Goal: Task Accomplishment & Management: Complete application form

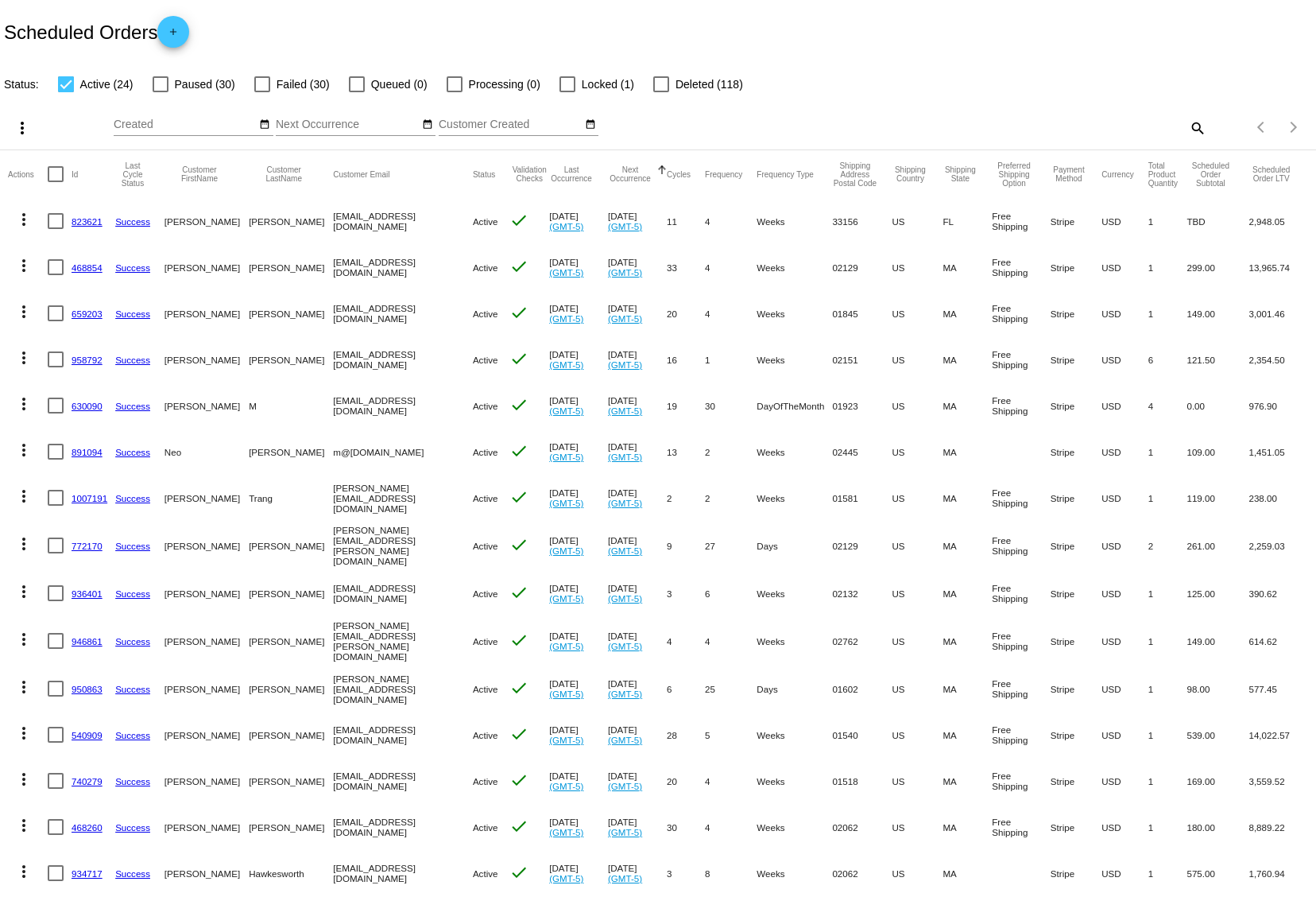
click at [179, 29] on mat-icon "add" at bounding box center [173, 36] width 19 height 19
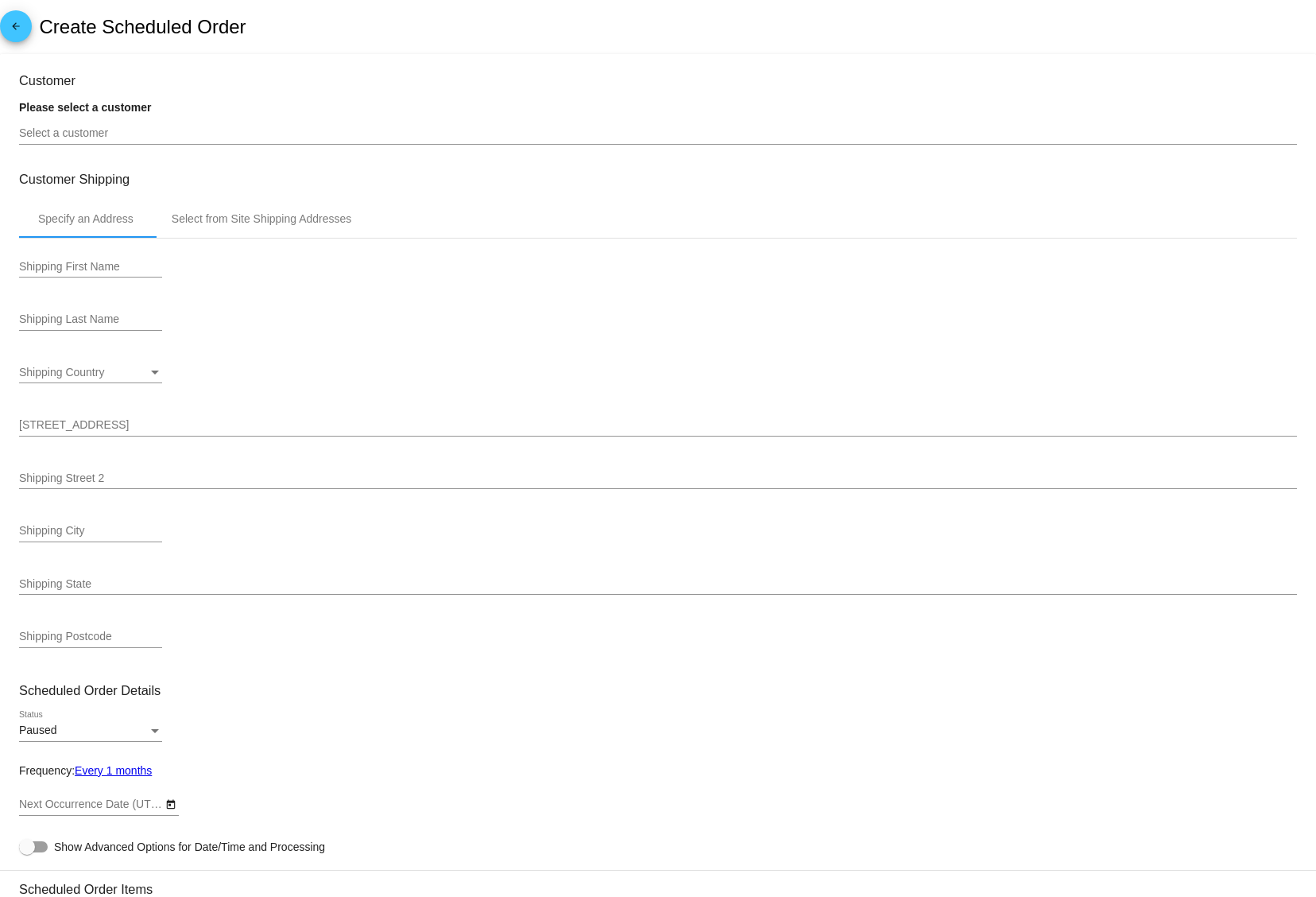
type input "[DATE]"
click at [186, 132] on input "Select a customer" at bounding box center [658, 133] width 1278 height 13
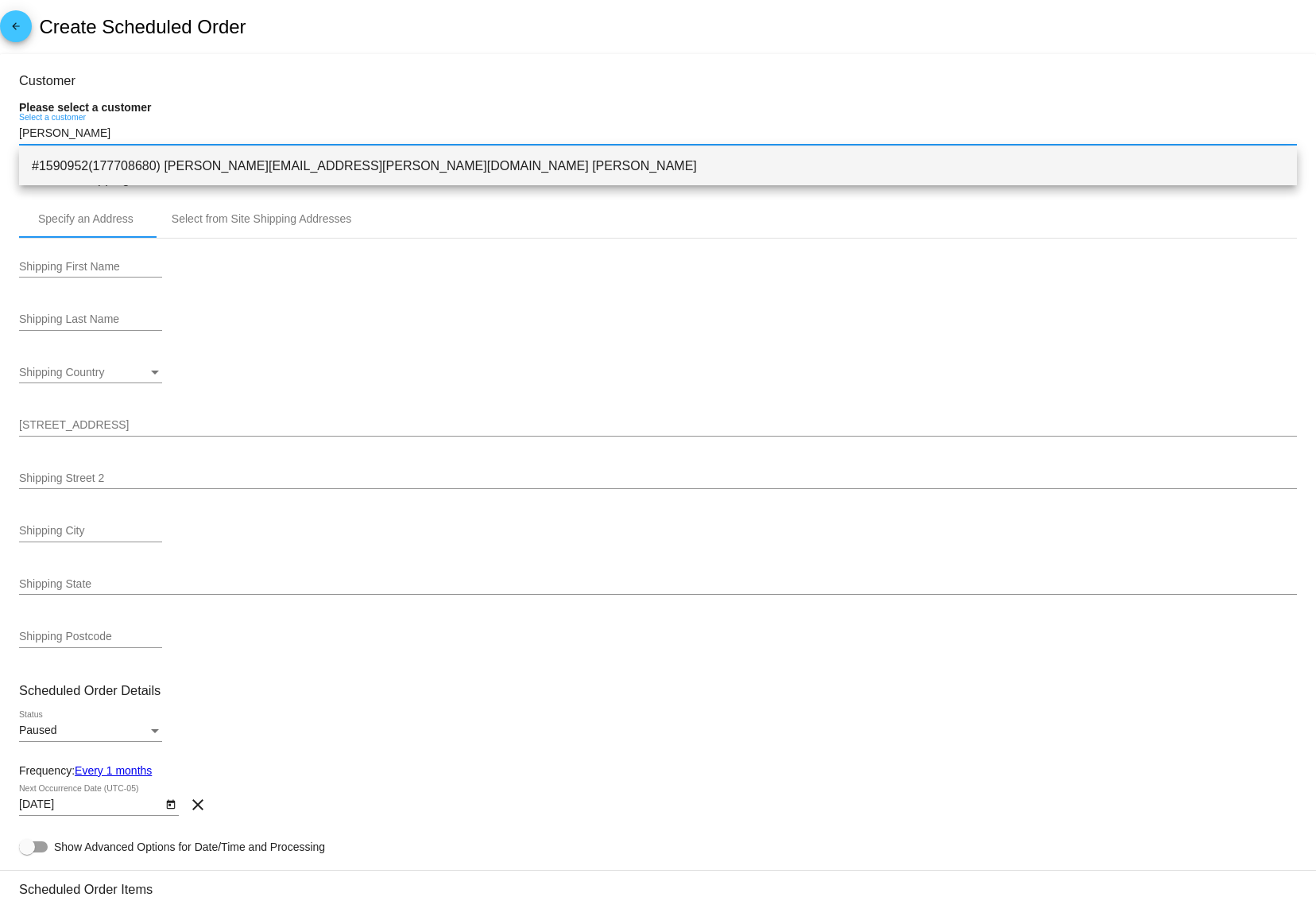
type input "[PERSON_NAME]"
click at [307, 169] on span "#1590952(177708680) [PERSON_NAME][EMAIL_ADDRESS][PERSON_NAME][DOMAIN_NAME] [PER…" at bounding box center [658, 166] width 1253 height 38
type input "[PERSON_NAME]"
type input "[STREET_ADDRESS]"
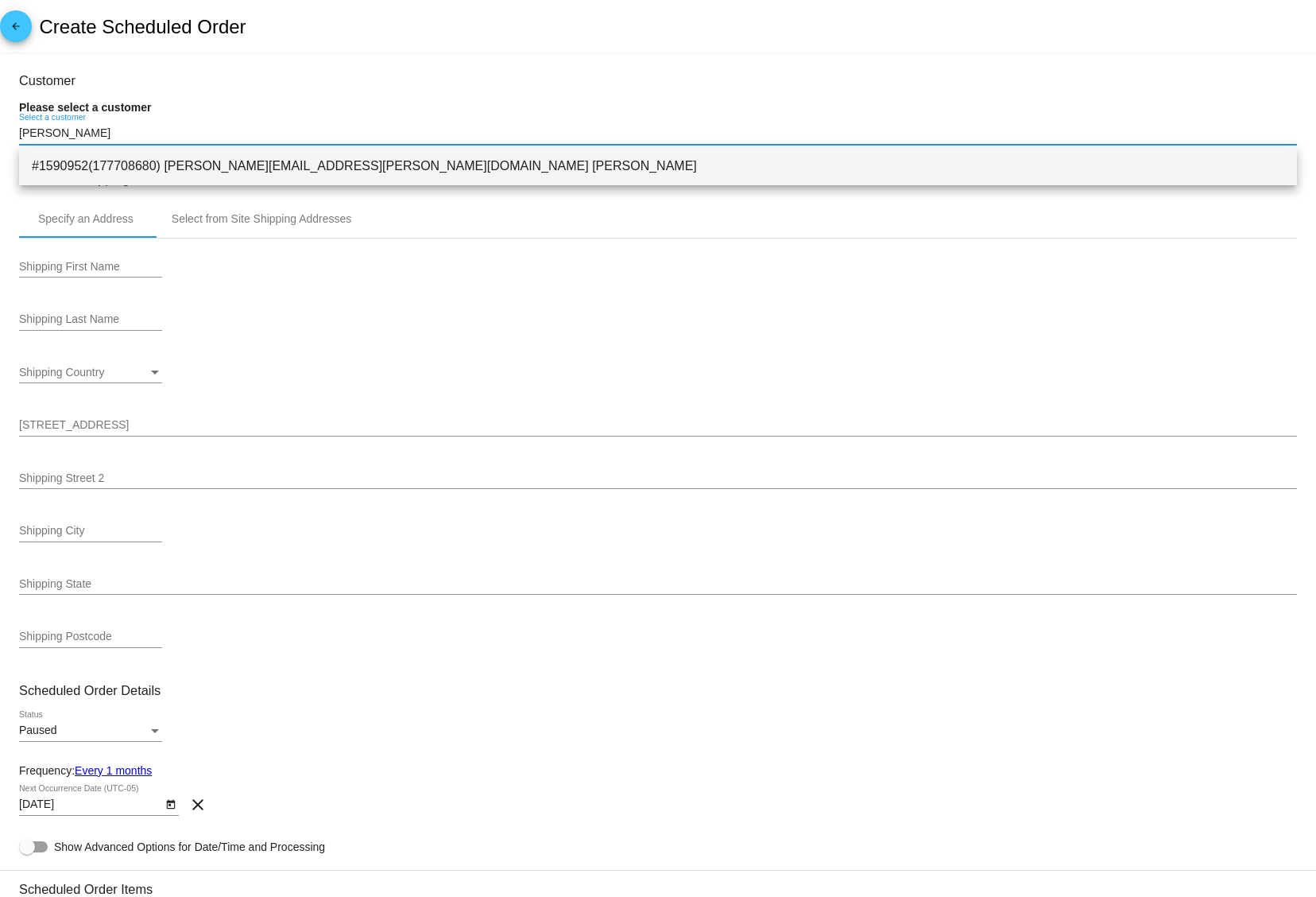
type input "[GEOGRAPHIC_DATA]"
type input "90019"
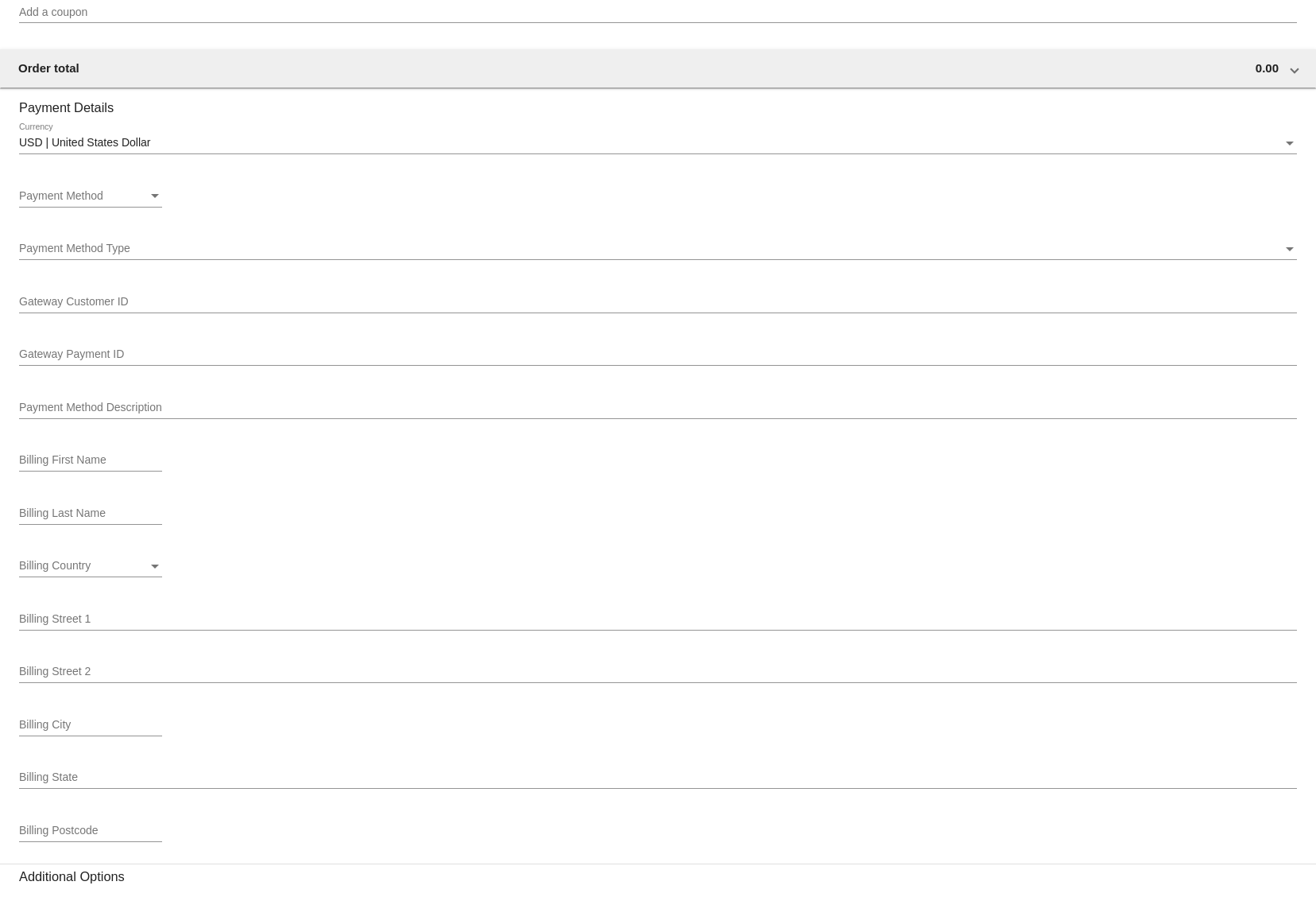
scroll to position [1012, 0]
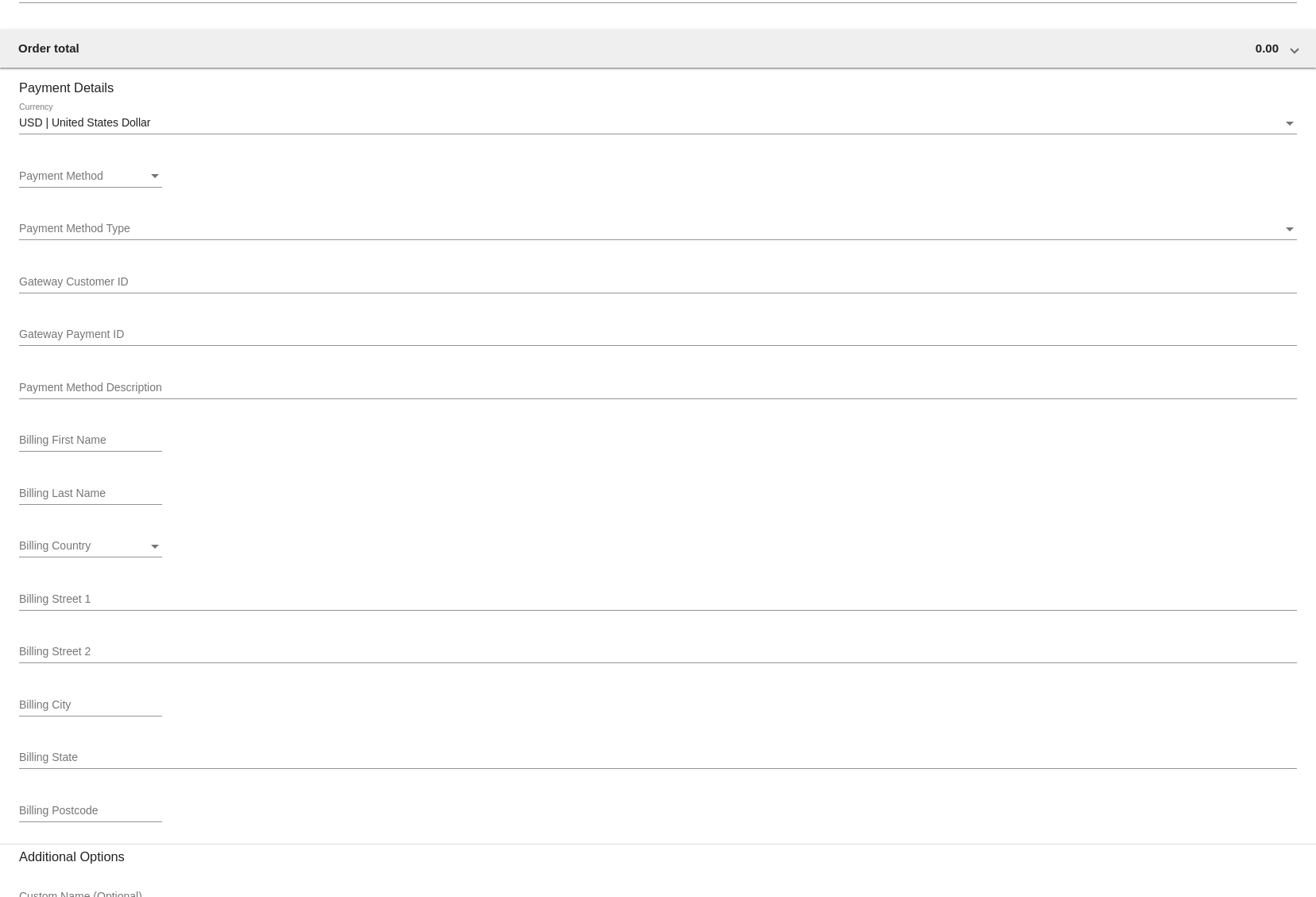
click at [75, 183] on div "Payment Method" at bounding box center [83, 176] width 129 height 13
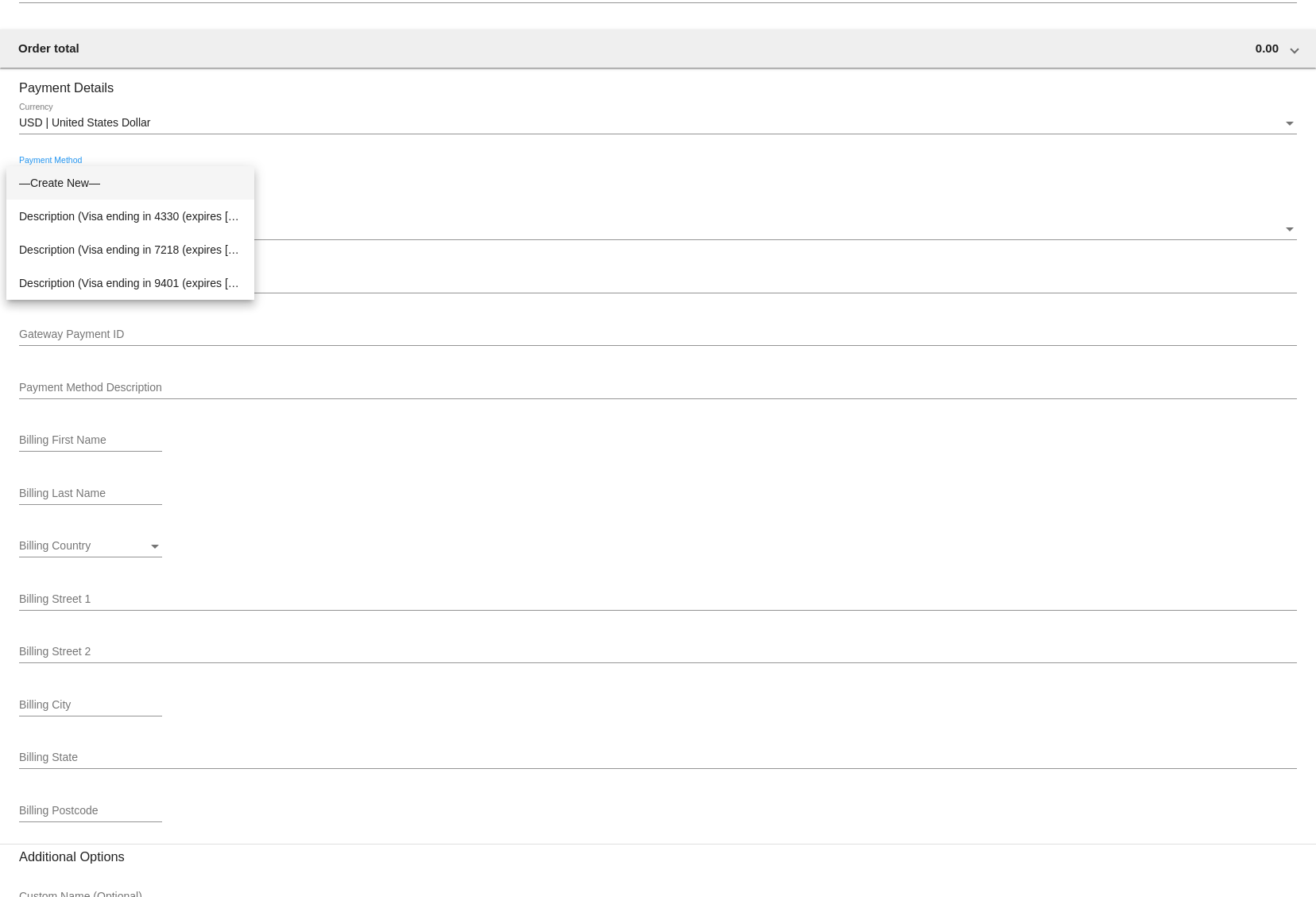
click at [442, 193] on div at bounding box center [658, 448] width 1316 height 897
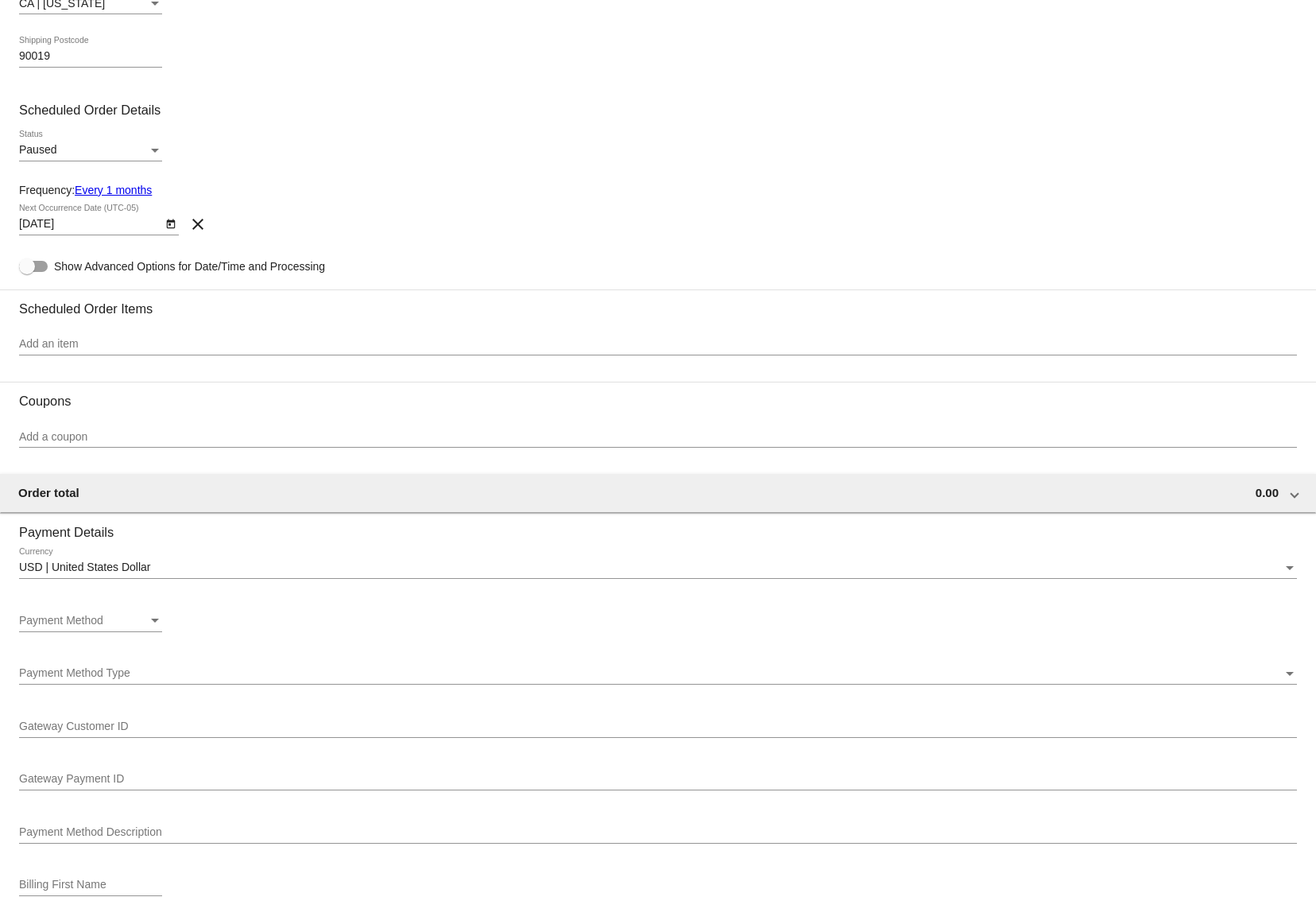
scroll to position [441, 0]
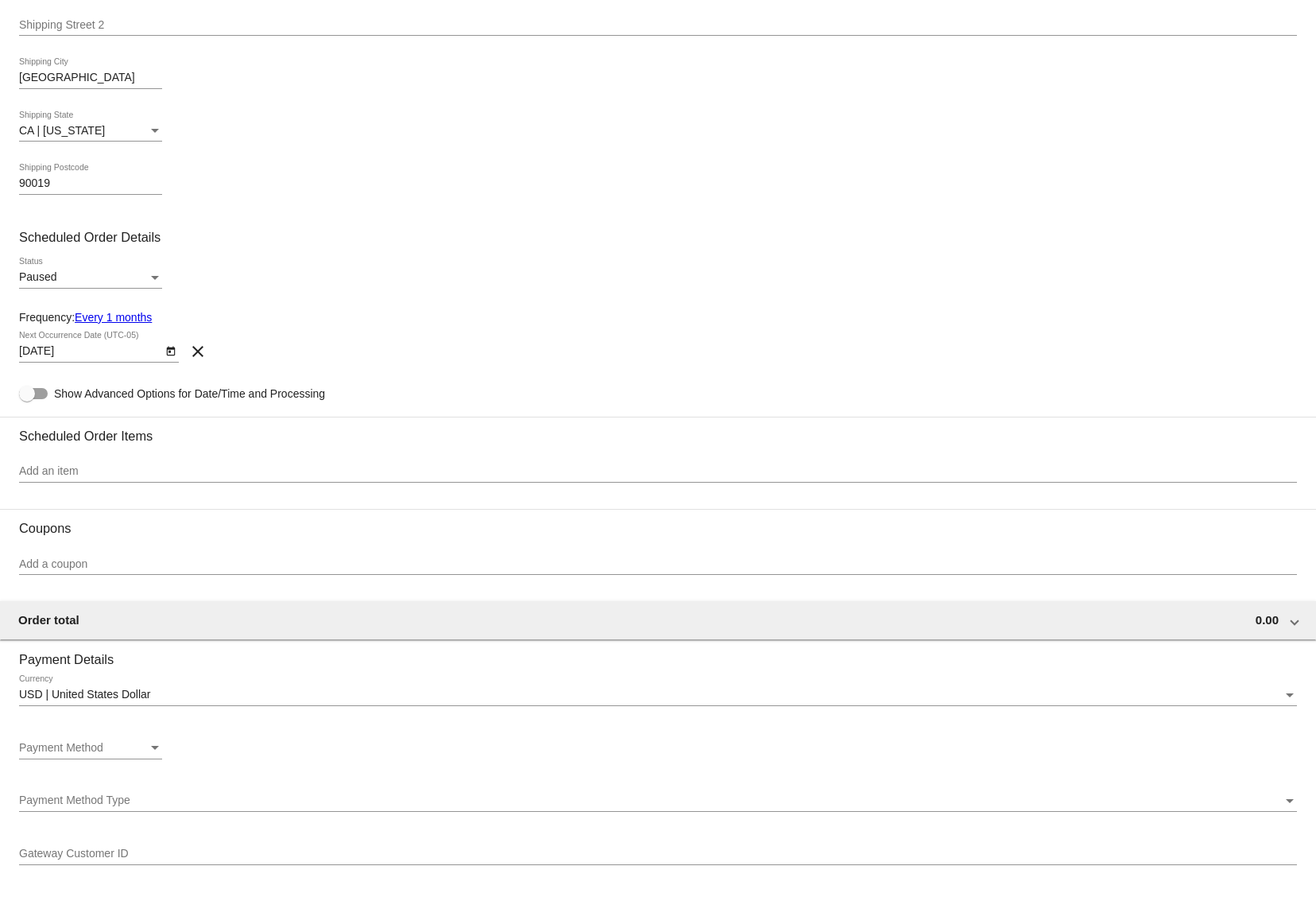
click at [442, 478] on input "Add an item" at bounding box center [658, 471] width 1278 height 13
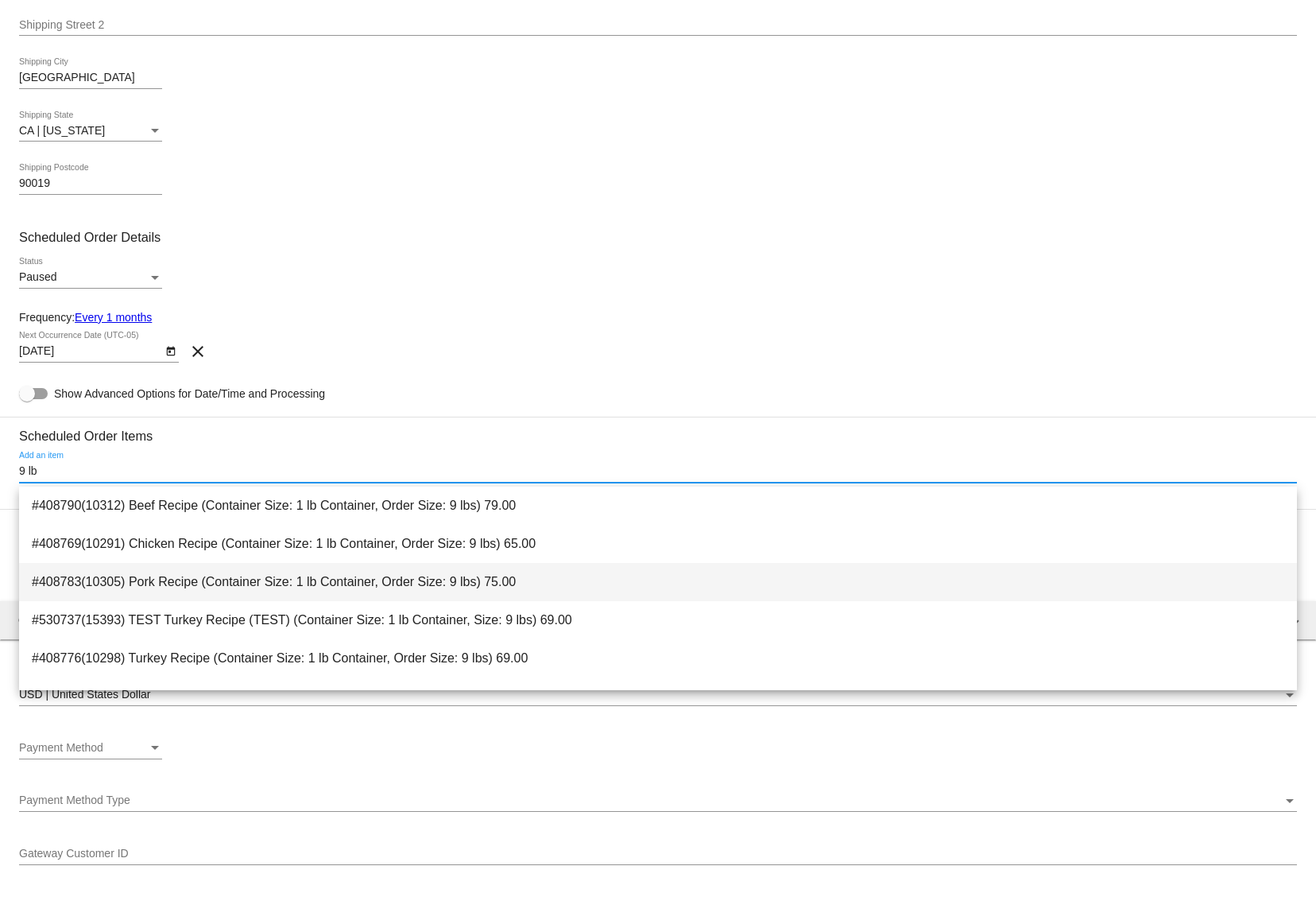
type input "9 lb"
click at [484, 587] on span "#408783(10305) Pork Recipe (Container Size: 1 lb Container, Order Size: 9 lbs) …" at bounding box center [658, 581] width 1253 height 38
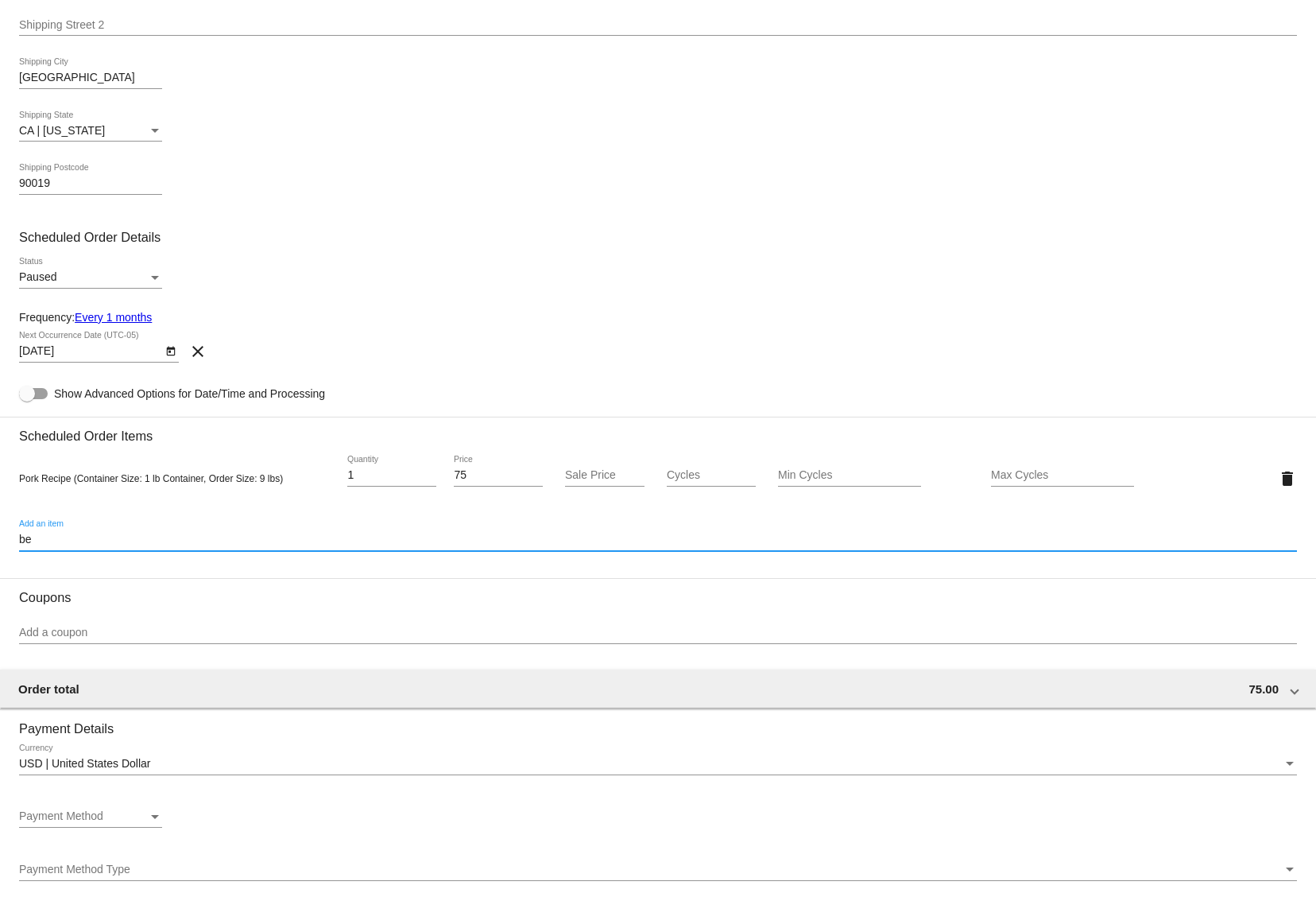
type input "b"
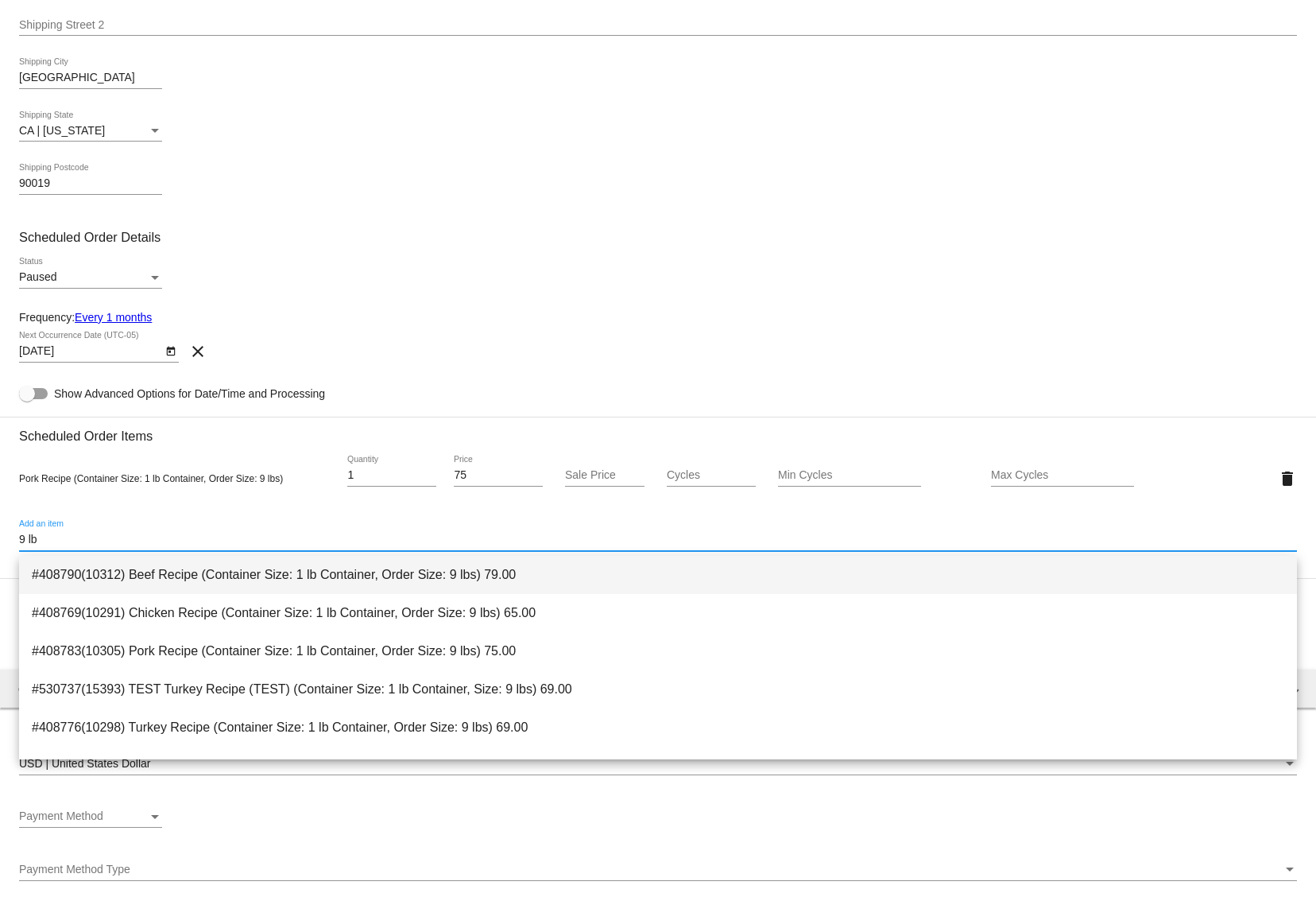
type input "9 lb"
click at [606, 572] on span "#408790(10312) Beef Recipe (Container Size: 1 lb Container, Order Size: 9 lbs) …" at bounding box center [658, 575] width 1253 height 38
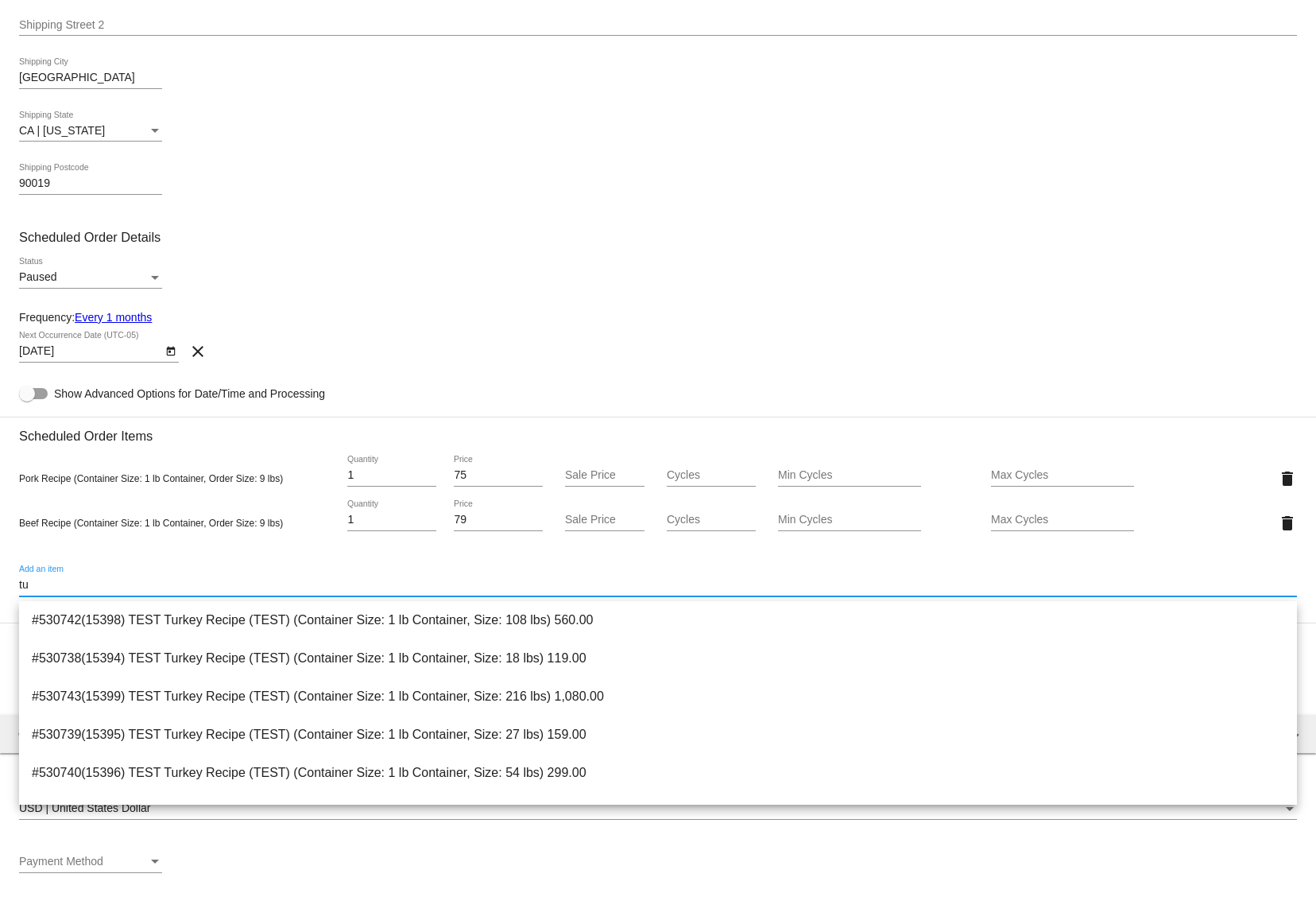
type input "t"
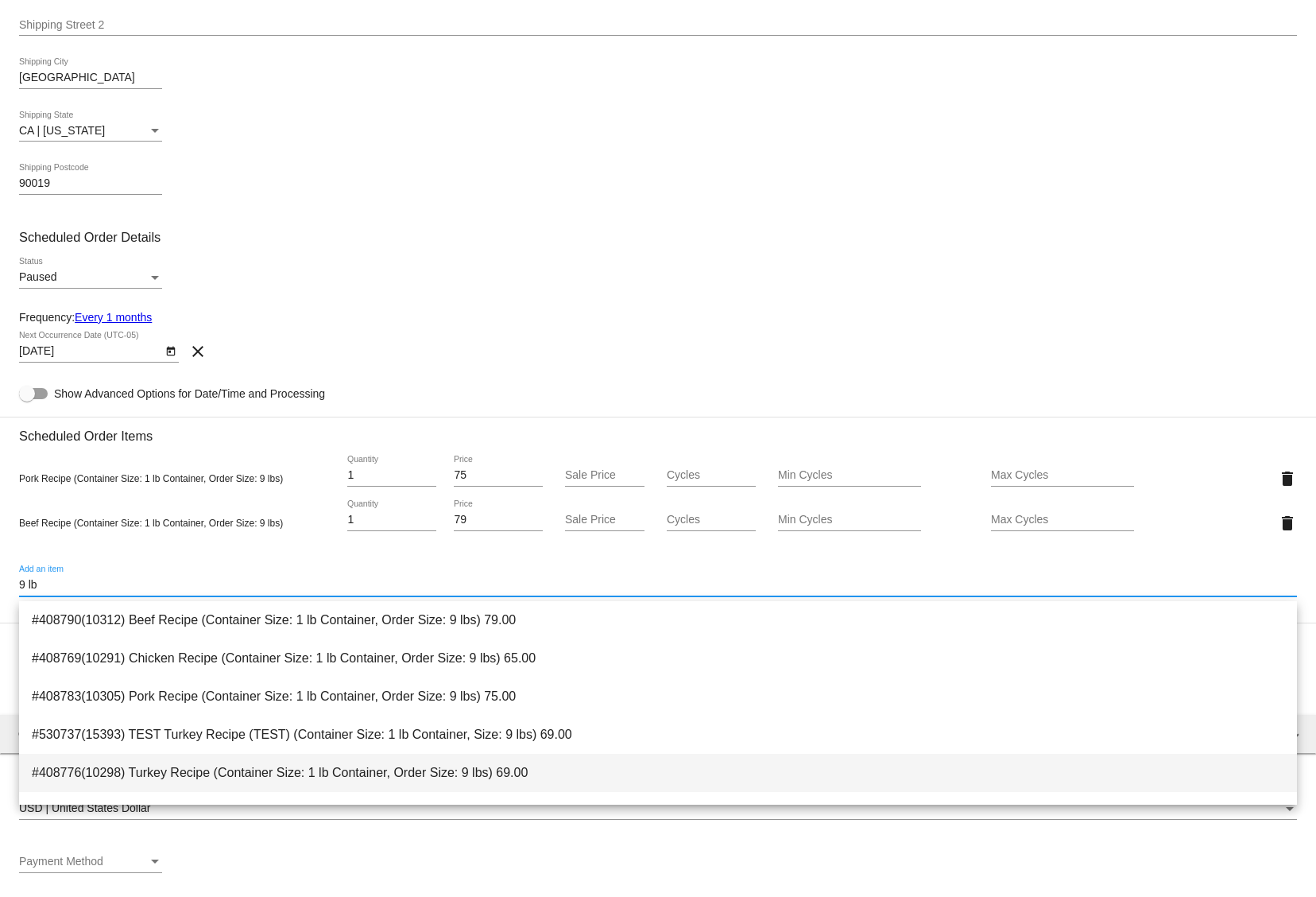
type input "9 lb"
click at [687, 773] on span "#408776(10298) Turkey Recipe (Container Size: 1 lb Container, Order Size: 9 lbs…" at bounding box center [658, 773] width 1253 height 38
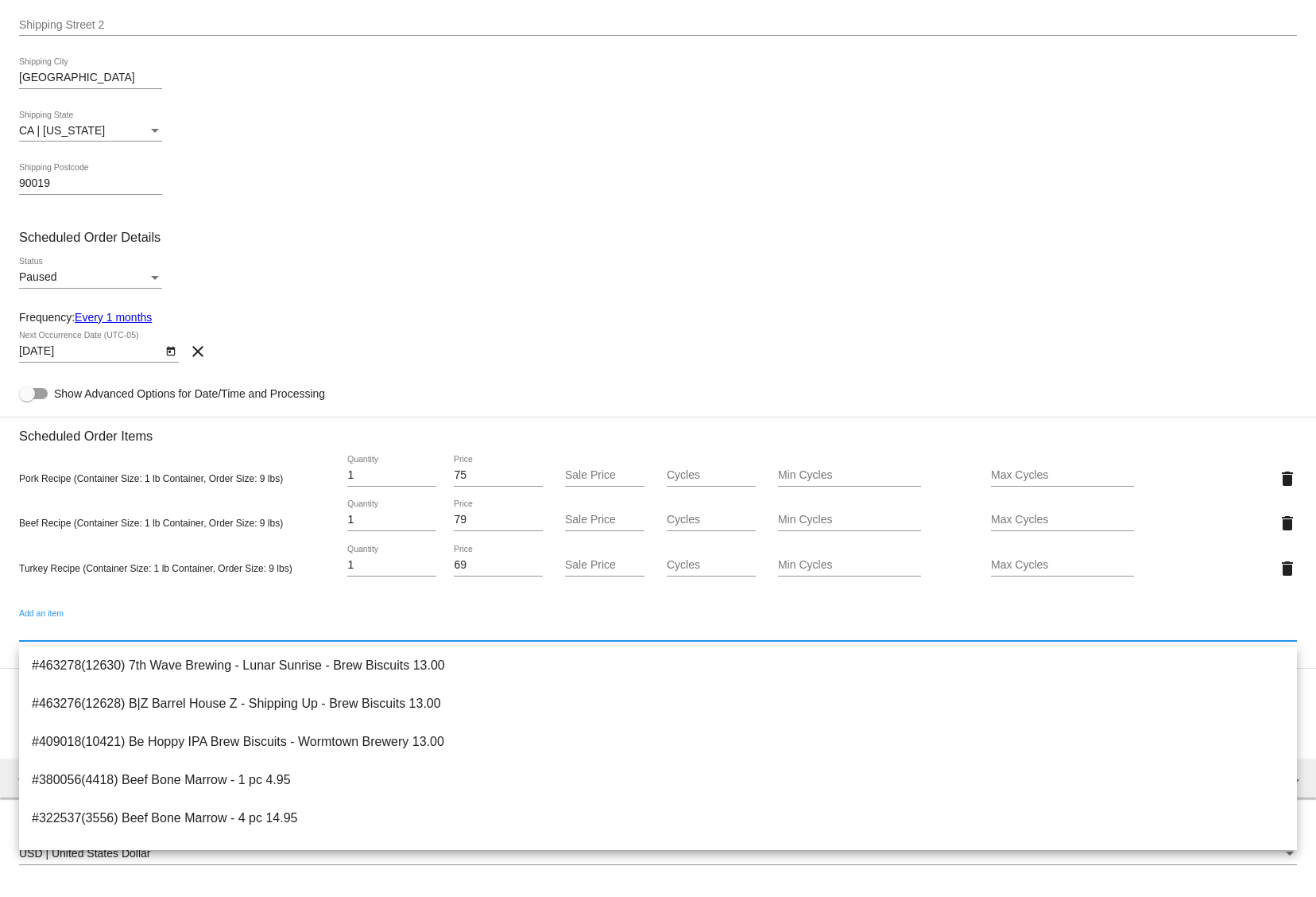
click at [593, 475] on input "Sale Price" at bounding box center [604, 475] width 80 height 13
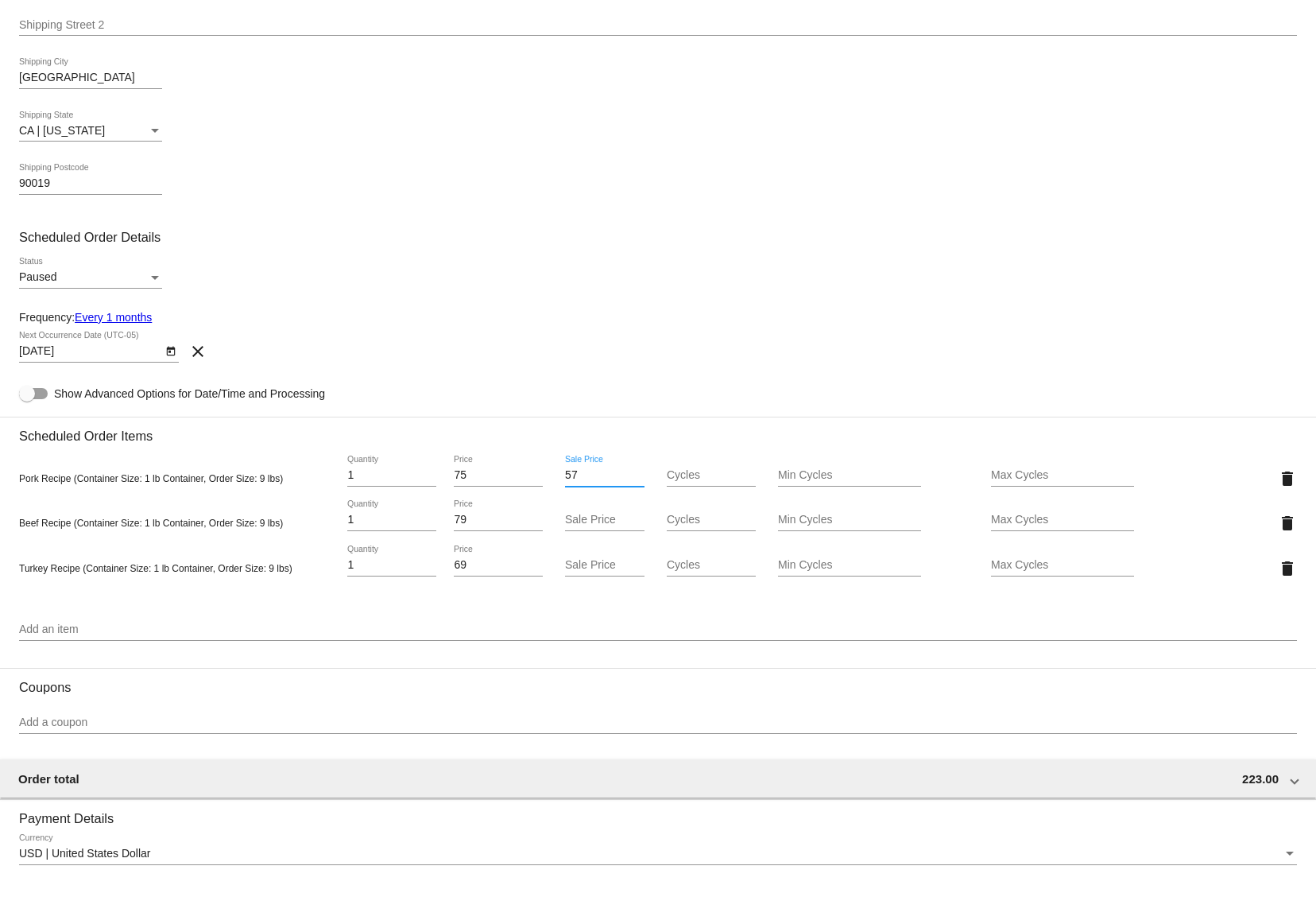
type input "57"
click at [597, 517] on div "Sale Price" at bounding box center [604, 515] width 80 height 31
type input "61"
click at [596, 568] on input "Sale Price" at bounding box center [604, 565] width 80 height 13
type input "51"
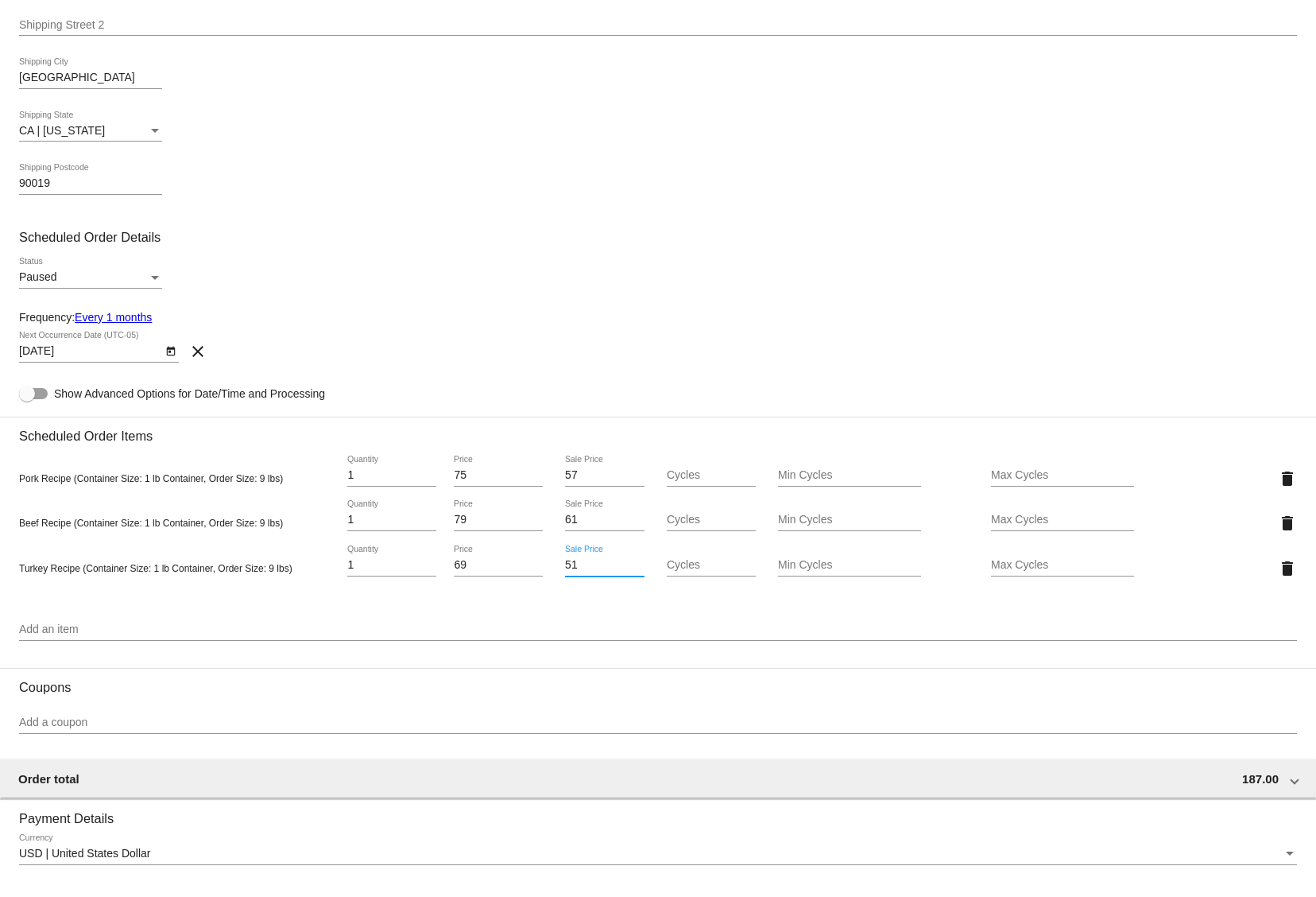
click at [734, 261] on div "Paused Status" at bounding box center [658, 280] width 1278 height 45
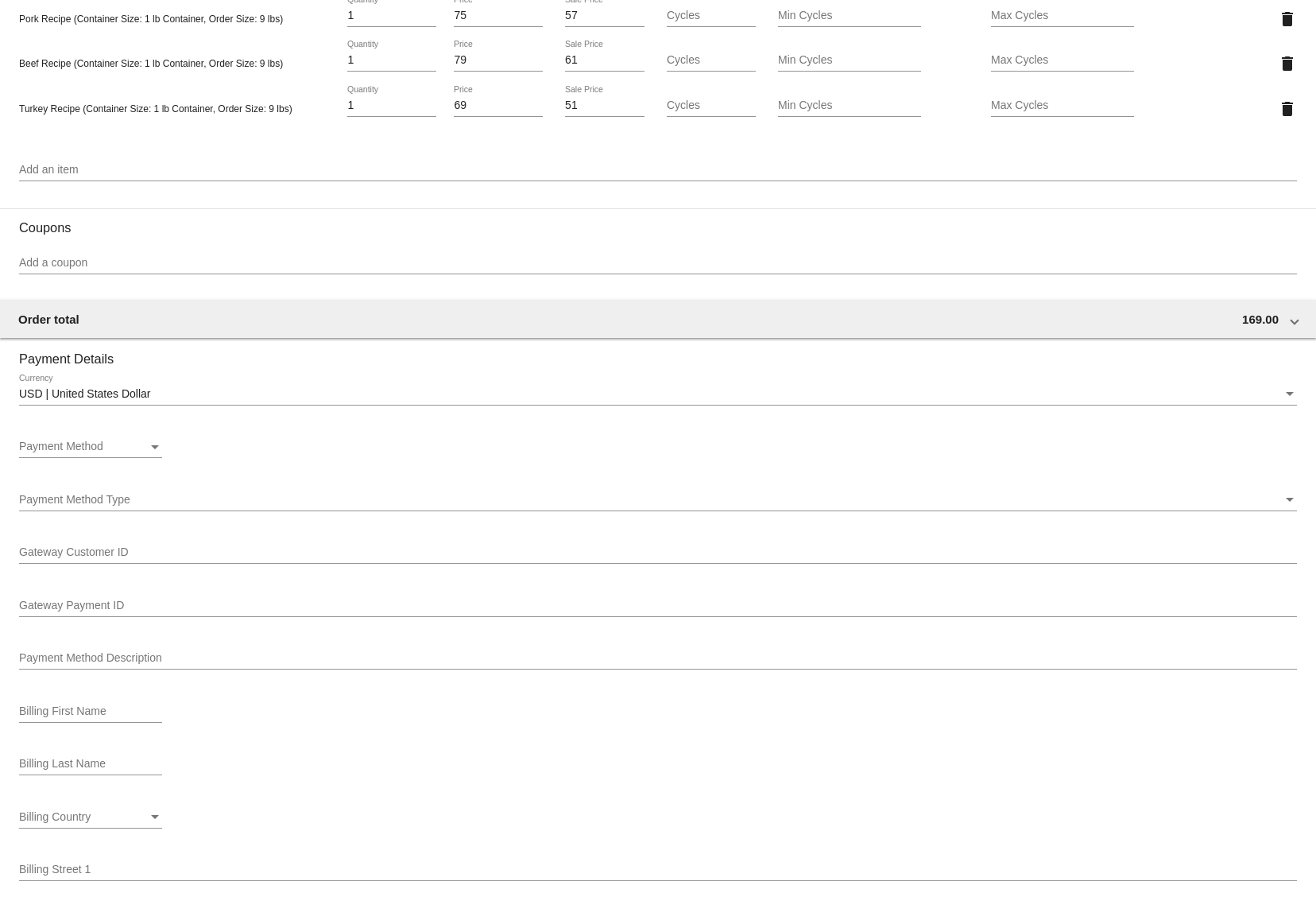
scroll to position [999, 0]
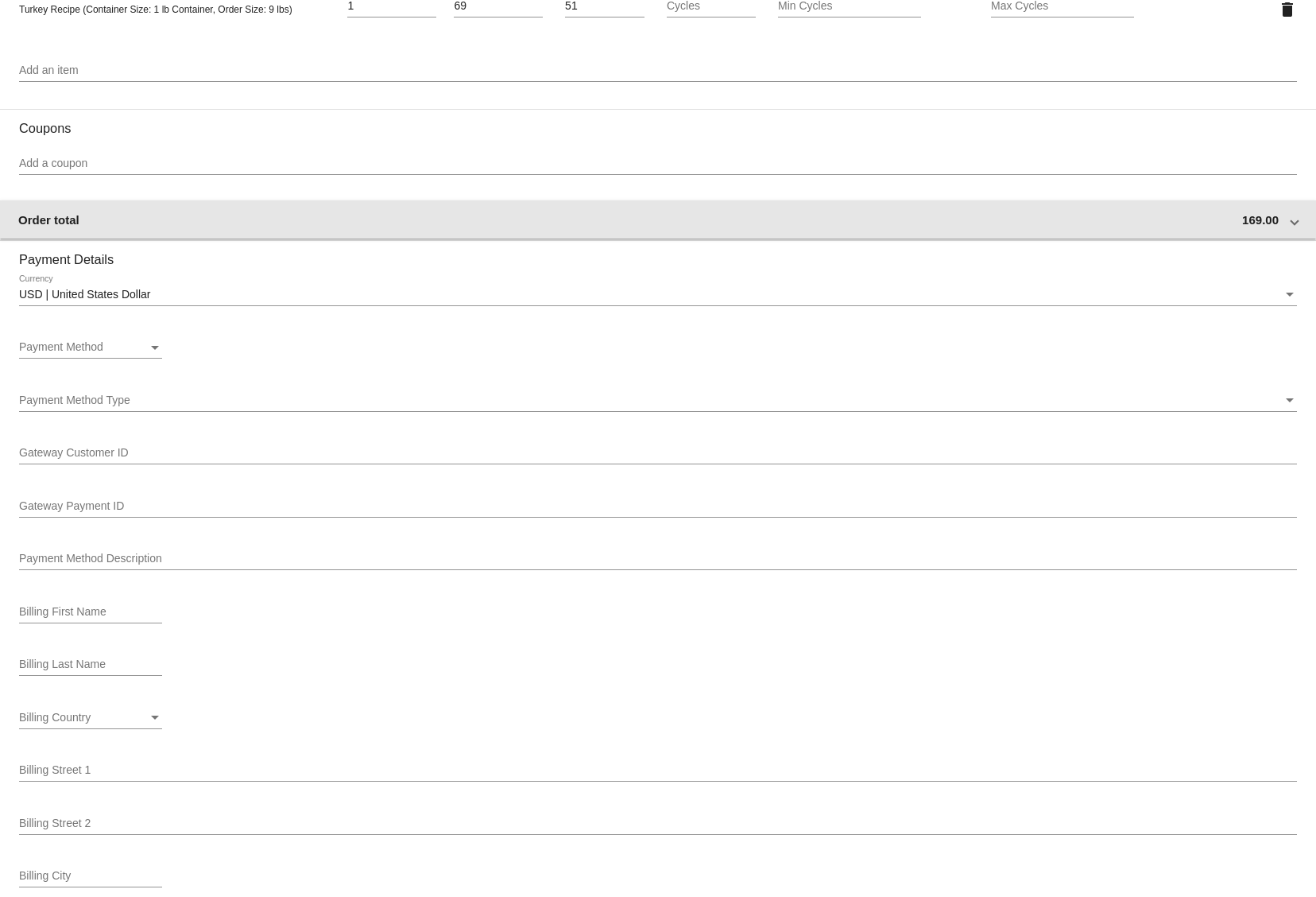
click at [737, 222] on div "Order total 169.00" at bounding box center [654, 220] width 1273 height 14
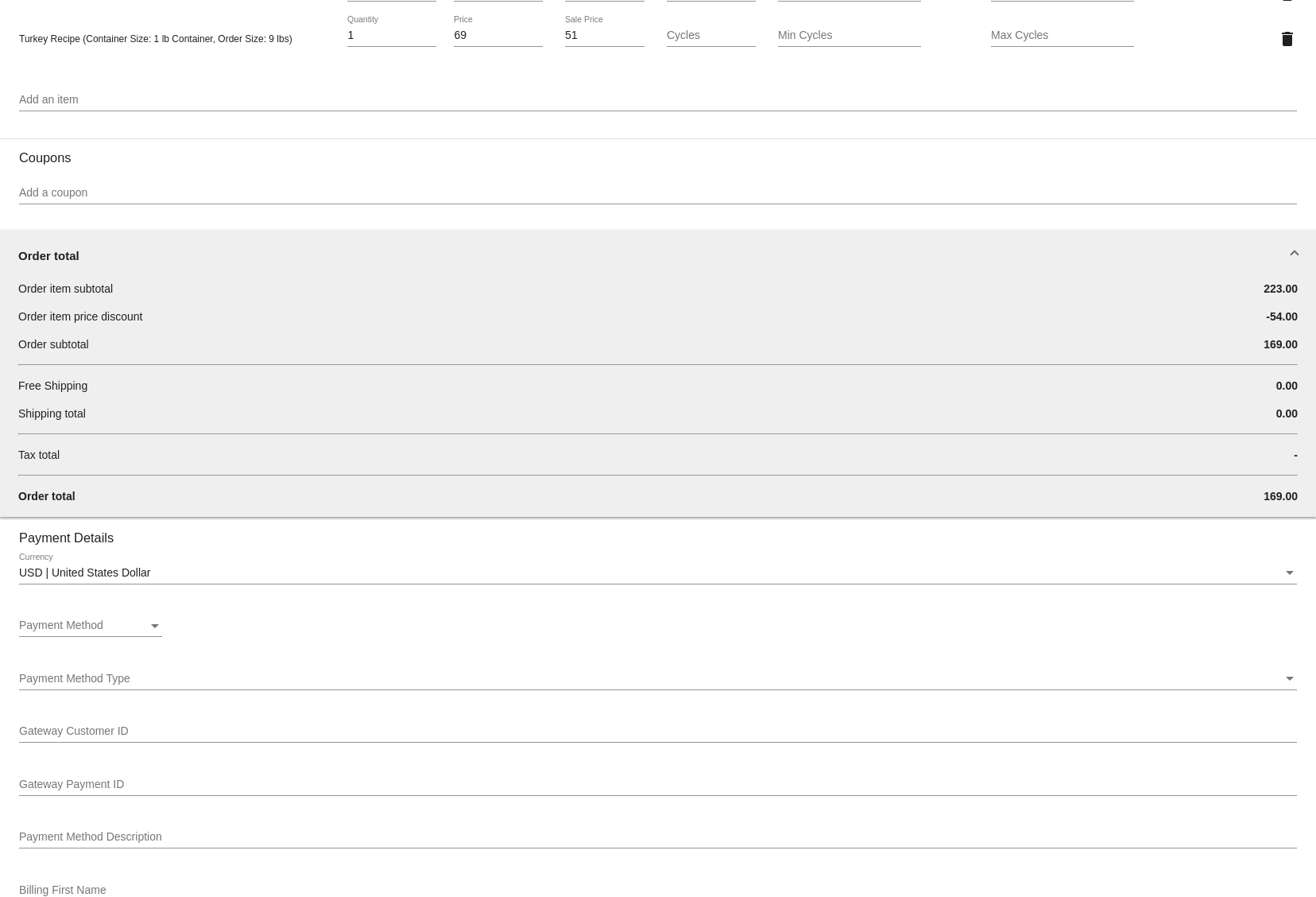
scroll to position [1002, 0]
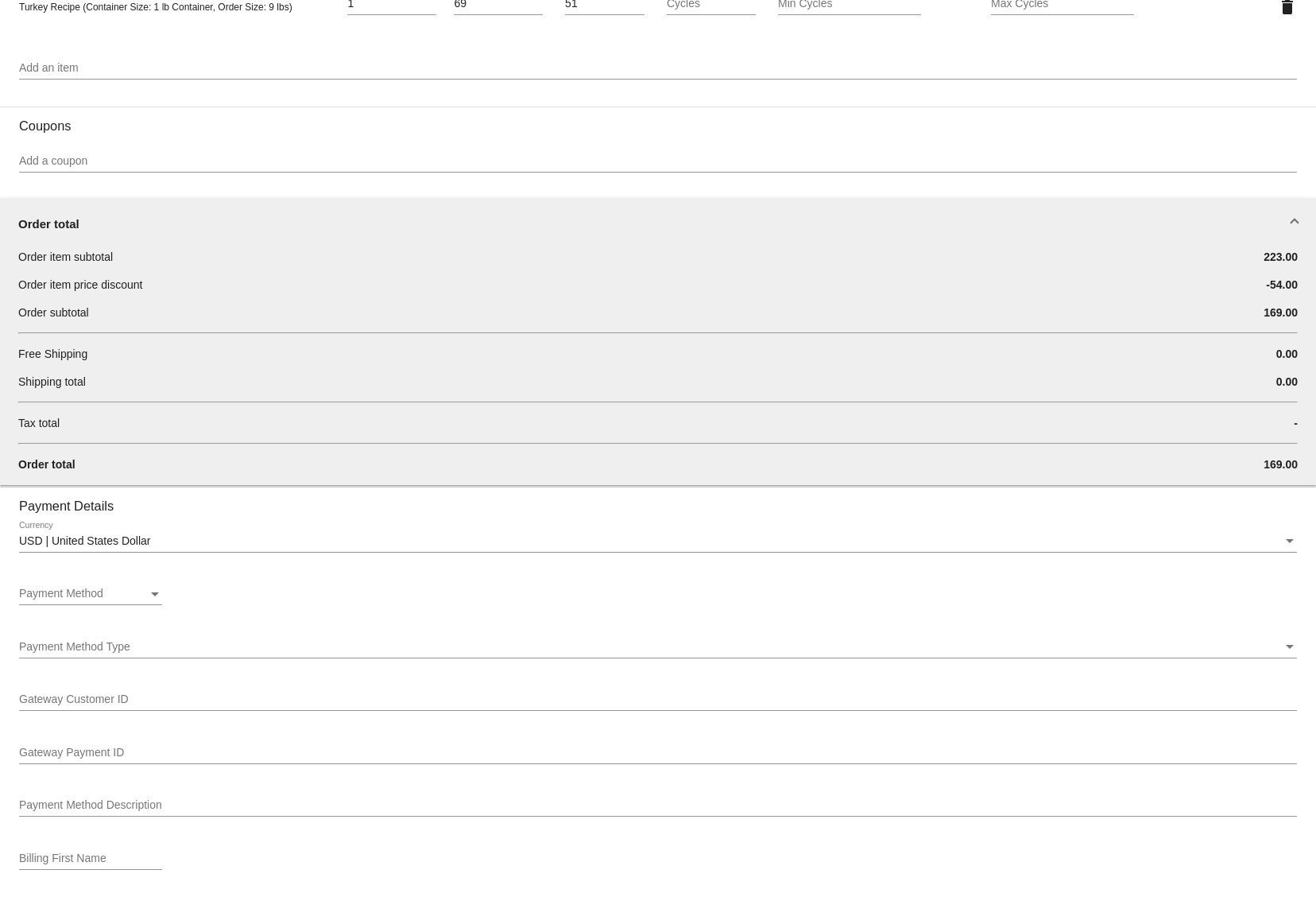
click at [134, 291] on span "Order item price discount" at bounding box center [80, 284] width 124 height 13
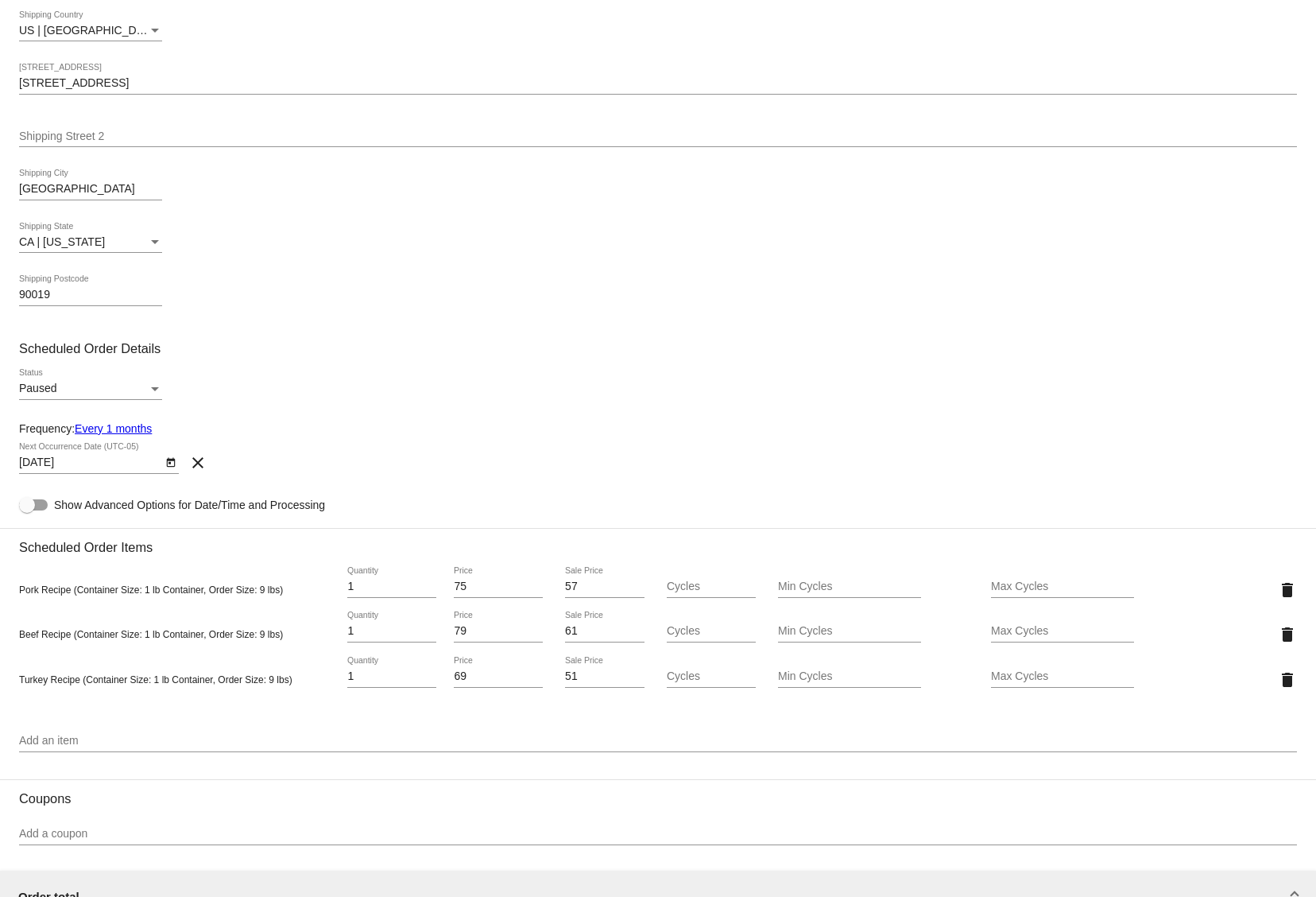
scroll to position [319, 0]
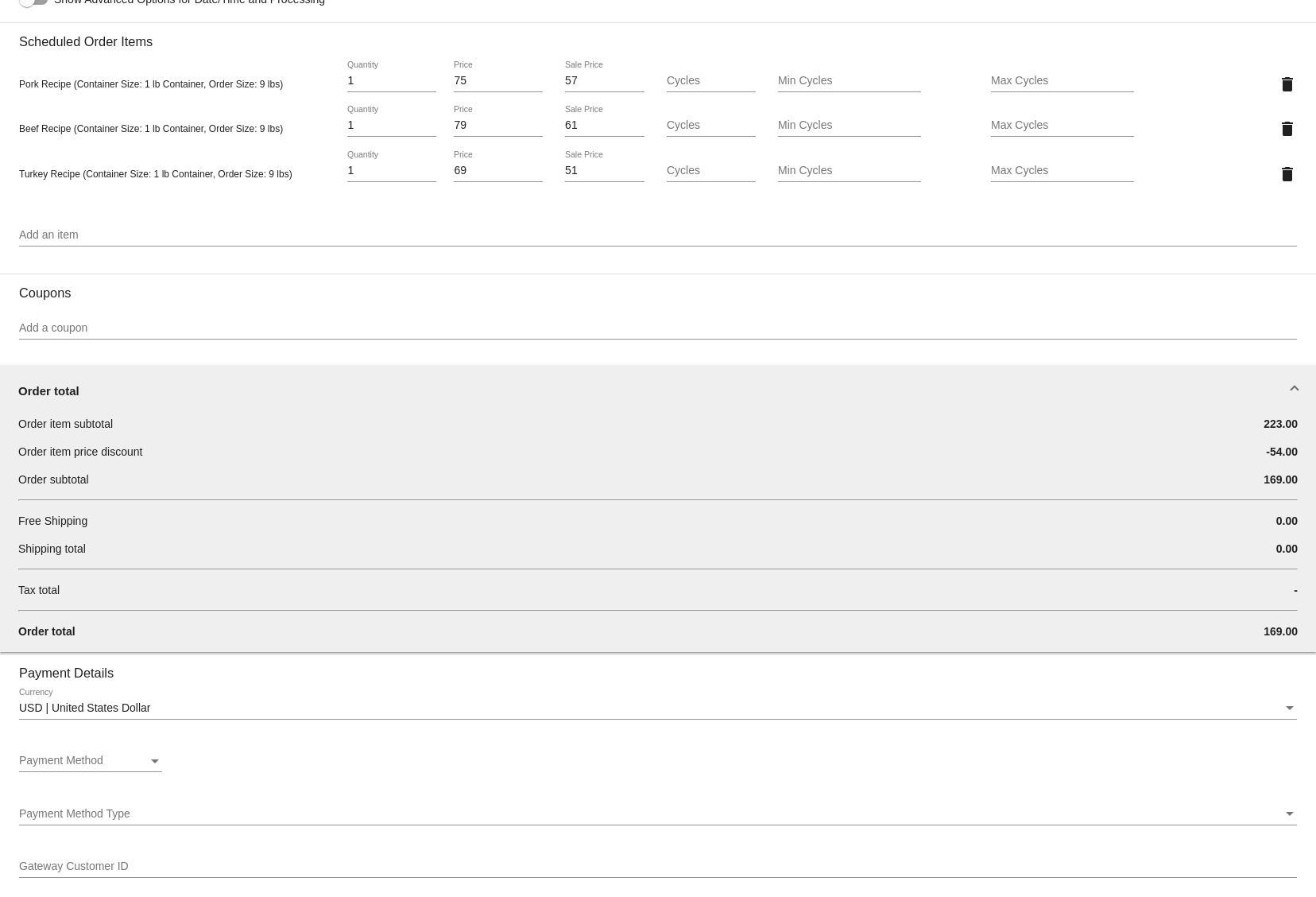
scroll to position [882, 0]
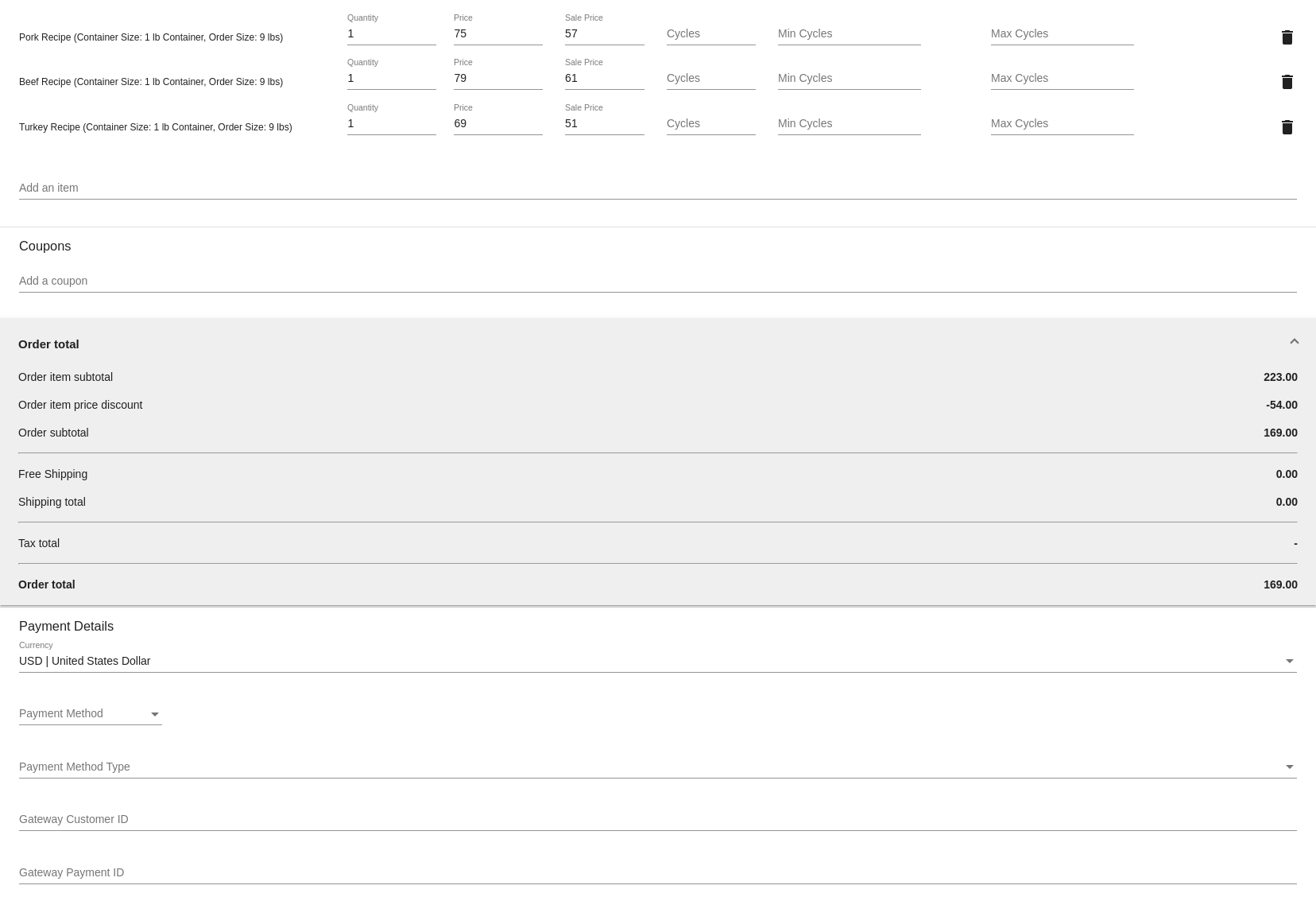
click at [179, 533] on div "Order item subtotal 223.00 Order item price discount -54.00 Order subtotal 169.…" at bounding box center [658, 486] width 1318 height 236
click at [93, 528] on div "Order item subtotal 223.00 Order item price discount -54.00 Order subtotal 169.…" at bounding box center [658, 486] width 1318 height 236
click at [159, 381] on div "Order item subtotal" at bounding box center [551, 376] width 1067 height 16
click at [182, 339] on mat-expansion-panel-header "Order total" at bounding box center [658, 343] width 1318 height 51
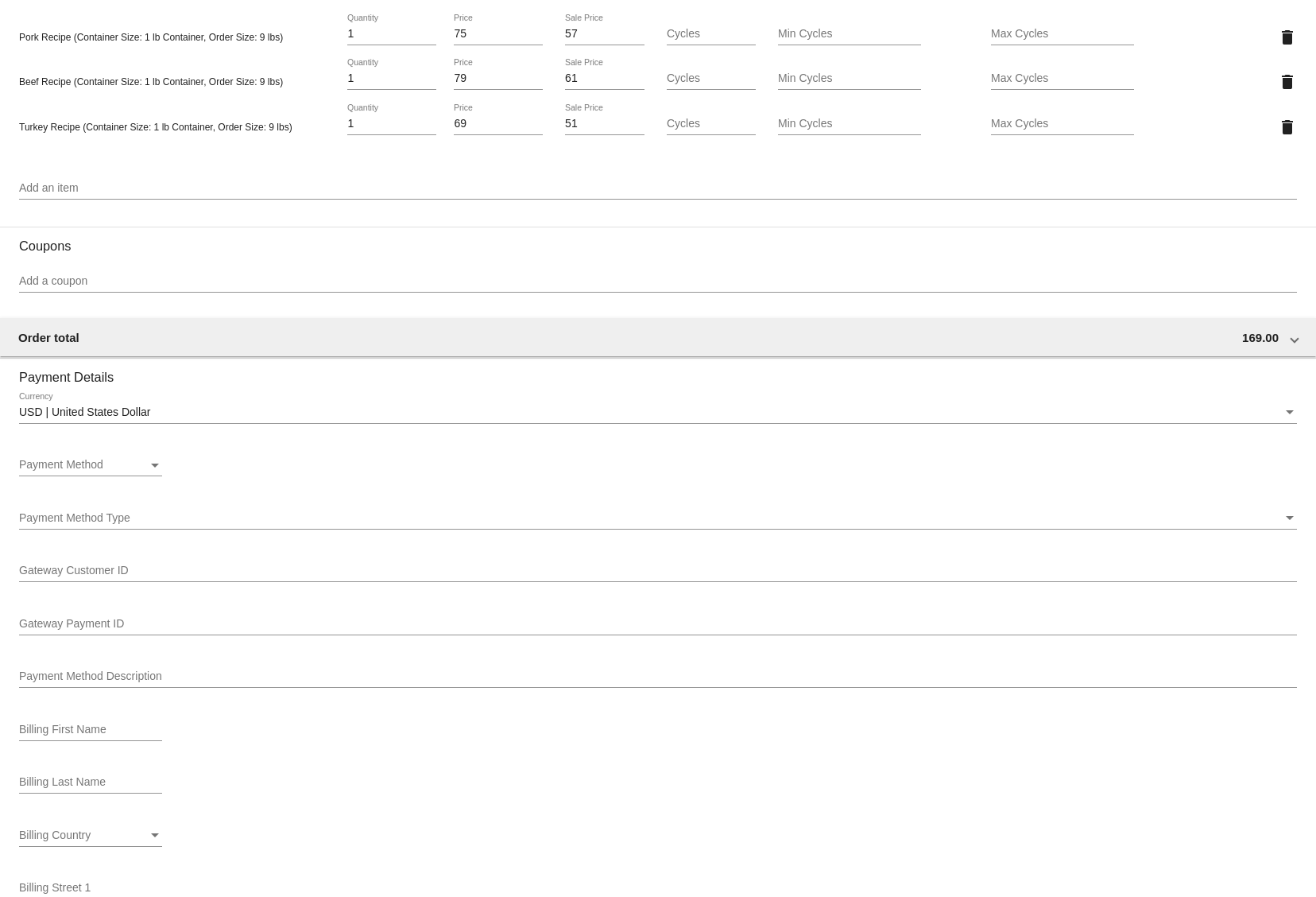
click at [134, 463] on div "Payment Method Payment Method" at bounding box center [90, 461] width 143 height 31
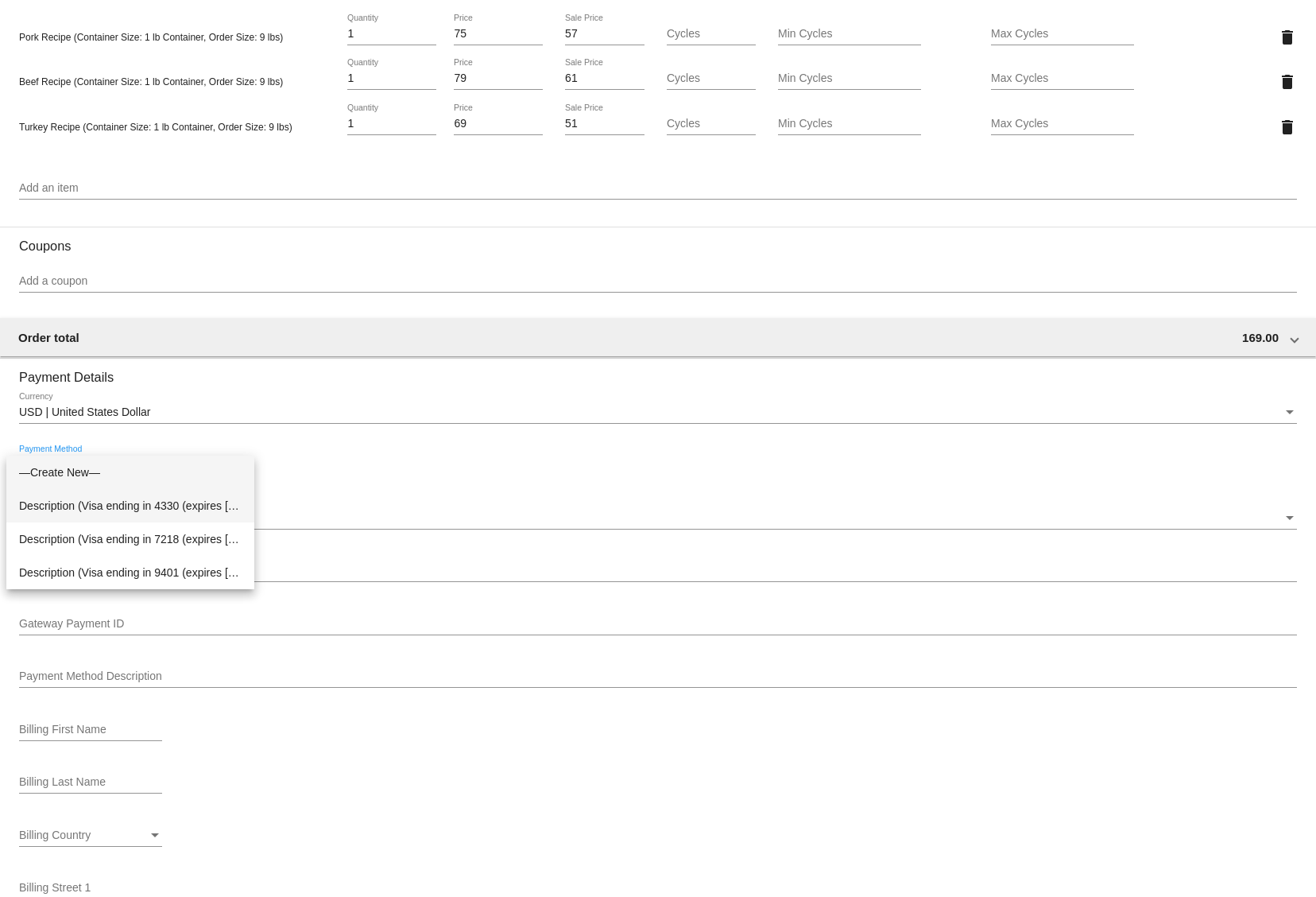
click at [126, 519] on span "Description (Visa ending in 4330 (expires [CREDIT_CARD_DATA])) GatewayCustomerI…" at bounding box center [130, 505] width 223 height 33
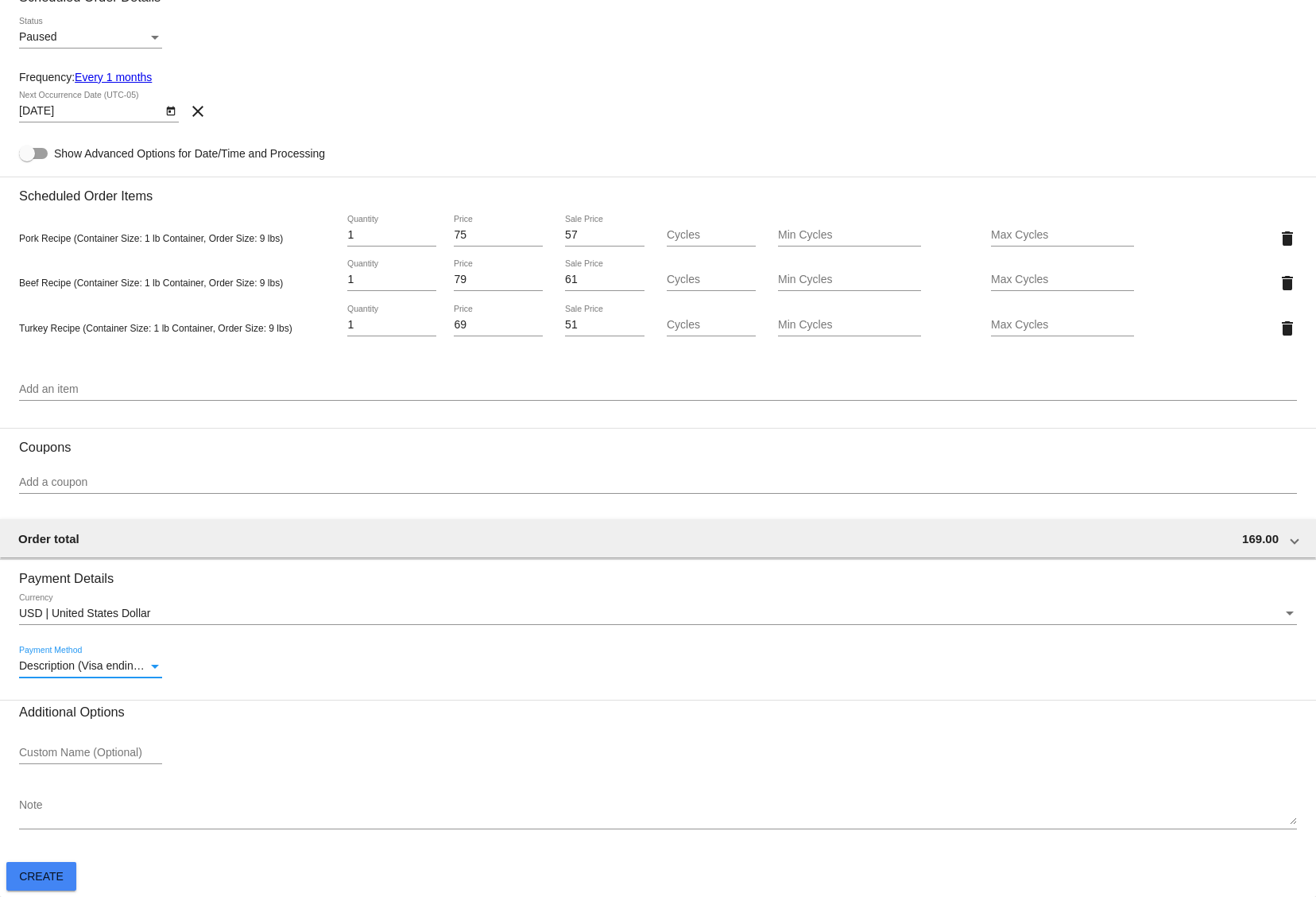
scroll to position [689, 0]
click at [249, 681] on div "Description (Visa ending in 4330 (expires [CREDIT_CARD_DATA])) GatewayCustomerI…" at bounding box center [658, 669] width 1278 height 45
click at [196, 407] on div "Add an item" at bounding box center [658, 392] width 1278 height 45
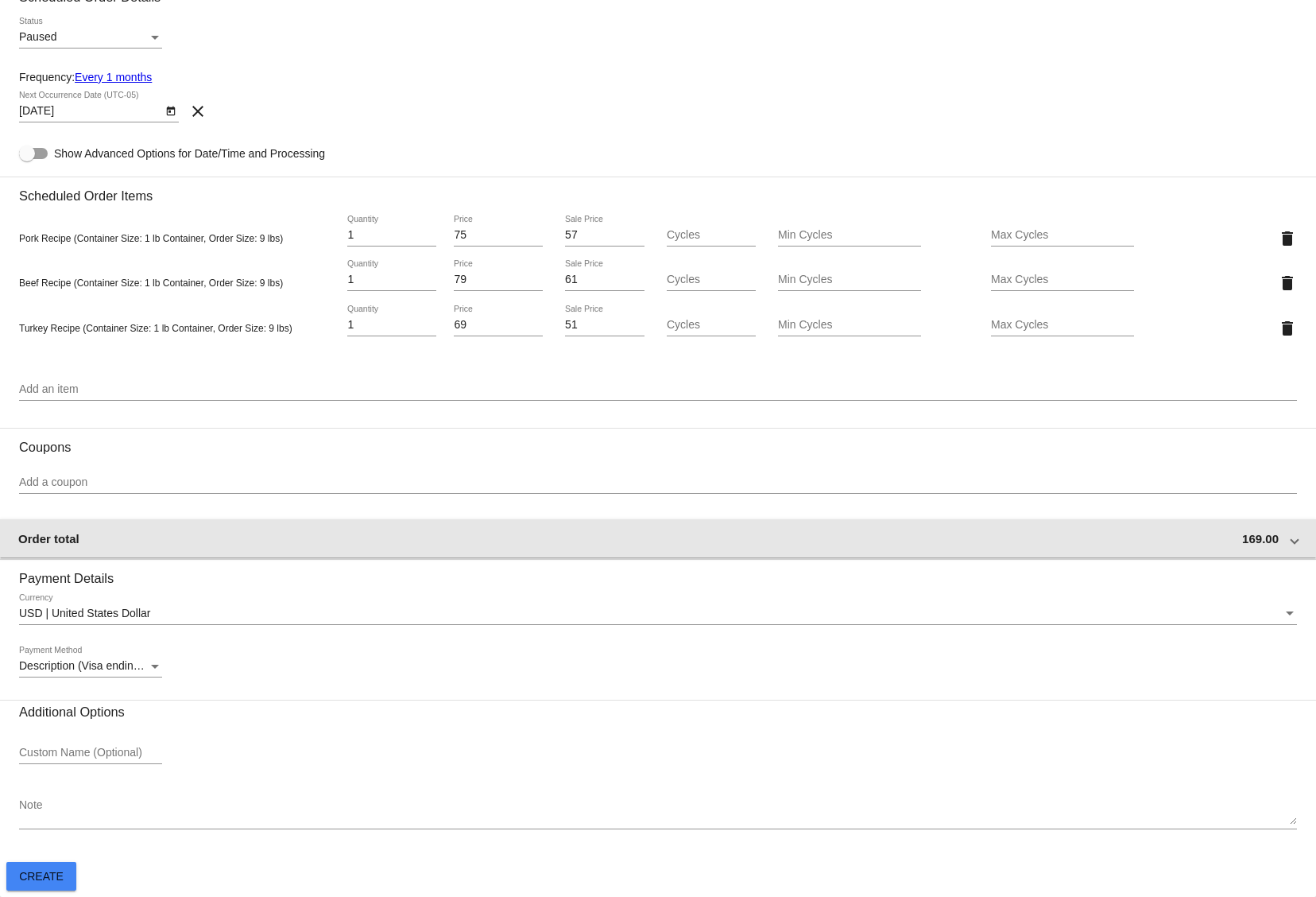
click at [274, 546] on mat-expansion-panel-header "Order total 169.00" at bounding box center [658, 538] width 1318 height 38
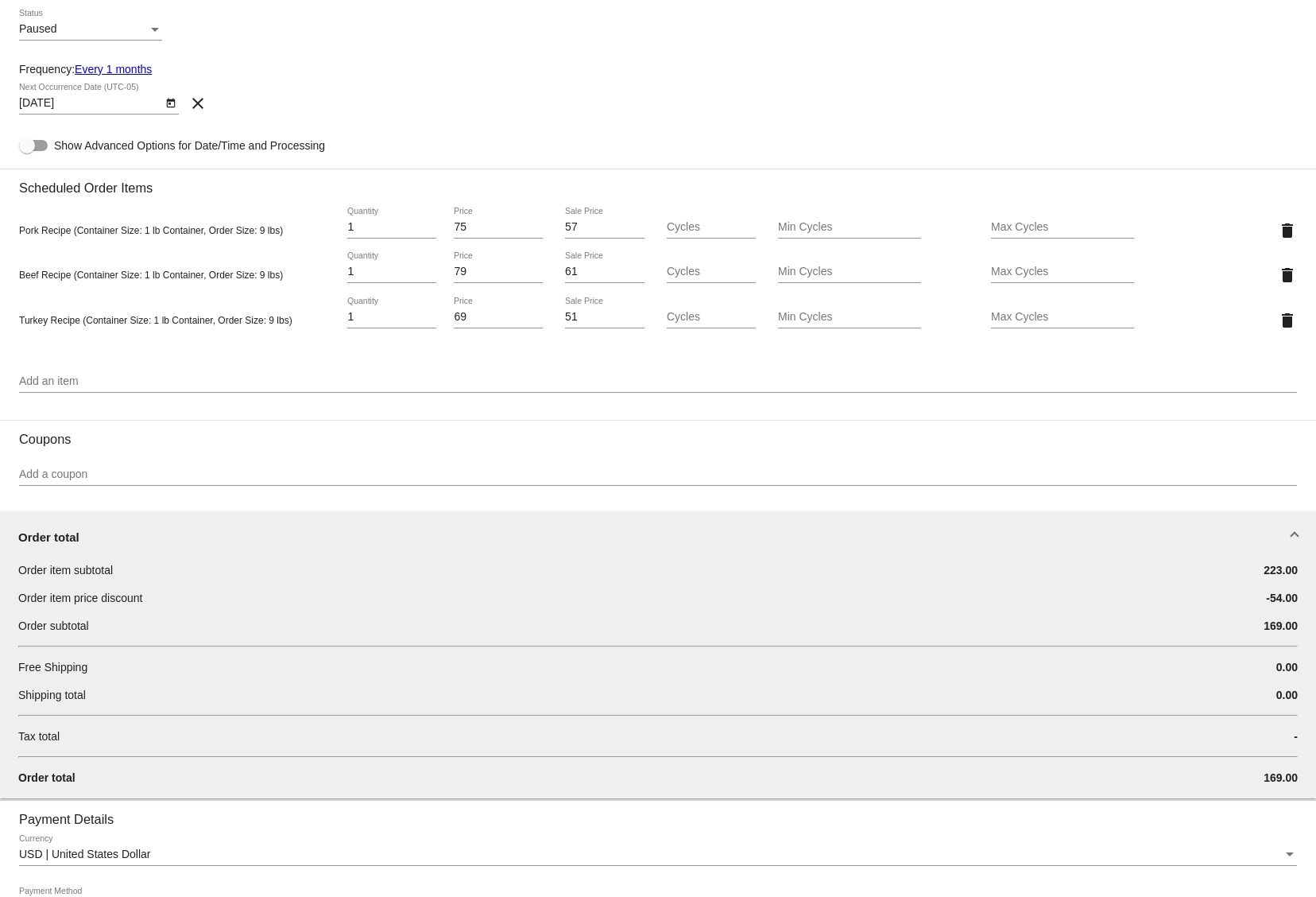
click at [194, 693] on div "Shipping total" at bounding box center [551, 695] width 1067 height 16
click at [193, 714] on div "Shipping total 0.00" at bounding box center [658, 701] width 1279 height 27
click at [193, 732] on div "Tax total" at bounding box center [551, 736] width 1067 height 16
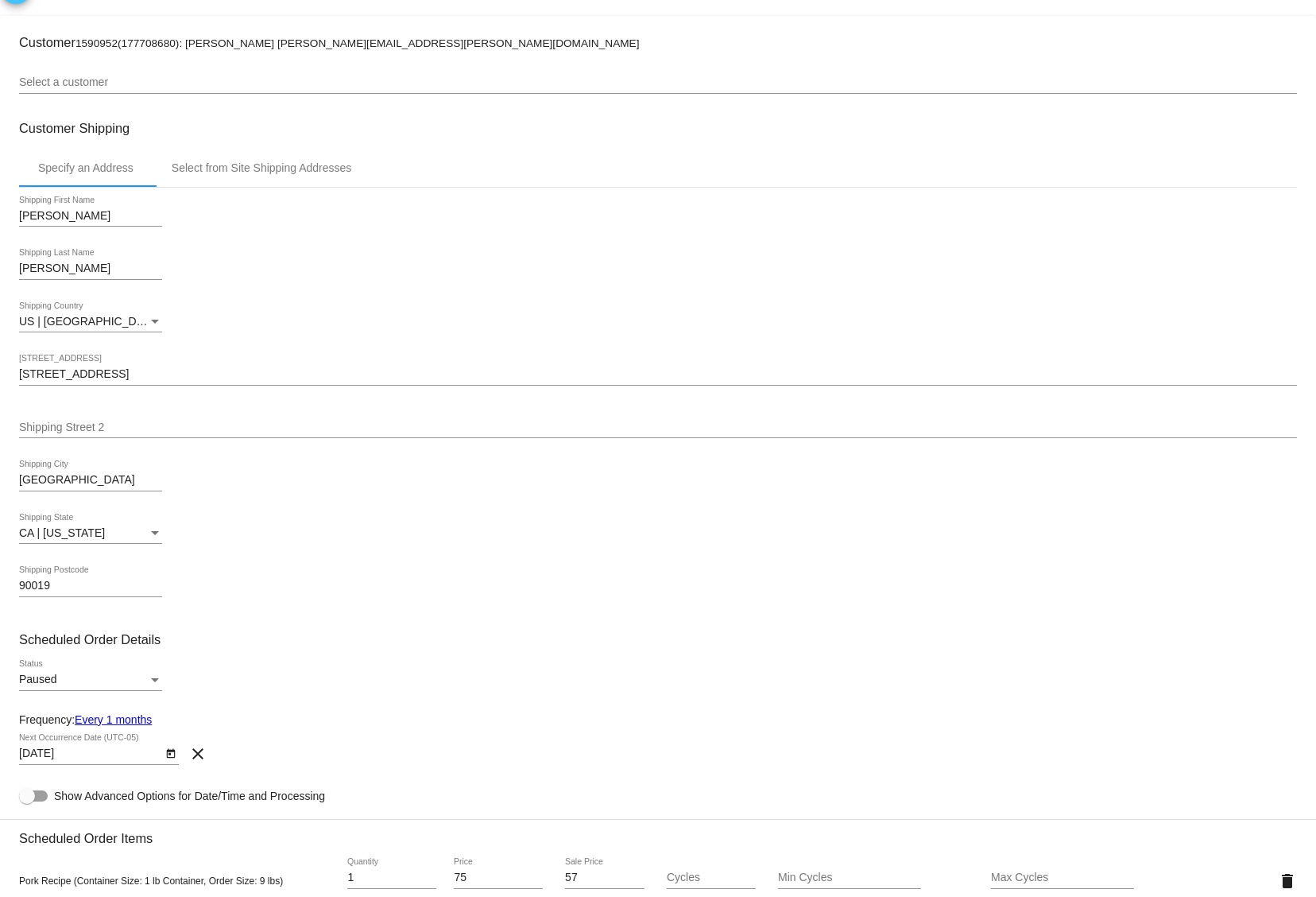
scroll to position [16, 0]
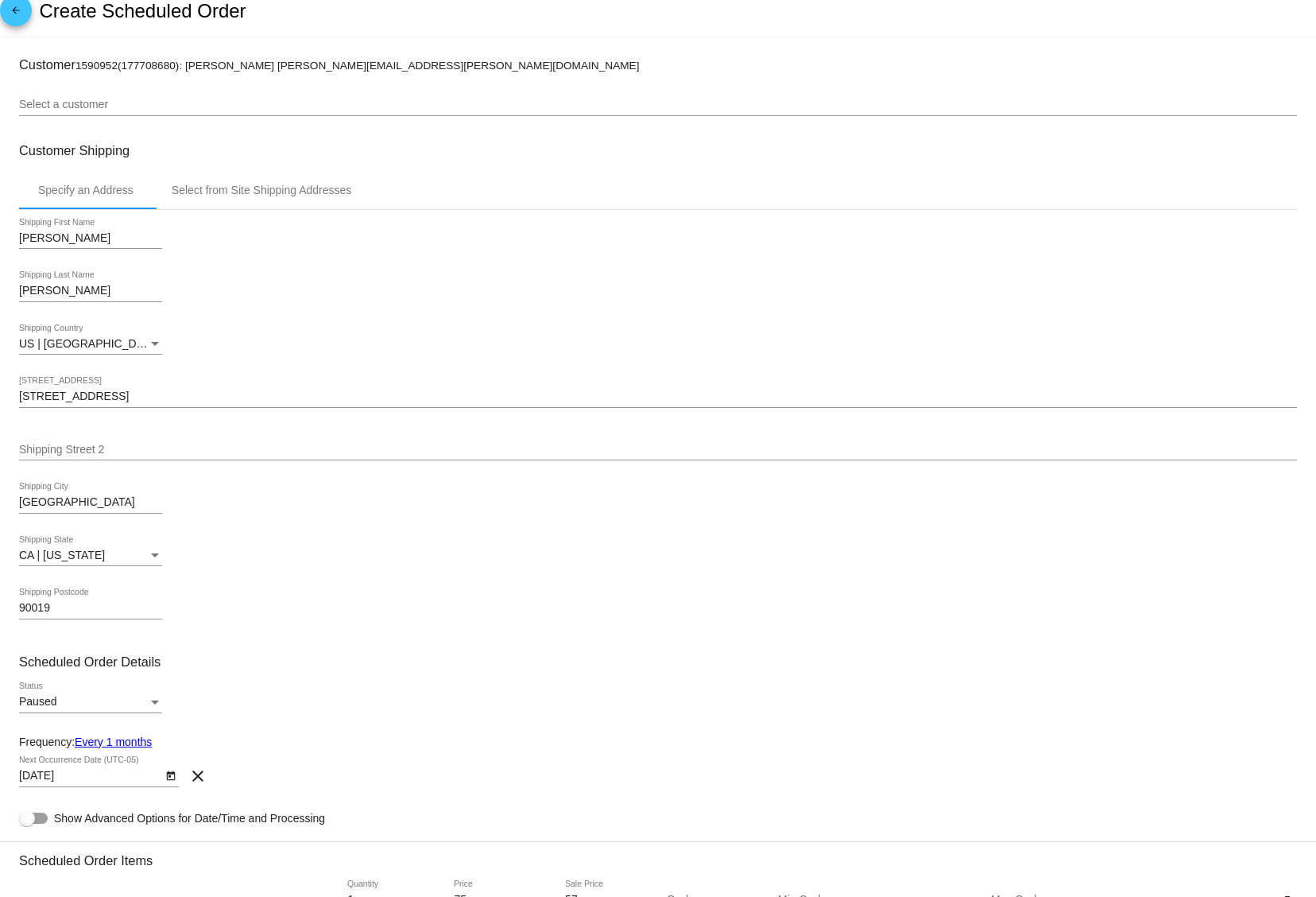
click at [343, 586] on div "[PERSON_NAME] Shipping First Name [PERSON_NAME] Shipping Last Name [GEOGRAPHIC_…" at bounding box center [658, 425] width 1278 height 430
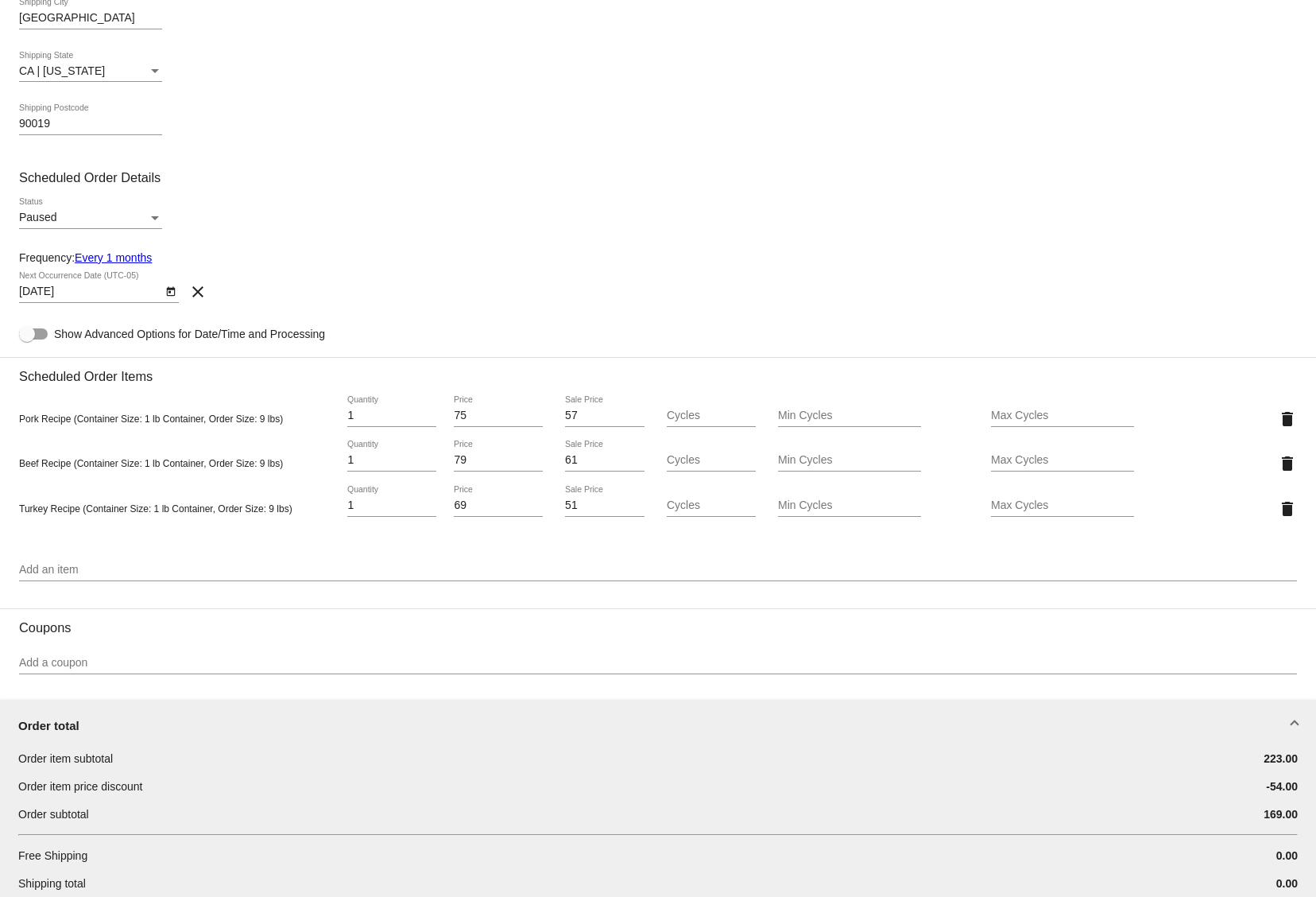
scroll to position [936, 0]
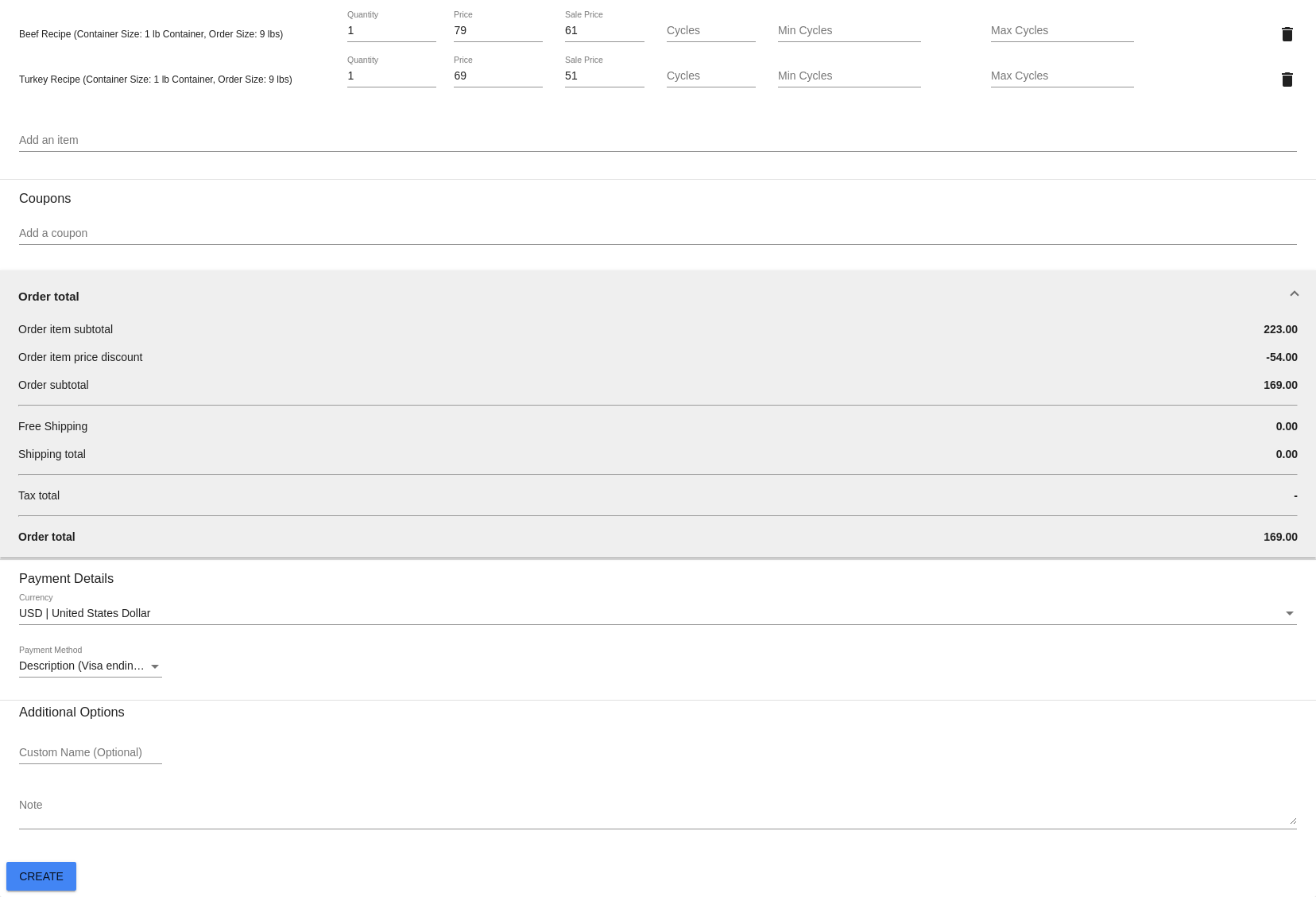
click at [52, 882] on button "Create" at bounding box center [41, 876] width 70 height 28
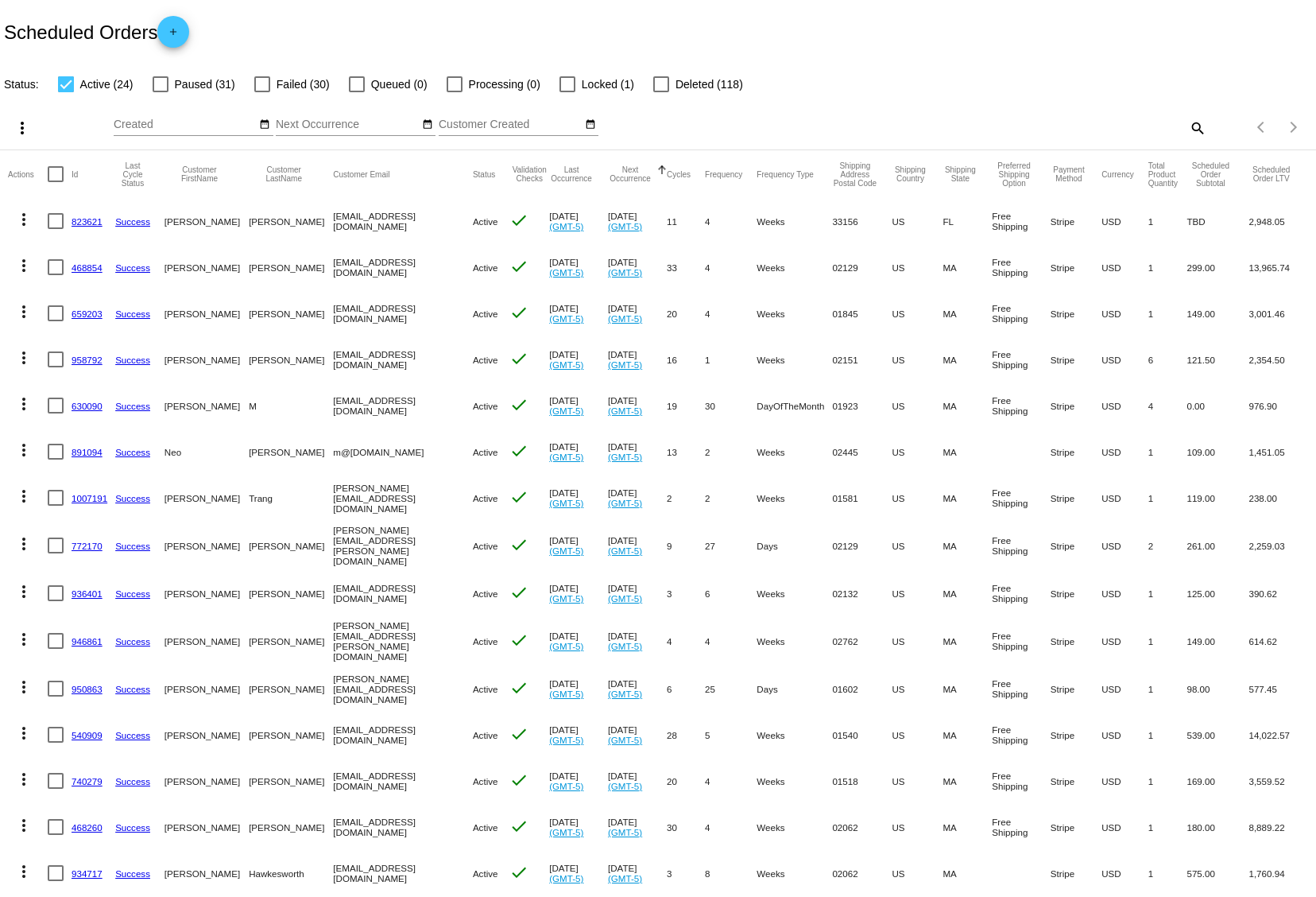
click at [1200, 129] on mat-icon "search" at bounding box center [1197, 127] width 19 height 25
click at [1079, 127] on input "Search" at bounding box center [1043, 124] width 328 height 13
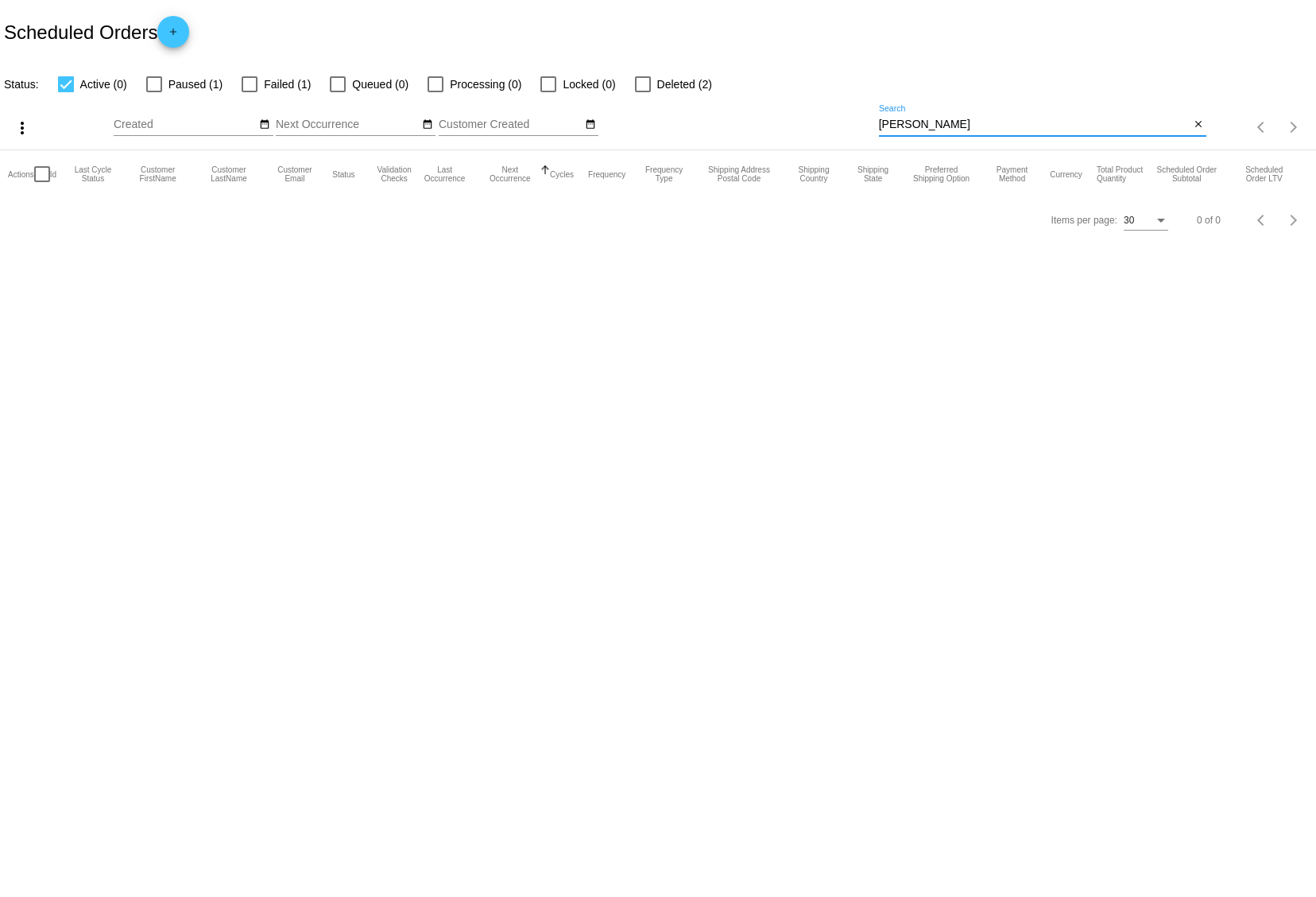
type input "[PERSON_NAME]"
click at [156, 78] on div at bounding box center [154, 84] width 16 height 16
click at [154, 93] on input "Paused (1)" at bounding box center [153, 93] width 1 height 1
checkbox input "true"
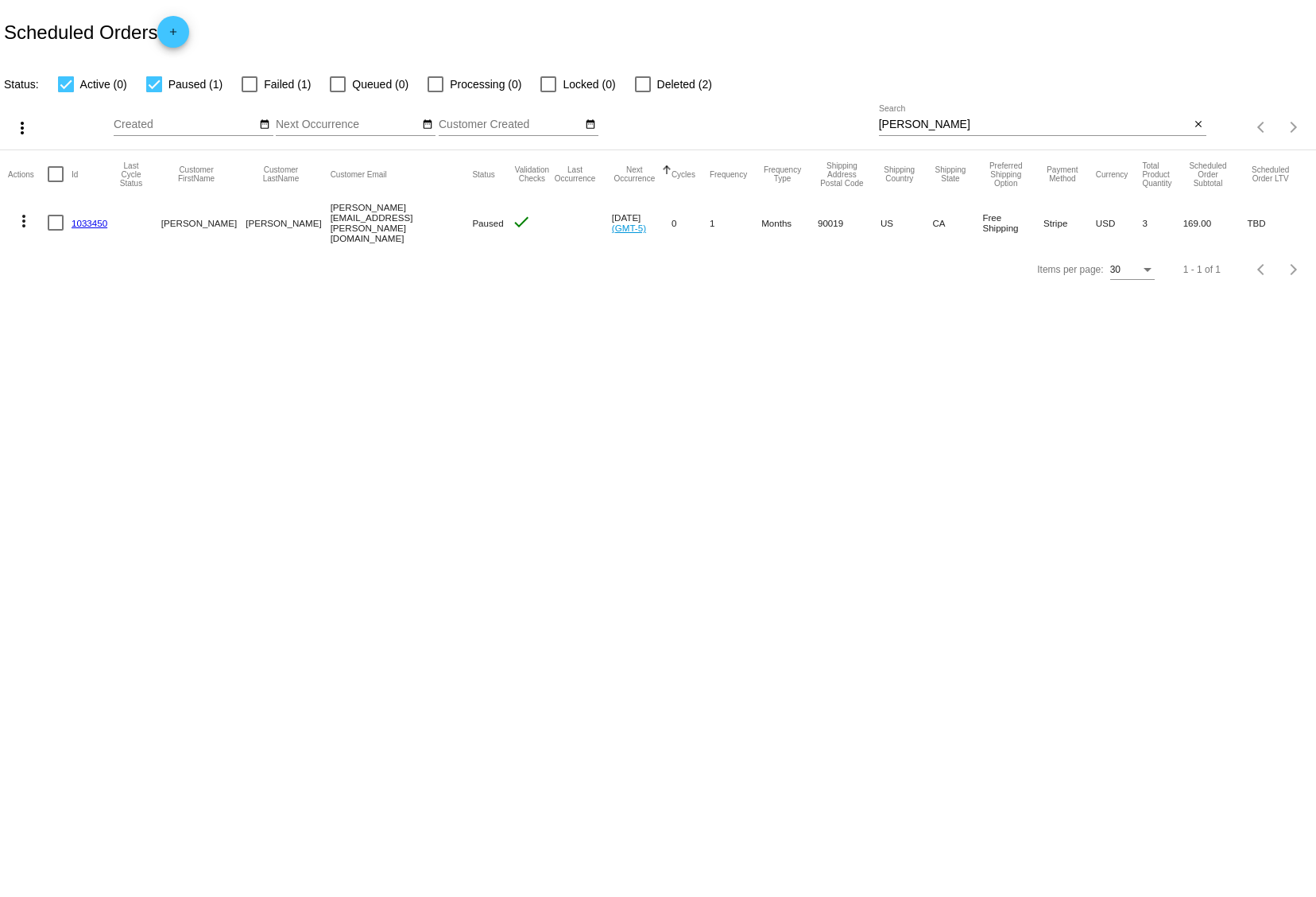
click at [81, 220] on link "1033450" at bounding box center [89, 223] width 36 height 10
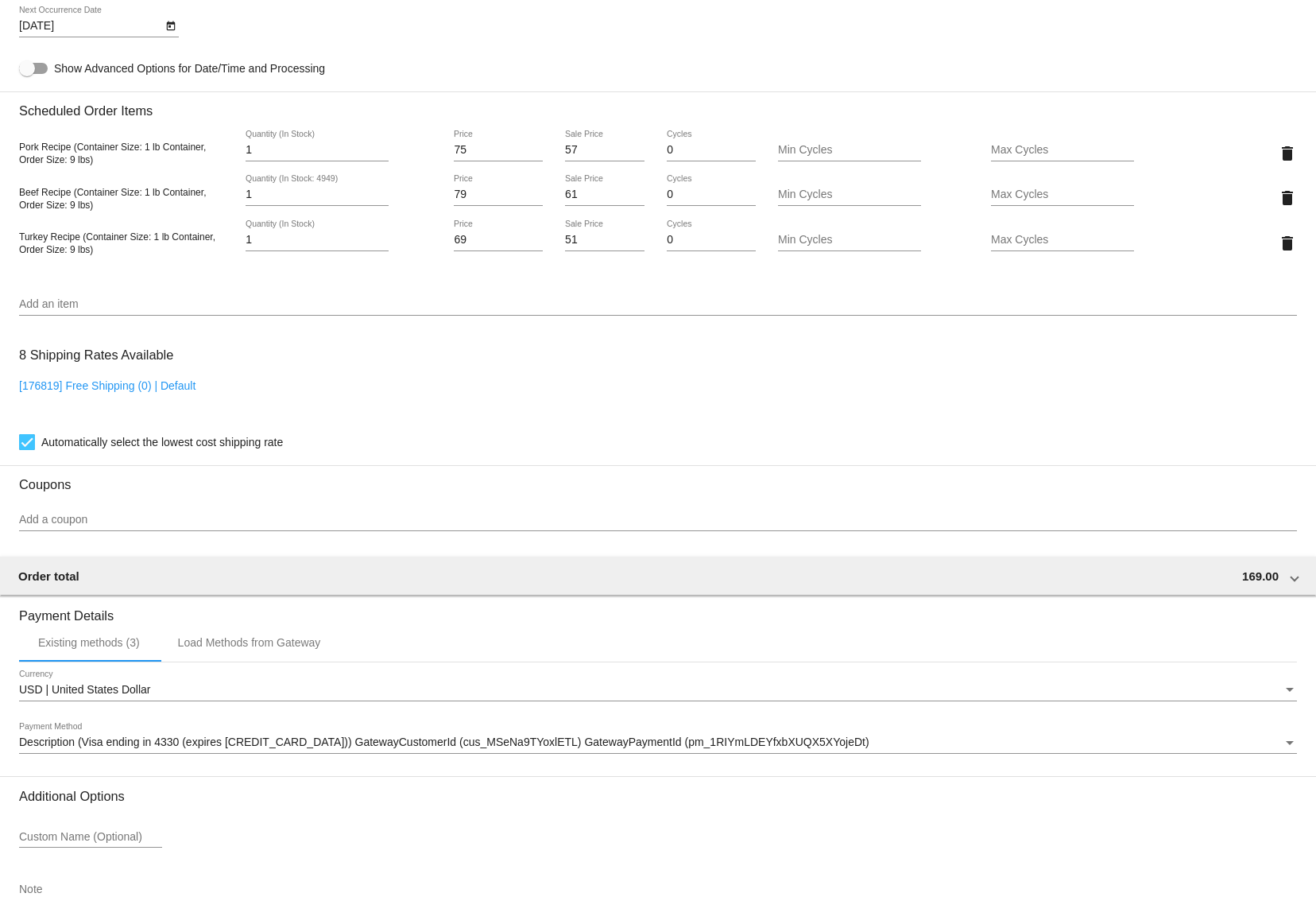
scroll to position [888, 0]
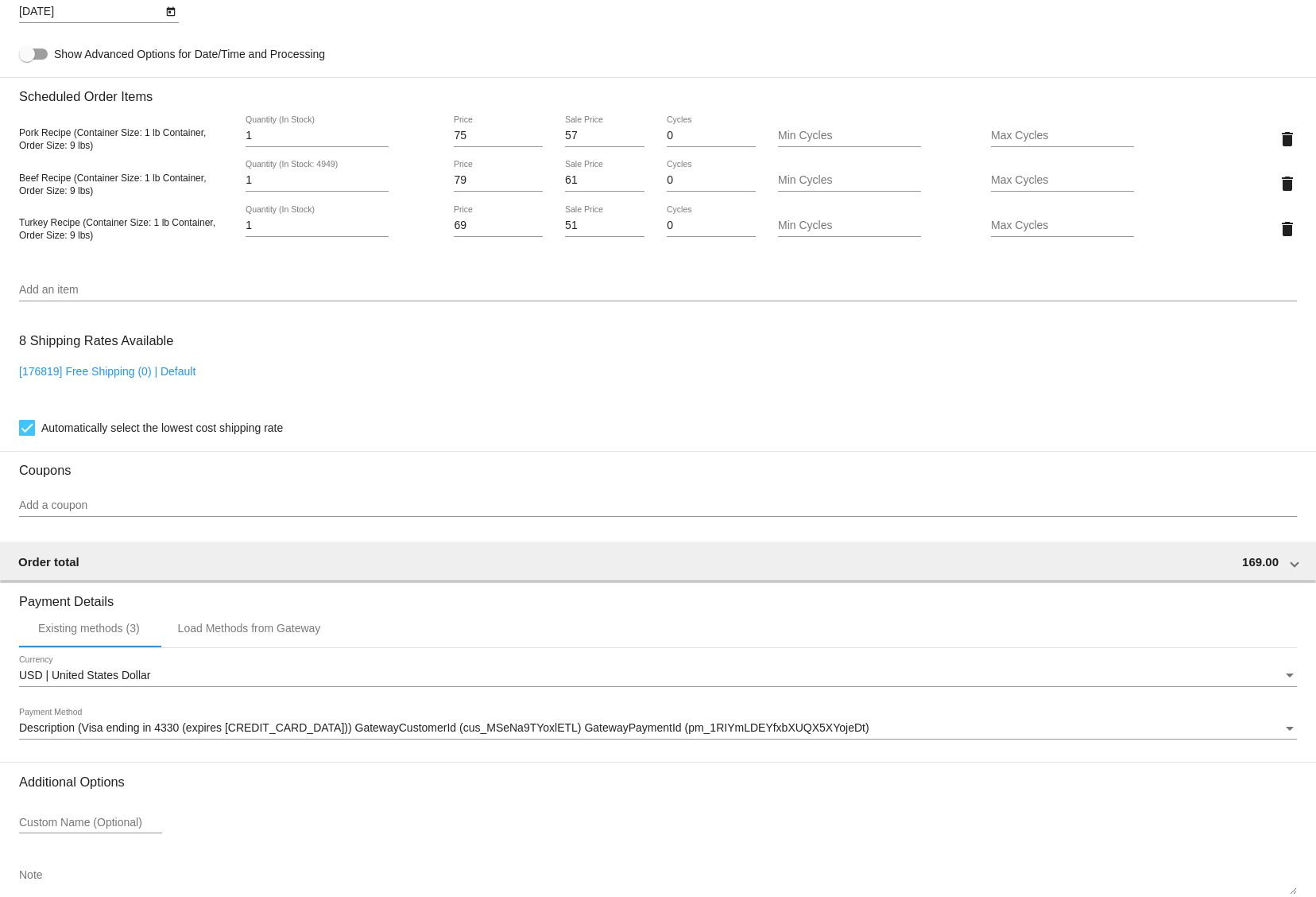
click at [173, 375] on link "[176819] Free Shipping (0) | Default" at bounding box center [107, 370] width 177 height 13
checkbox input "false"
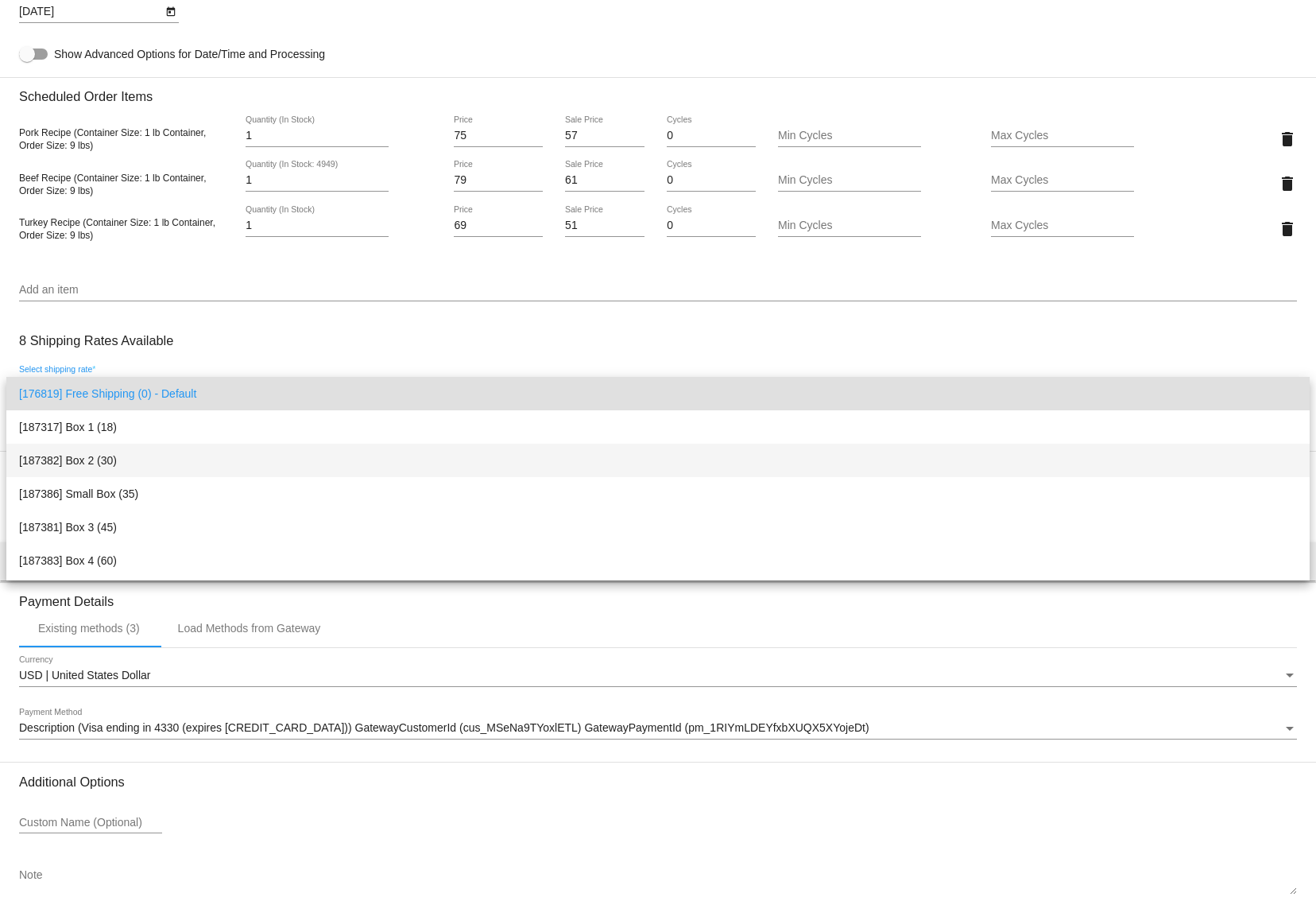
click at [193, 462] on span "[187382] Box 2 (30)" at bounding box center [658, 460] width 1278 height 33
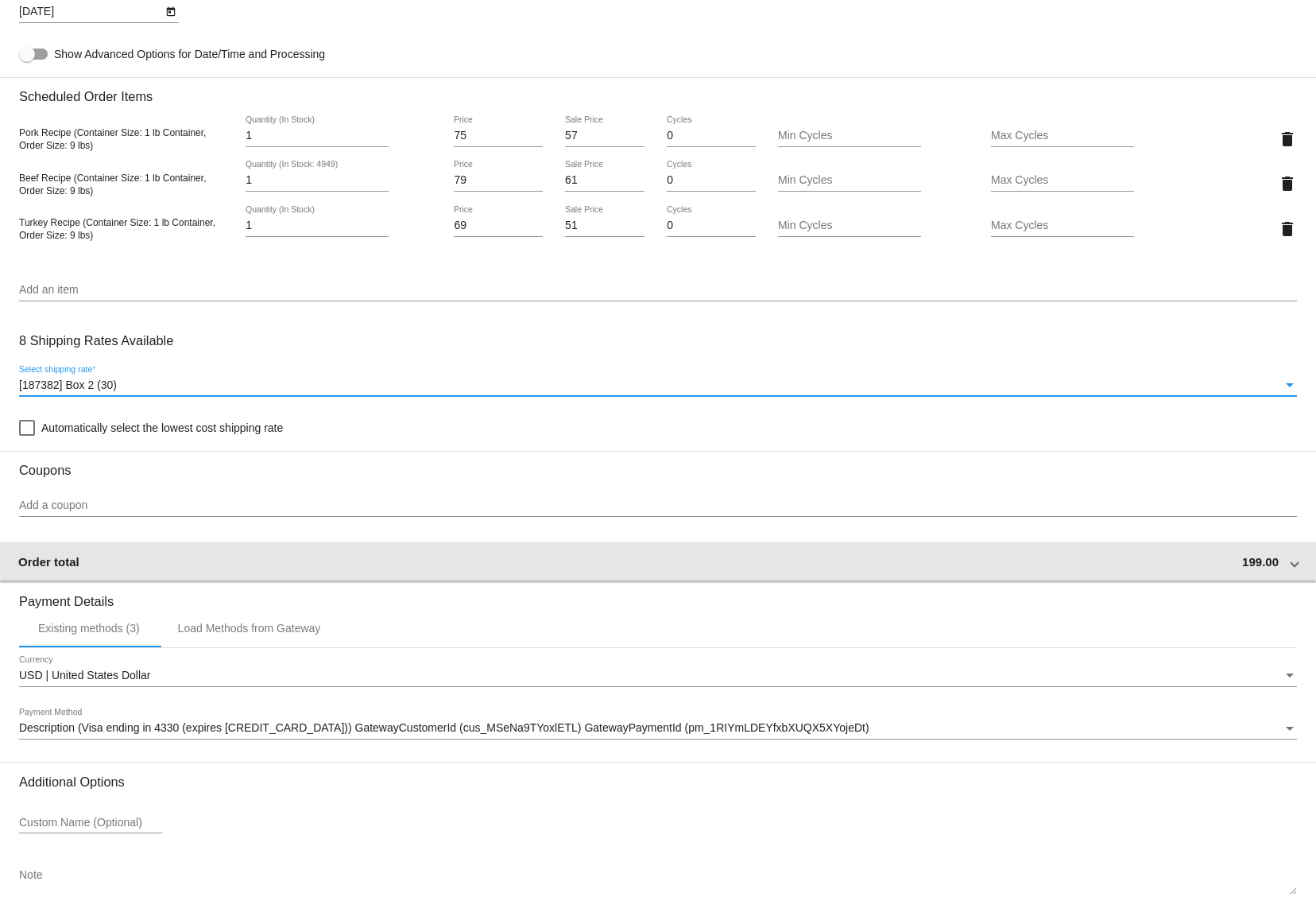
click at [255, 569] on div "Order total 199.00" at bounding box center [654, 562] width 1273 height 14
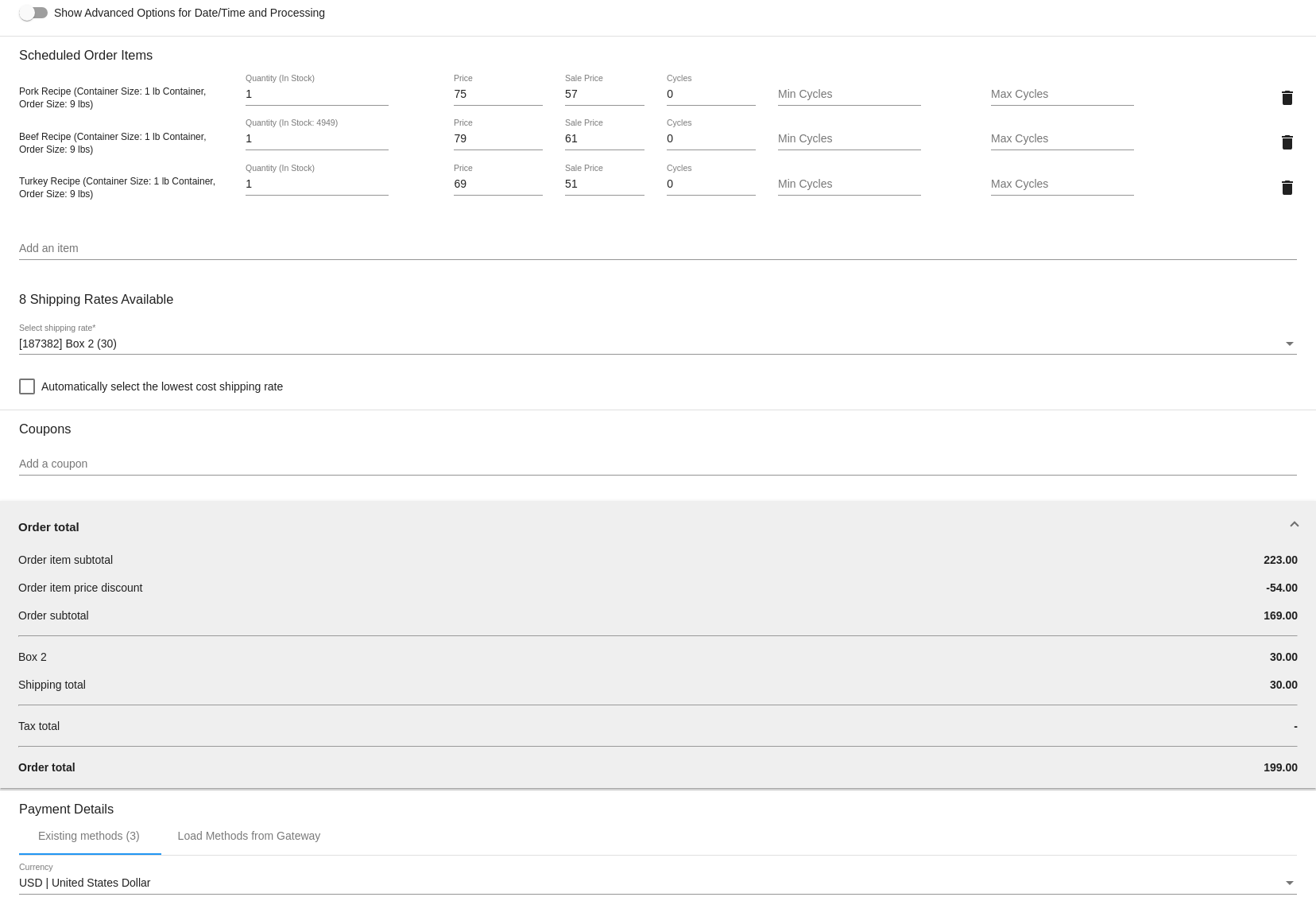
scroll to position [930, 0]
click at [255, 349] on div "[187382] Box 2 (30)" at bounding box center [651, 342] width 1264 height 13
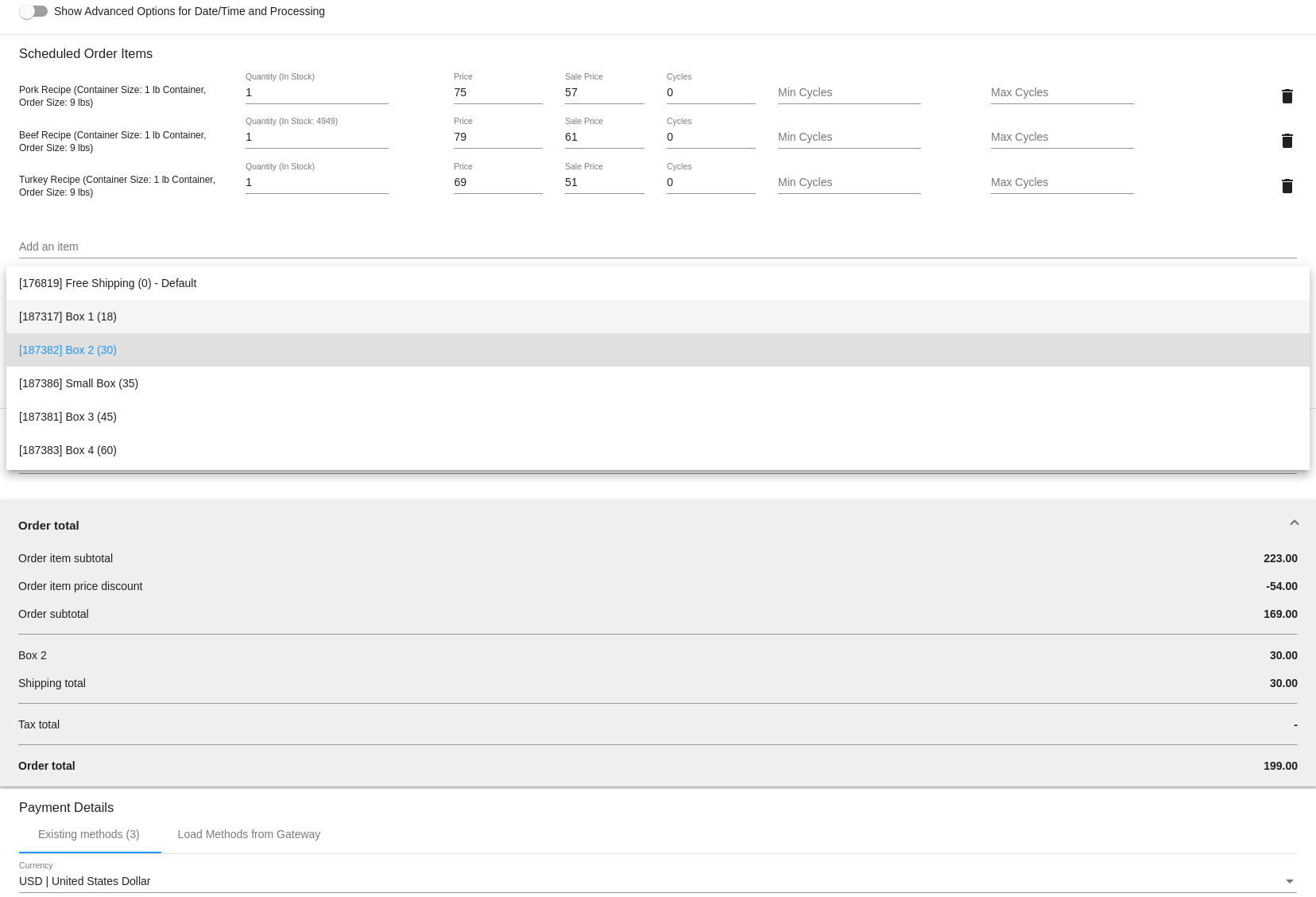
click at [256, 319] on span "[187317] Box 1 (18)" at bounding box center [658, 316] width 1278 height 33
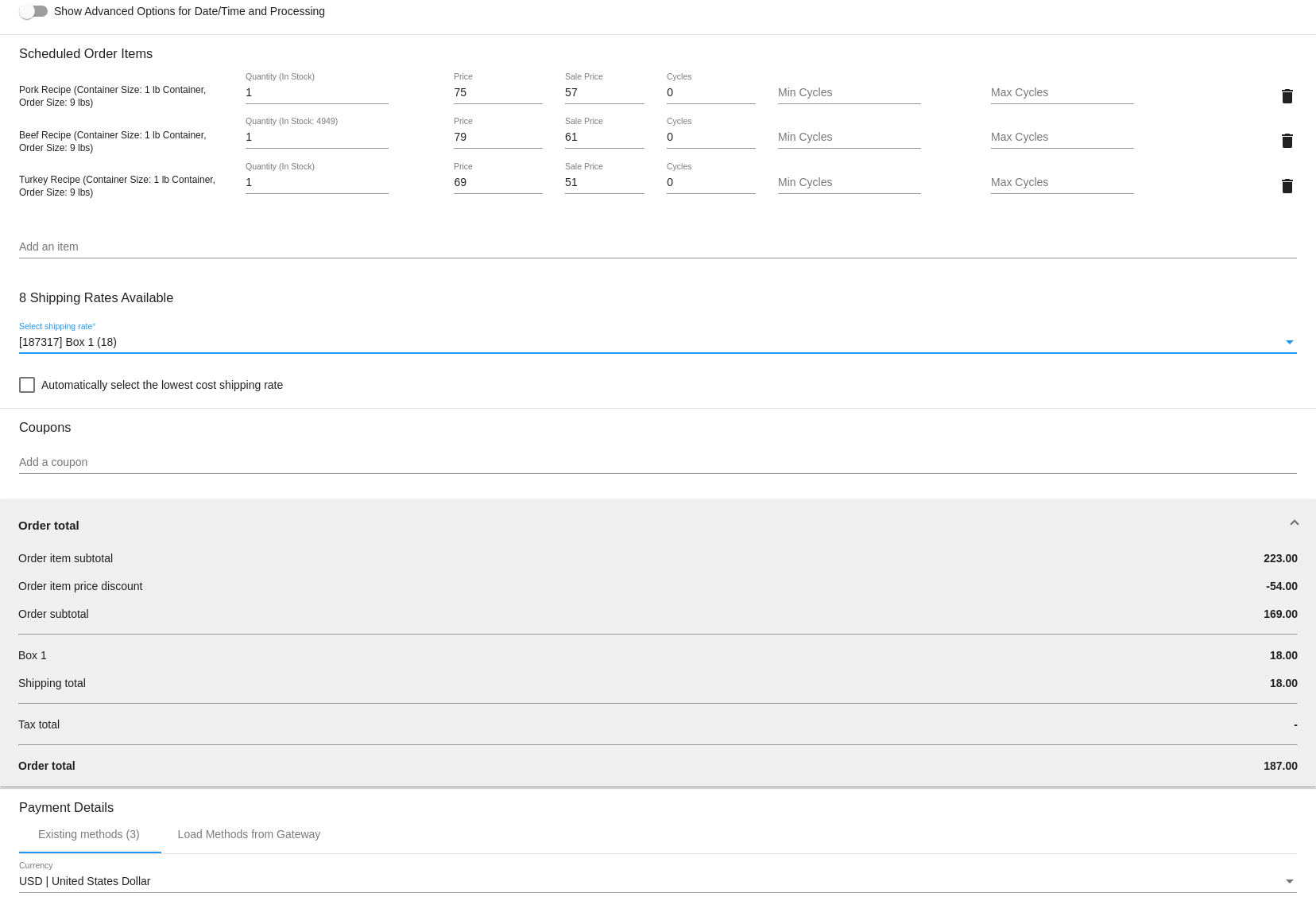
click at [255, 349] on div "[187317] Box 1 (18)" at bounding box center [651, 342] width 1264 height 13
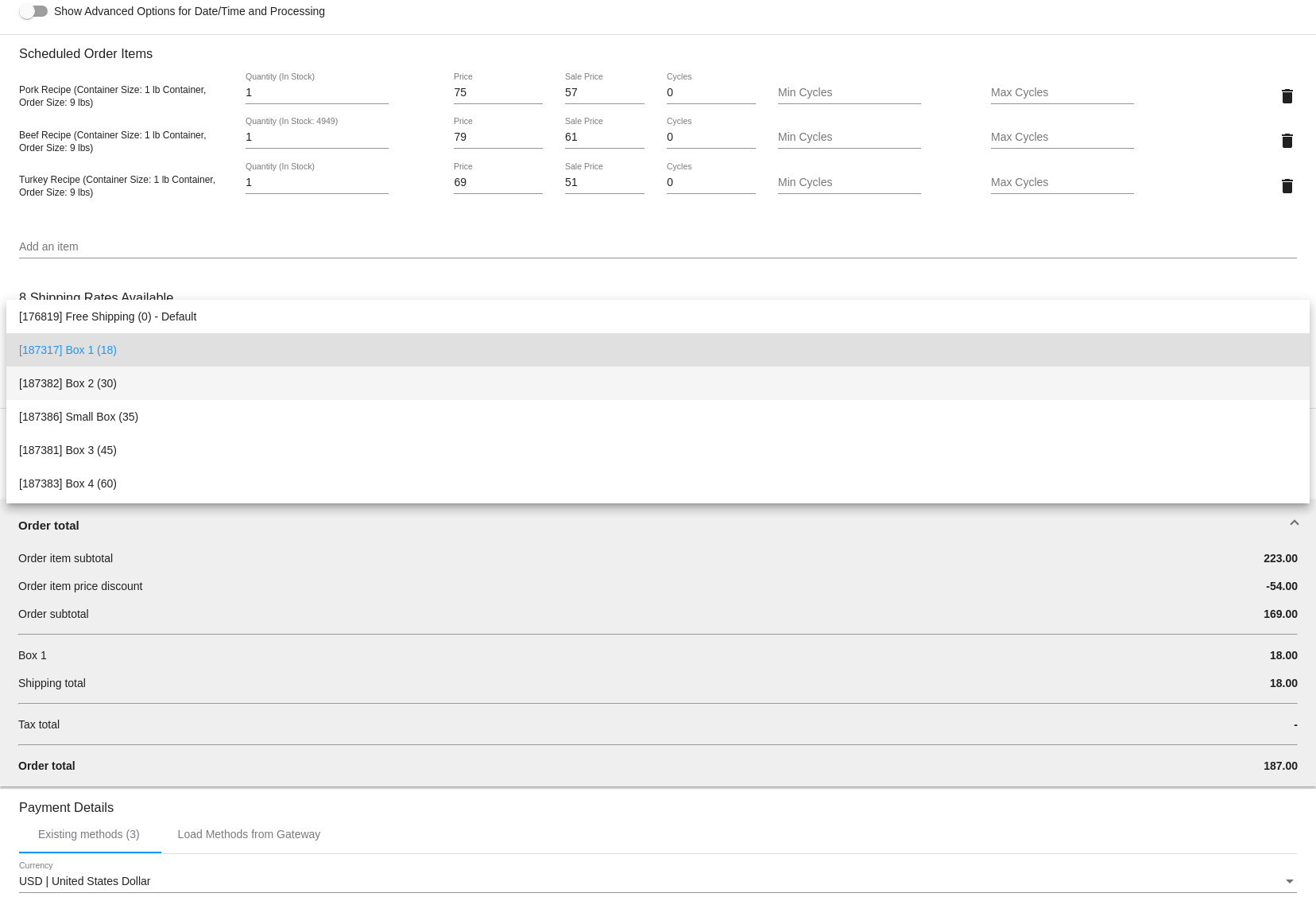
click at [219, 394] on span "[187382] Box 2 (30)" at bounding box center [658, 382] width 1278 height 33
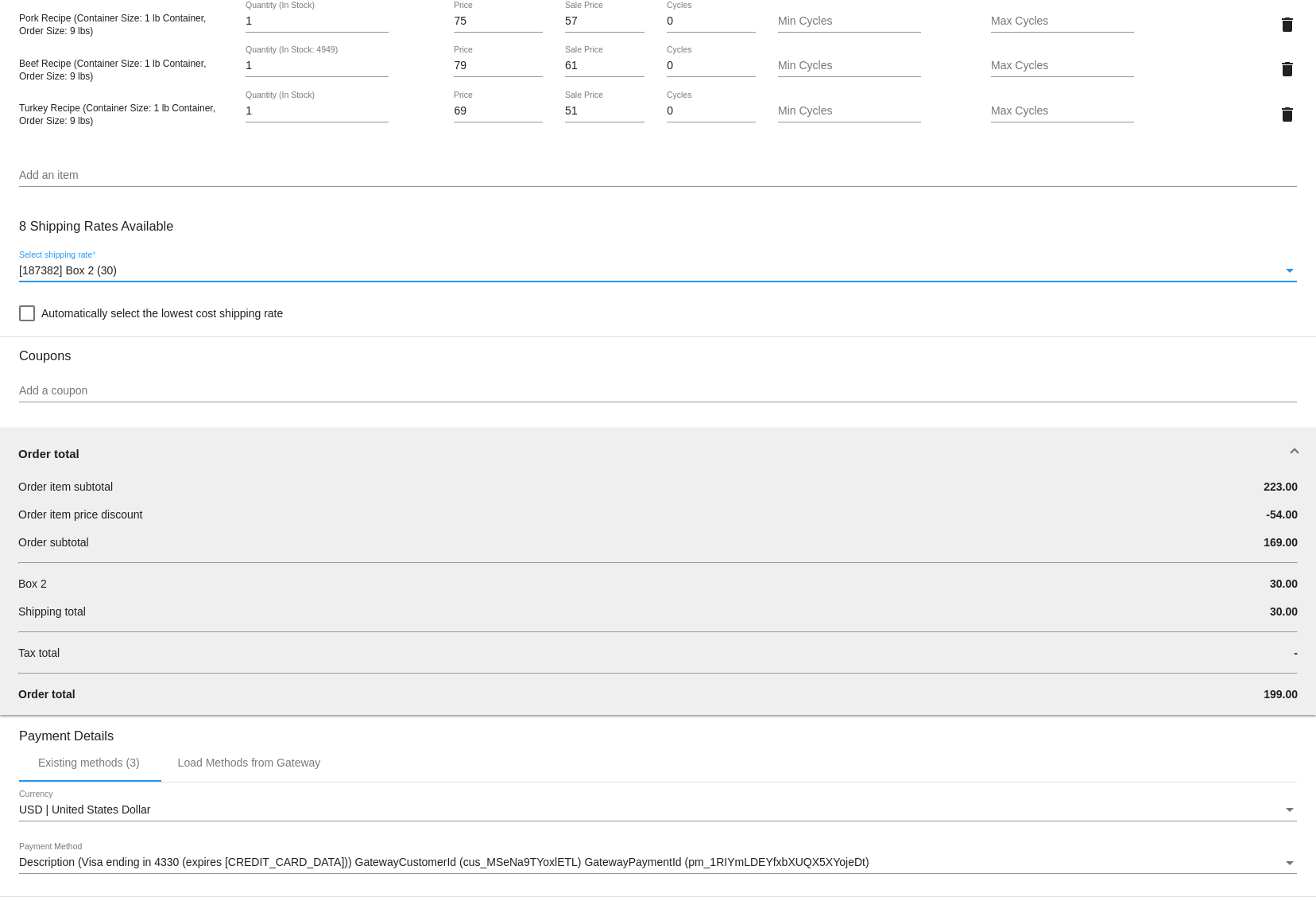
scroll to position [1025, 0]
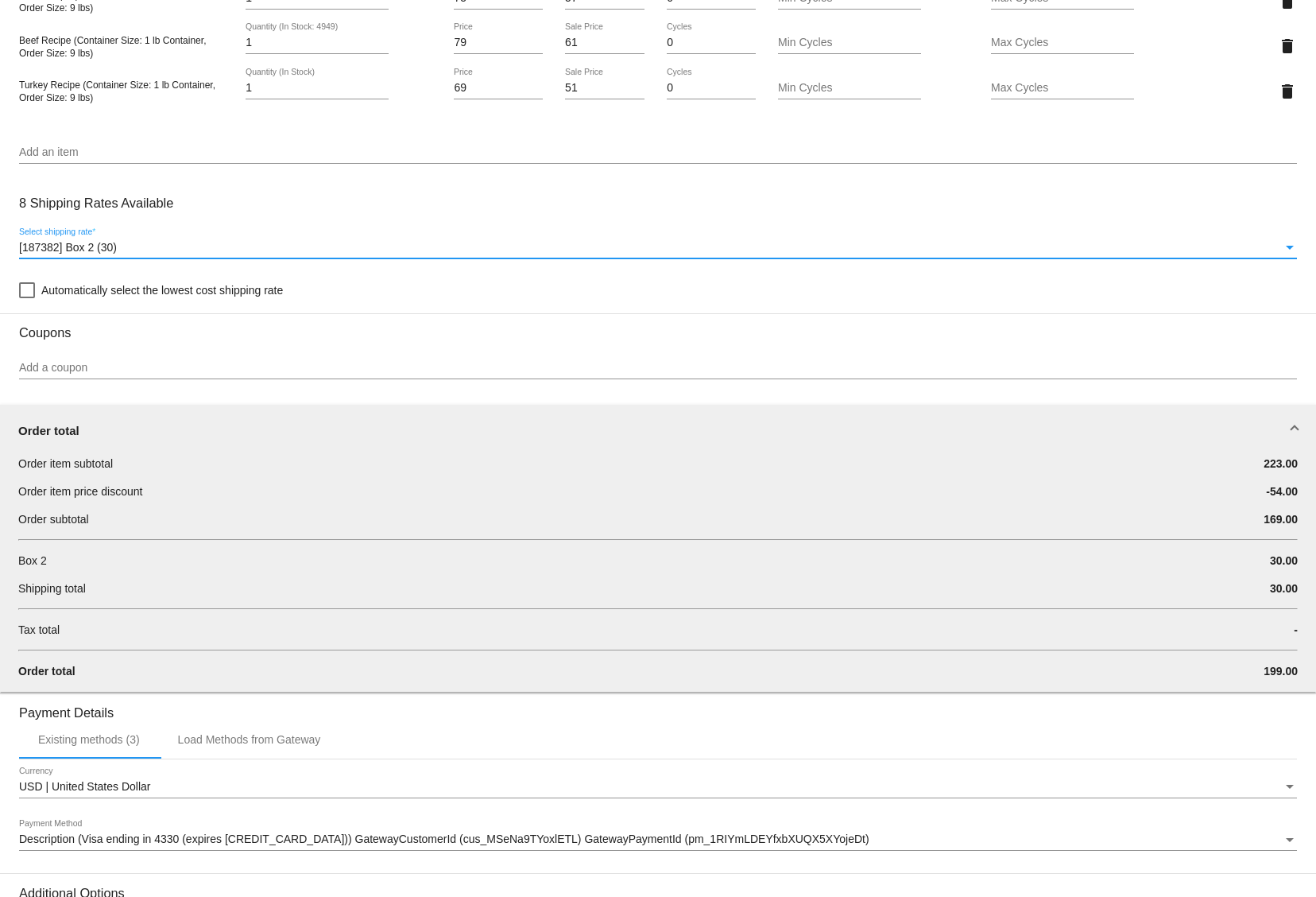
click at [966, 273] on div "[187382] Box 2 (30) Select shipping rate *" at bounding box center [658, 250] width 1278 height 45
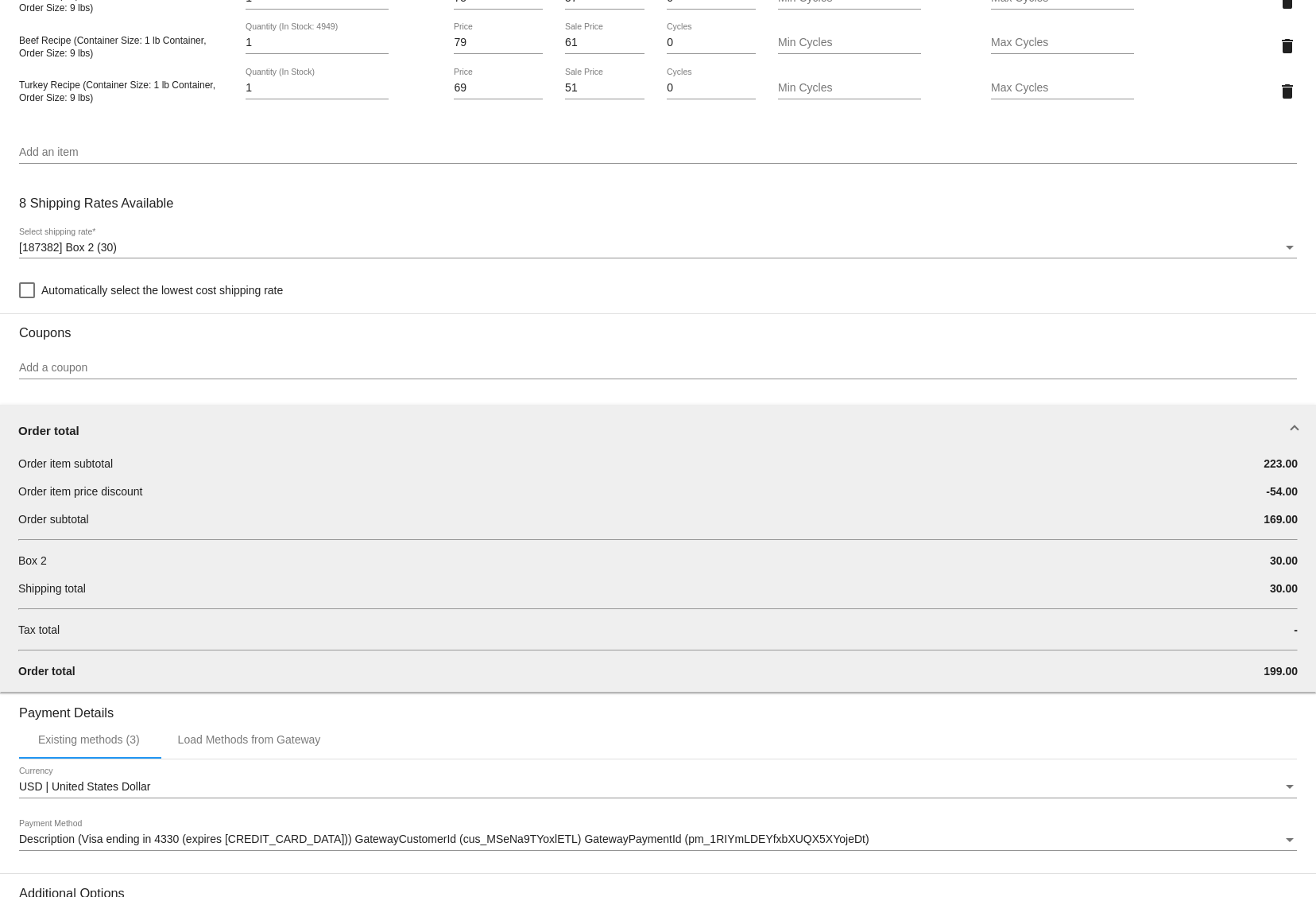
click at [592, 94] on input "51" at bounding box center [604, 87] width 80 height 13
type input "53"
click at [782, 215] on mat-card "Customer 1590952: [PERSON_NAME] [PERSON_NAME][EMAIL_ADDRESS][PERSON_NAME][DOMAI…" at bounding box center [658, 133] width 1316 height 1929
click at [509, 243] on div "[187382] Box 2 (30) Select shipping rate *" at bounding box center [658, 243] width 1278 height 31
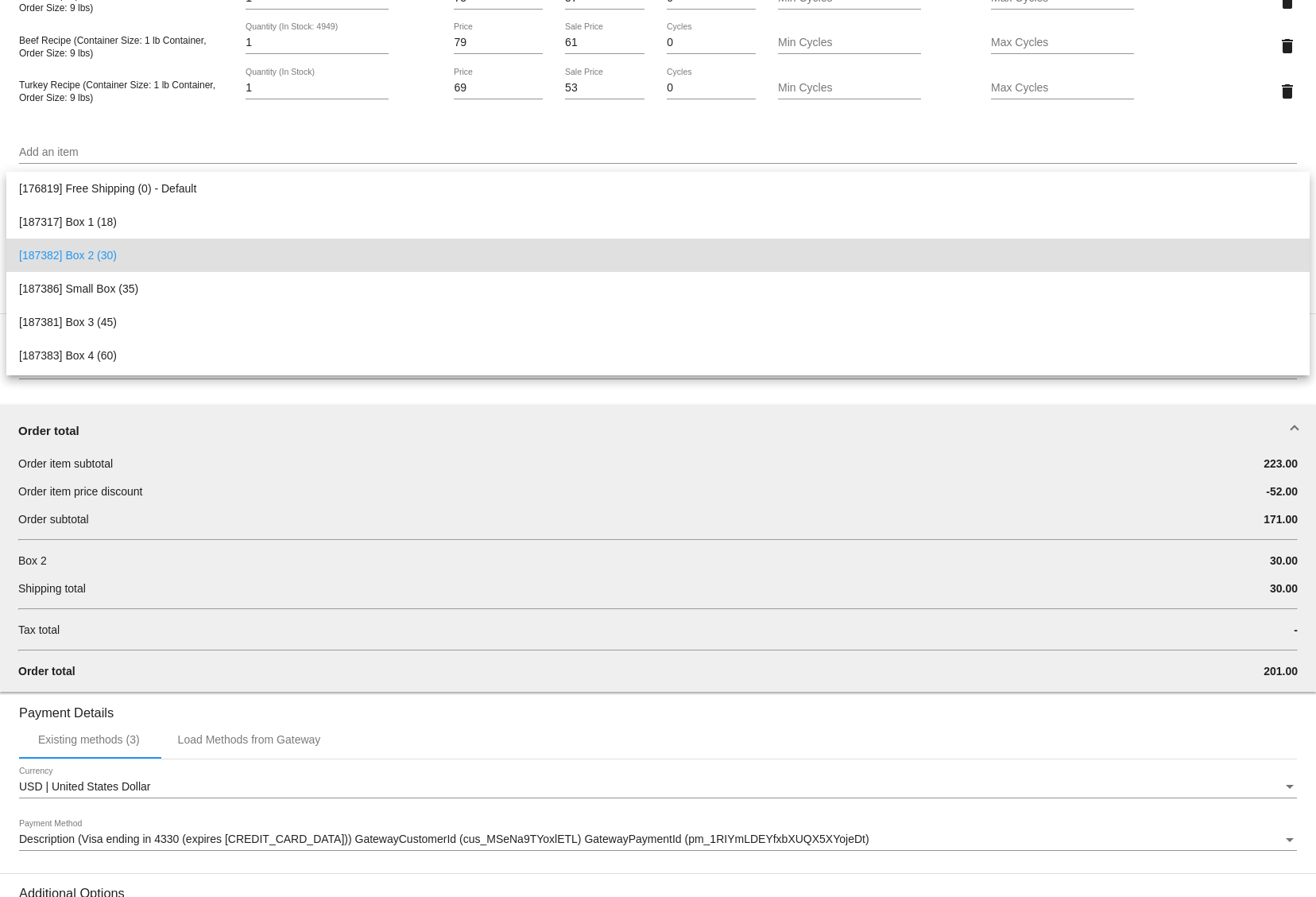
click at [509, 243] on span "[187382] Box 2 (30)" at bounding box center [658, 255] width 1278 height 33
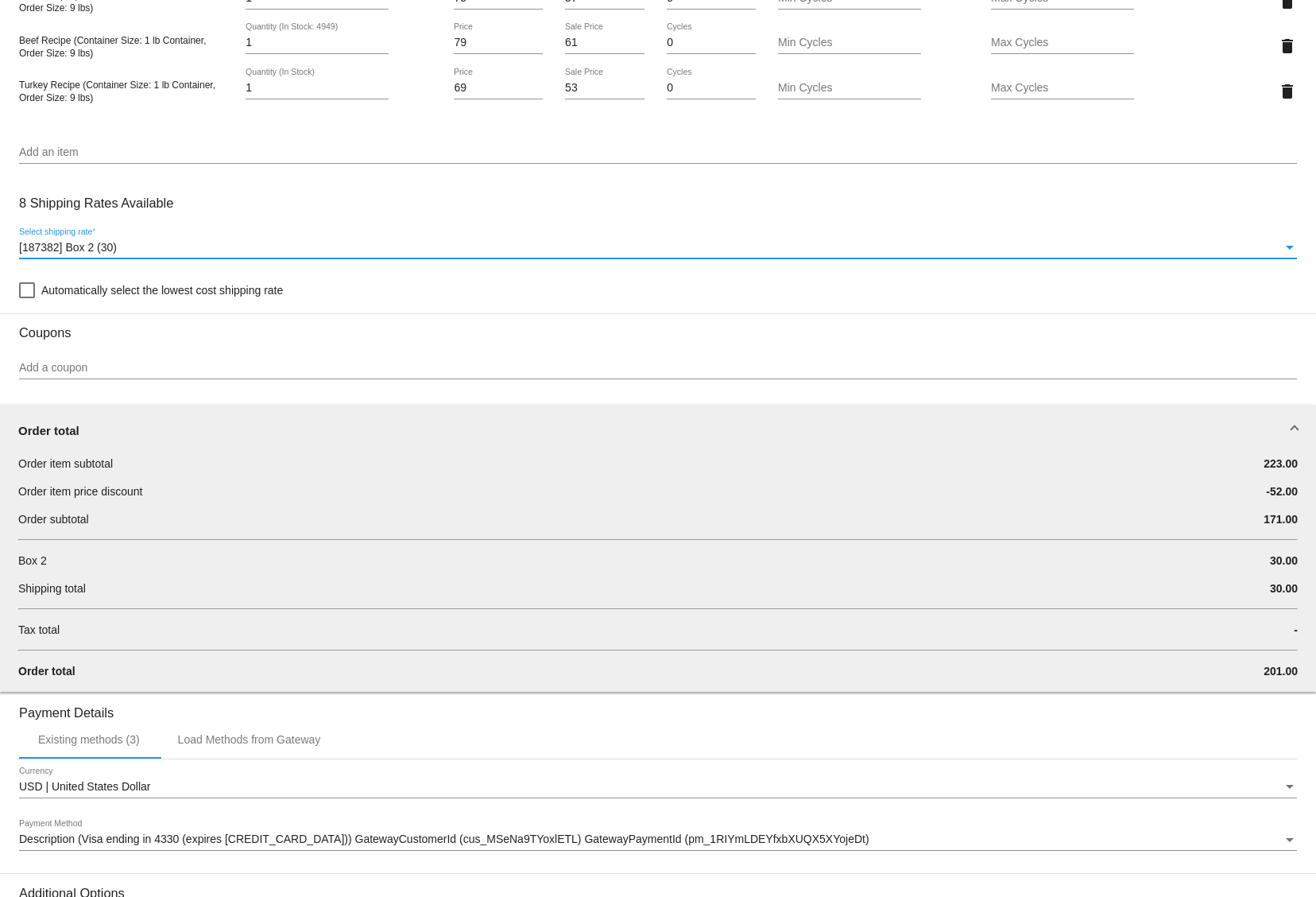
click at [517, 394] on div "Add a coupon" at bounding box center [658, 370] width 1278 height 45
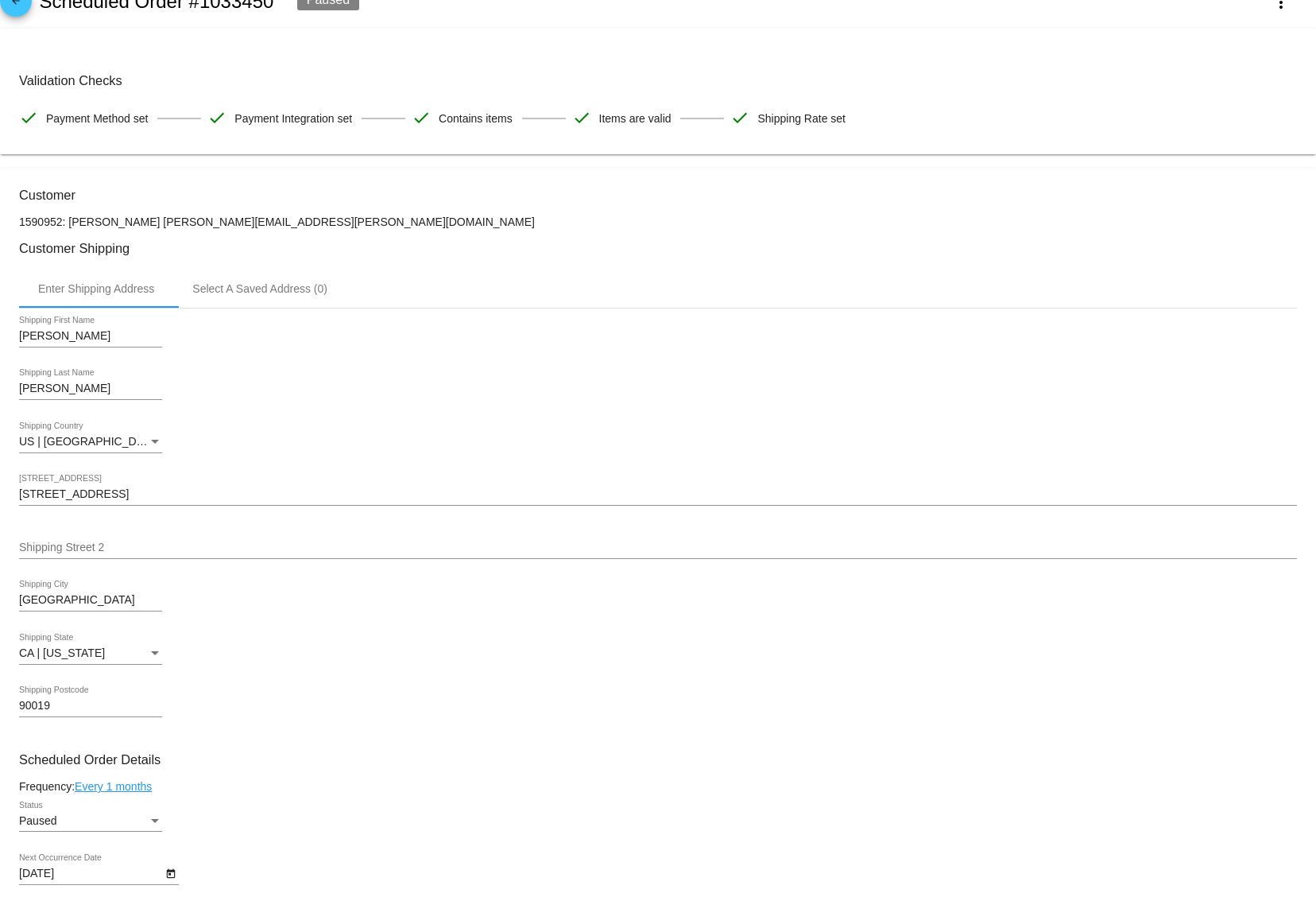
scroll to position [0, 0]
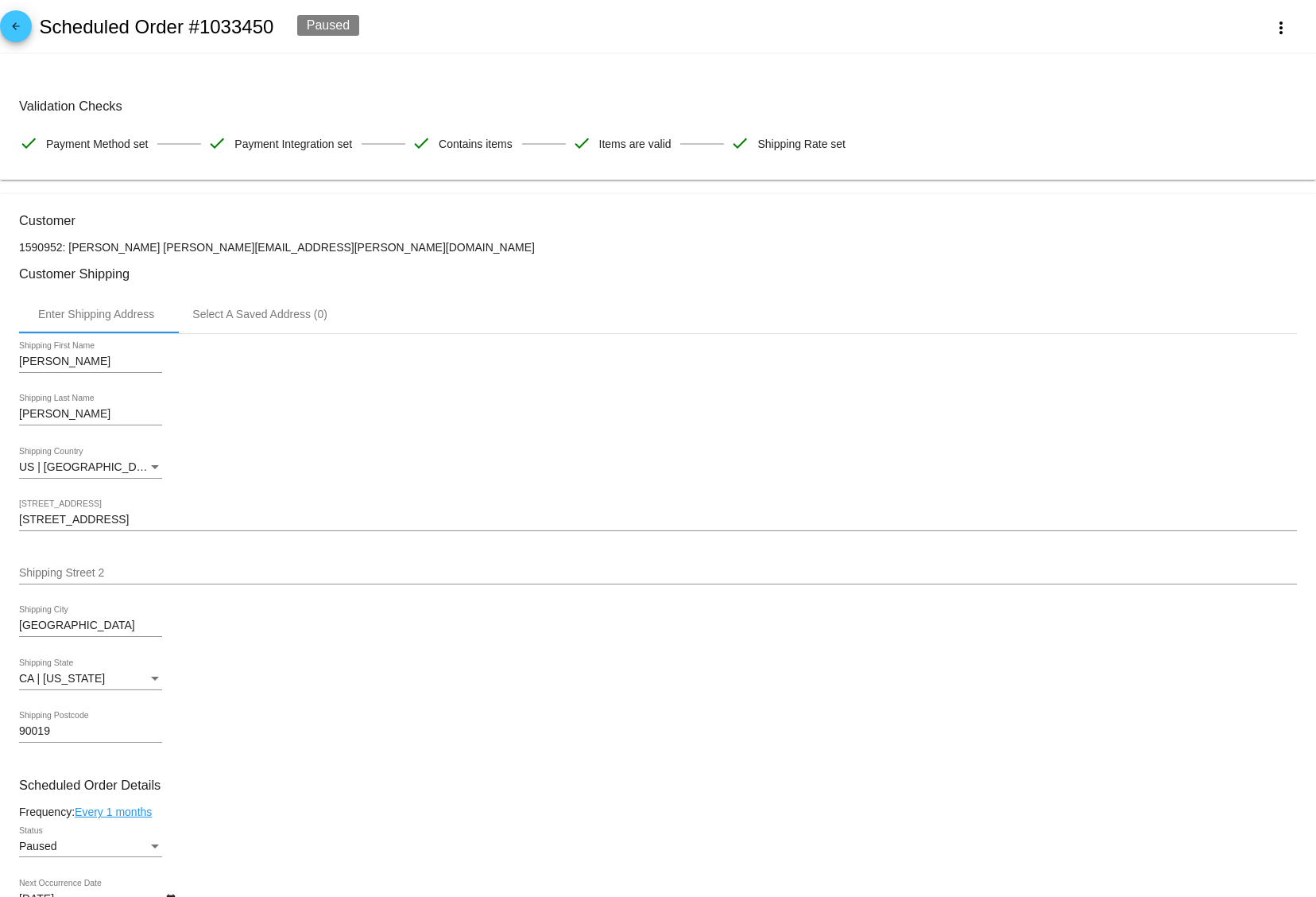
click at [517, 400] on div "[PERSON_NAME] Shipping Last Name" at bounding box center [658, 417] width 1278 height 45
click at [591, 23] on div "arrow_back Scheduled Order #1033450 Paused more_vert" at bounding box center [658, 27] width 1316 height 54
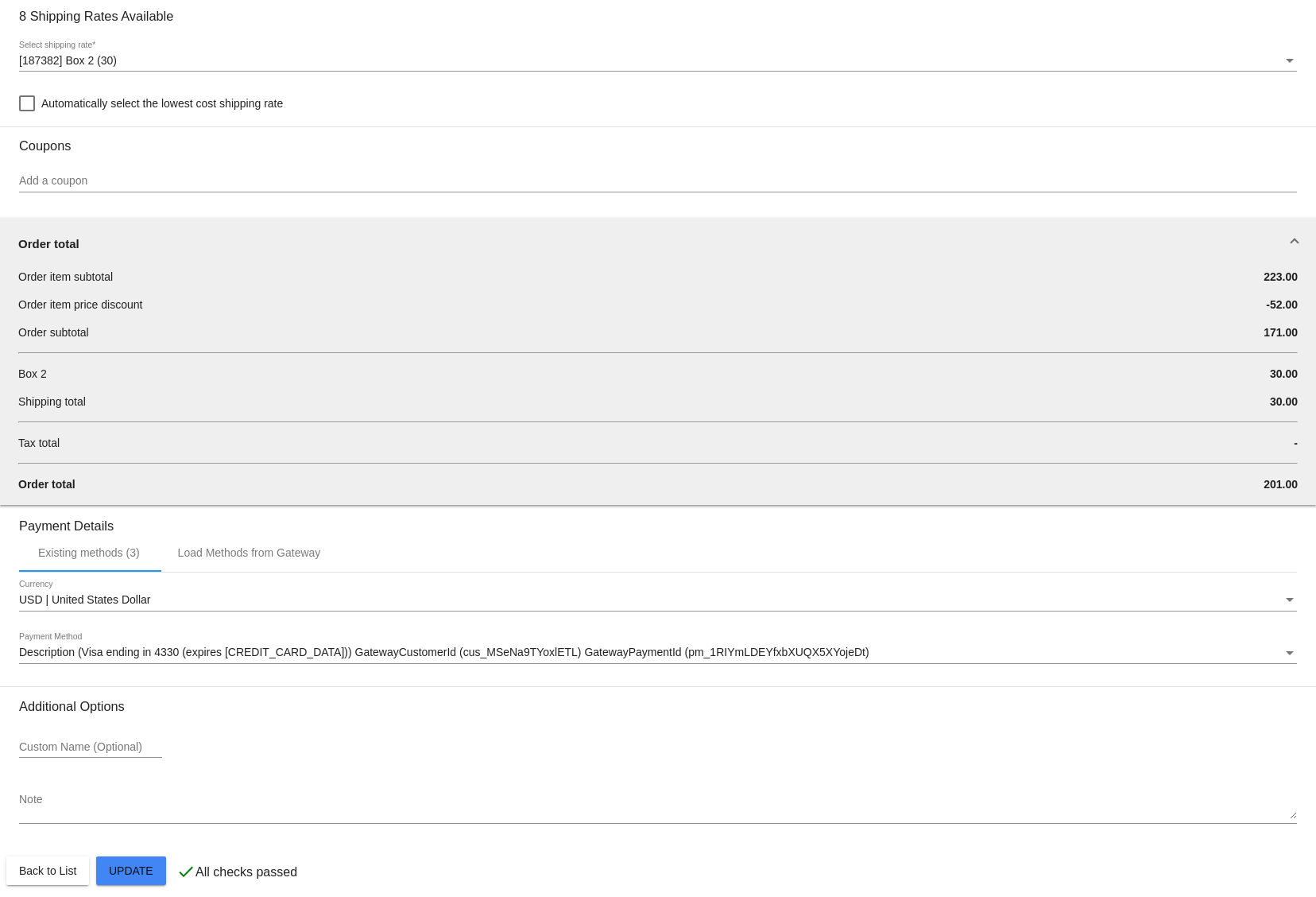
scroll to position [1233, 0]
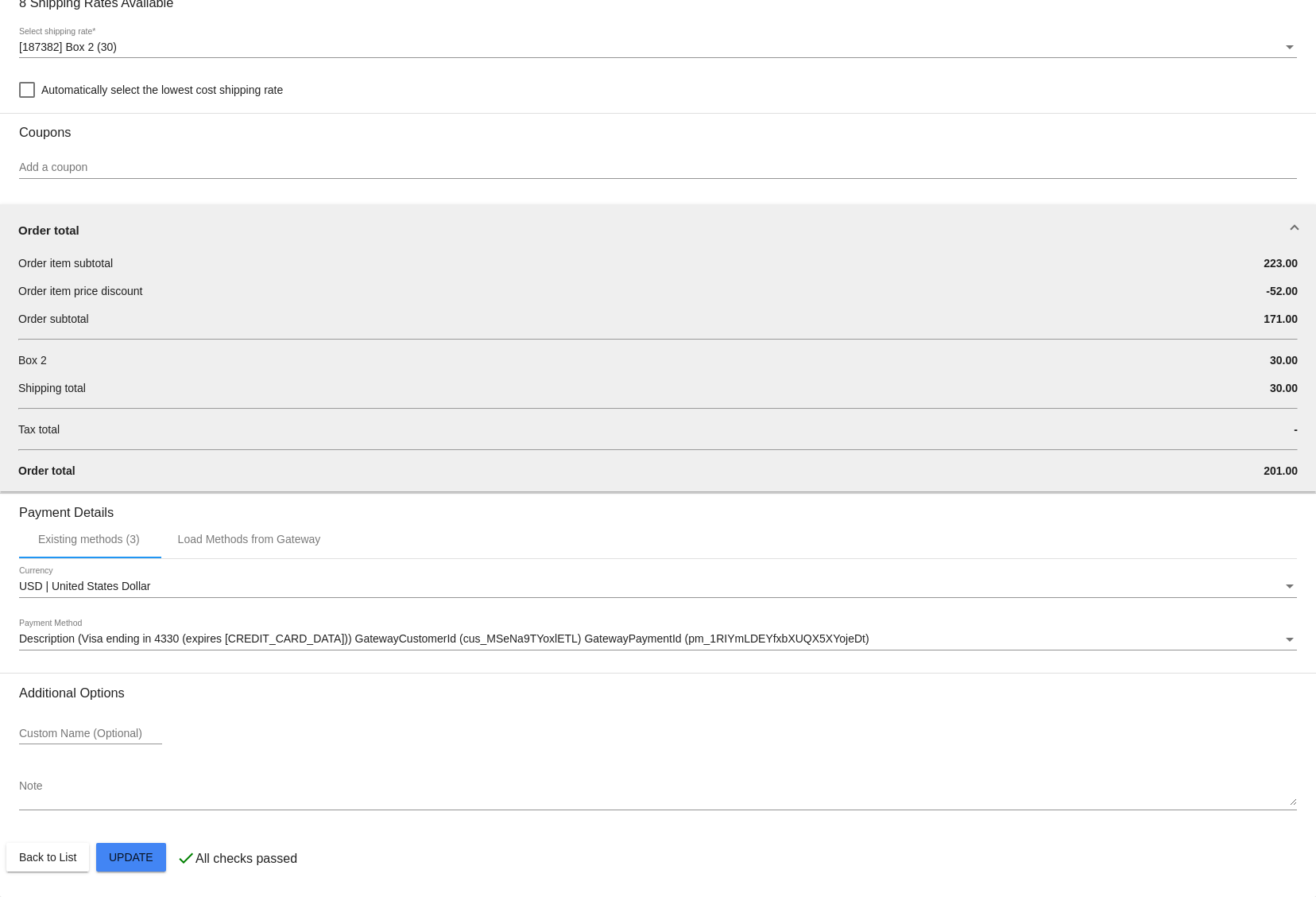
click at [147, 636] on span "Description (Visa ending in 4330 (expires [CREDIT_CARD_DATA])) GatewayCustomerI…" at bounding box center [444, 638] width 850 height 13
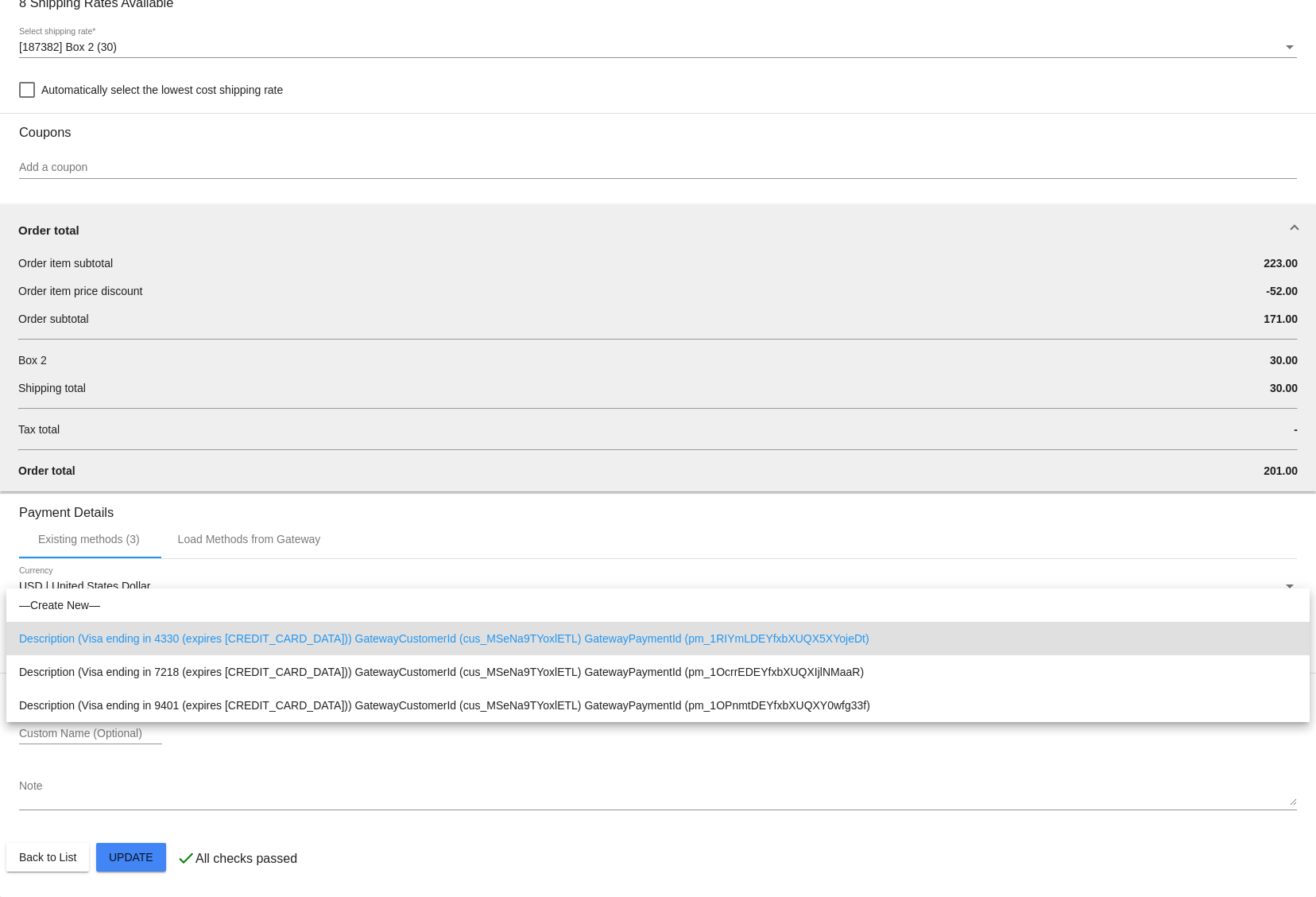
click at [147, 895] on div at bounding box center [658, 448] width 1316 height 897
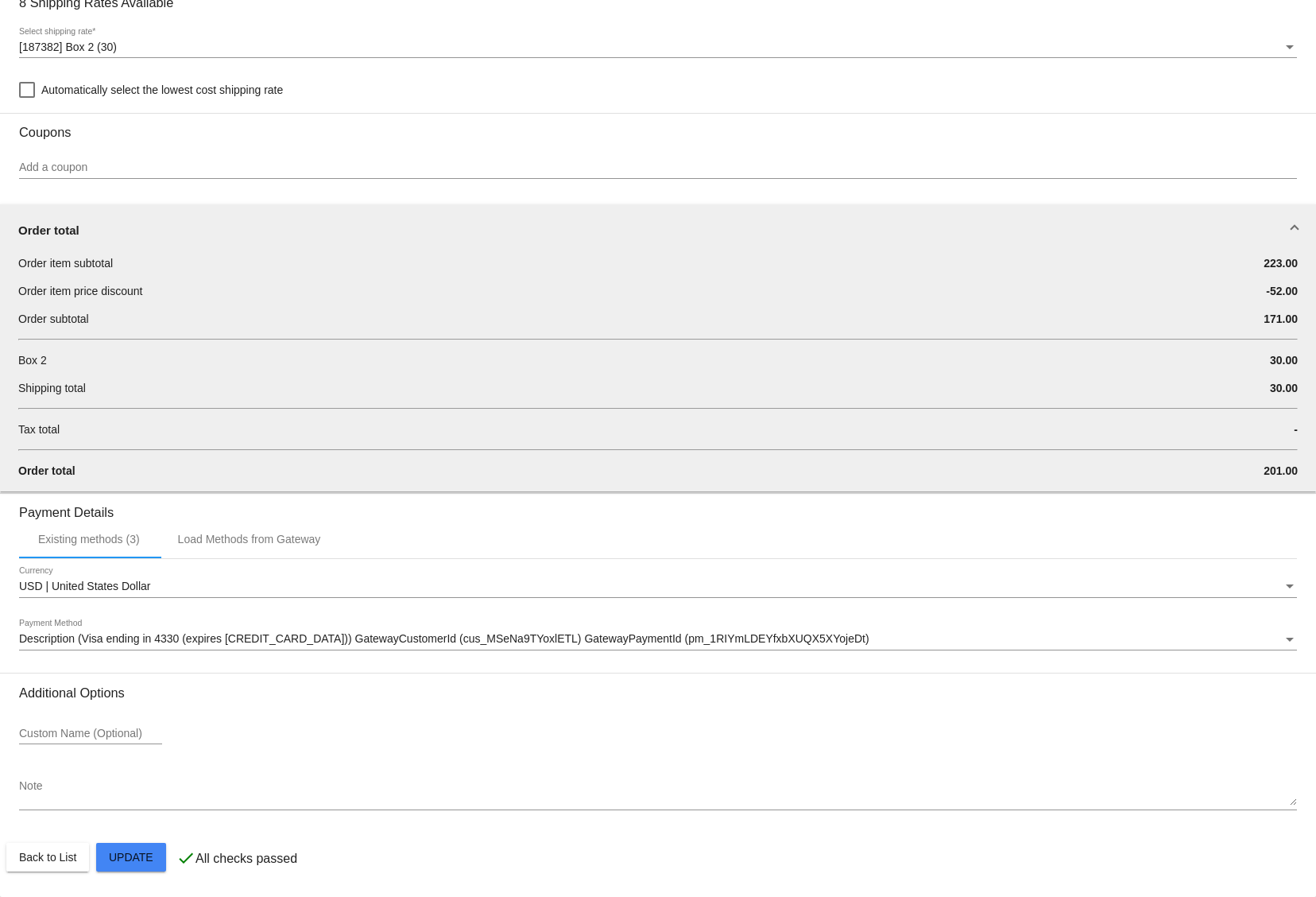
click at [403, 797] on textarea "Note" at bounding box center [658, 792] width 1278 height 26
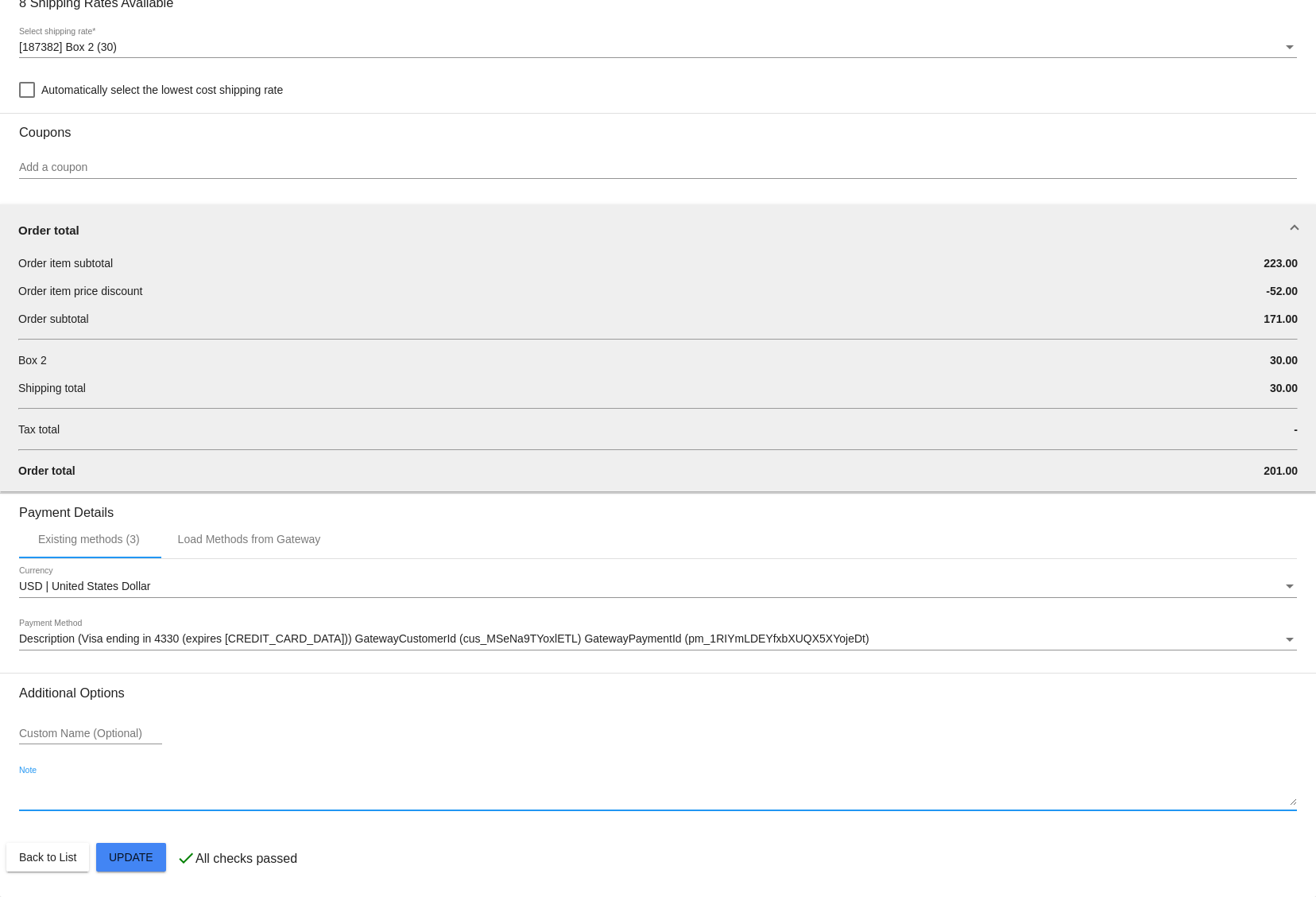
paste textarea "14 lbs Pork 7 Turkey 6 Beef"
type textarea "Pack: 14 lbs Pork 7 Turkey 6 Beef"
click at [417, 635] on span "Description (Visa ending in 4330 (expires [CREDIT_CARD_DATA])) GatewayCustomerI…" at bounding box center [444, 638] width 850 height 13
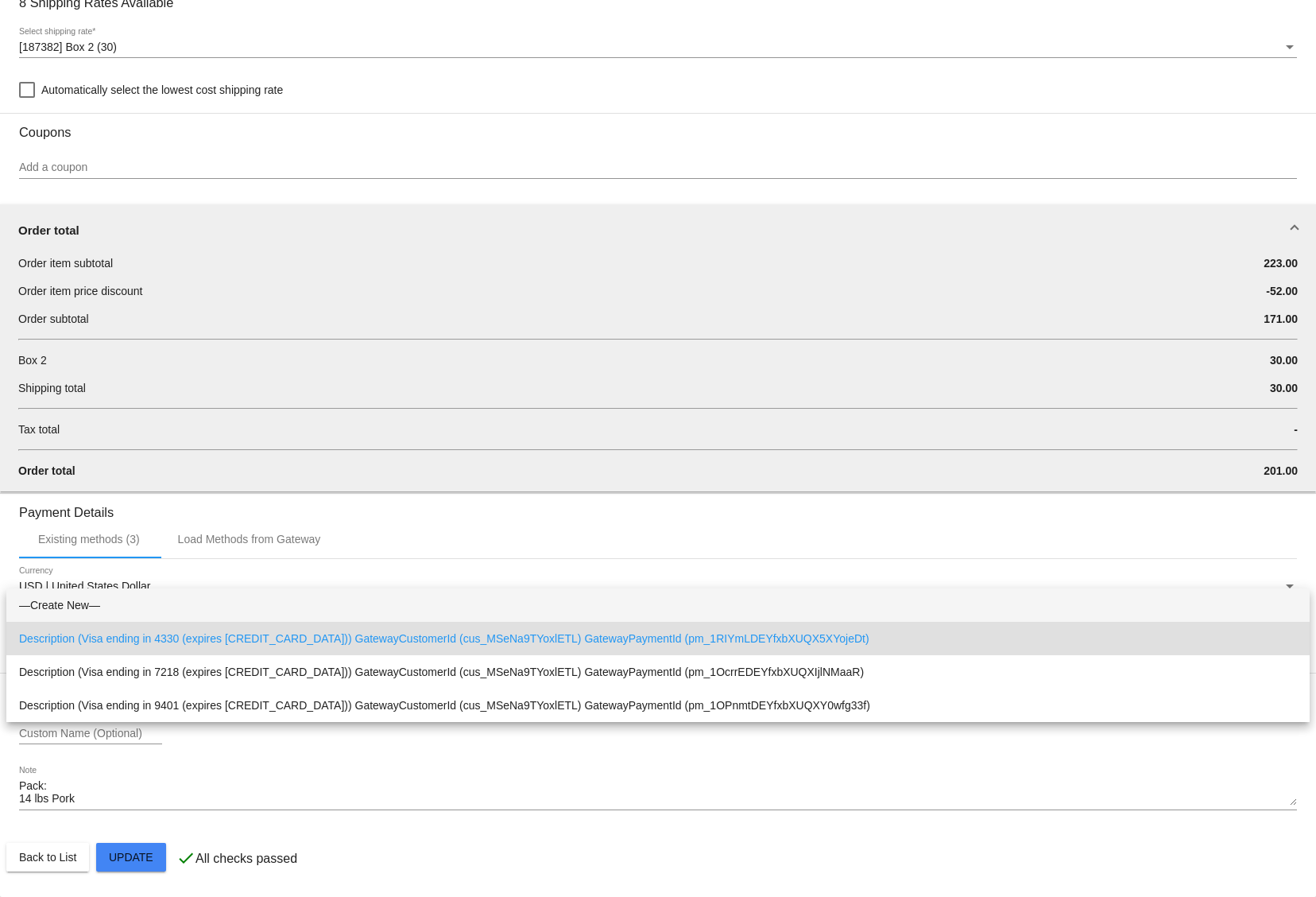
click at [396, 609] on span "—Create New—" at bounding box center [658, 605] width 1278 height 33
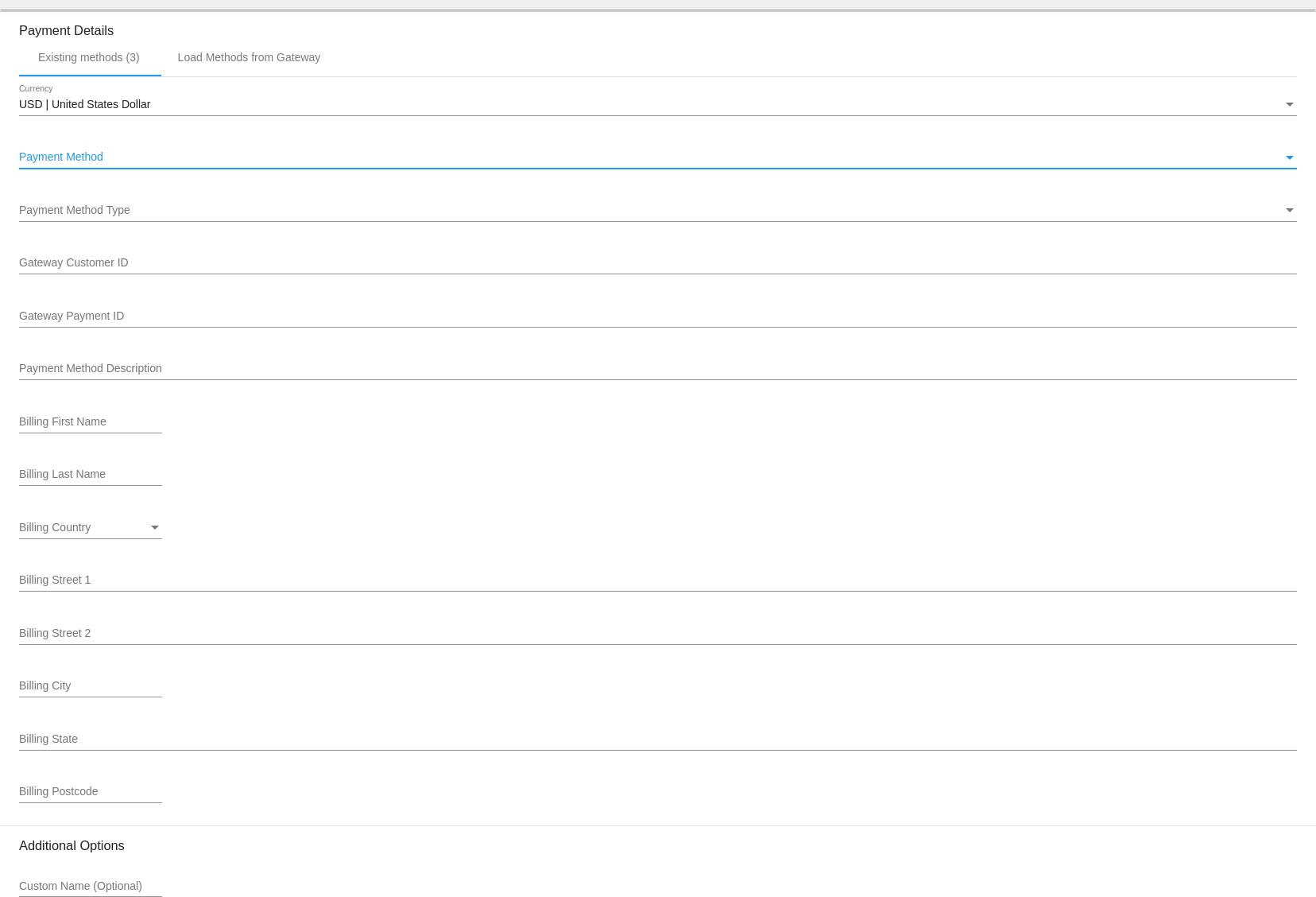
scroll to position [1870, 0]
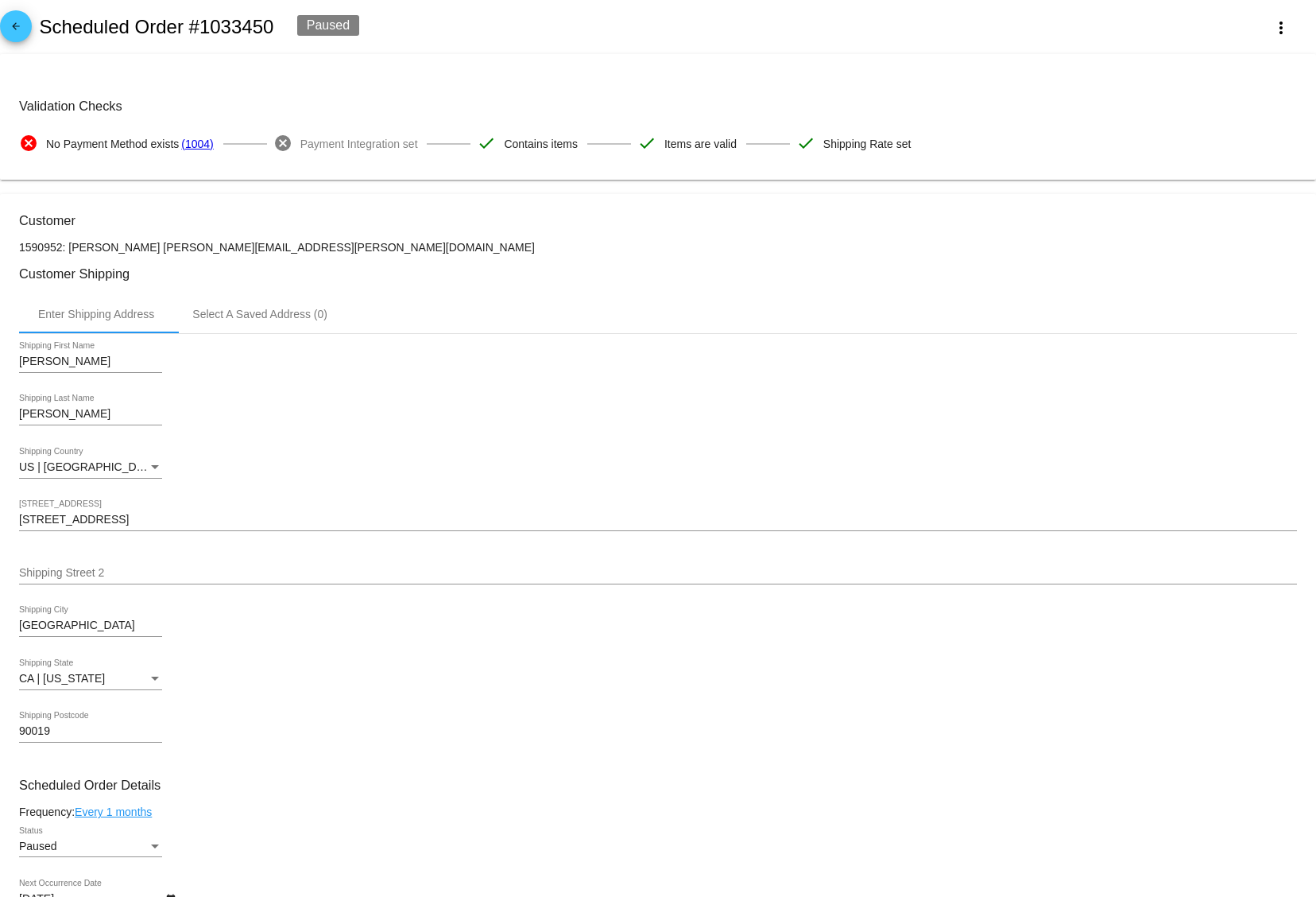
scroll to position [0, 0]
click at [8, 30] on mat-icon "arrow_back" at bounding box center [15, 30] width 19 height 19
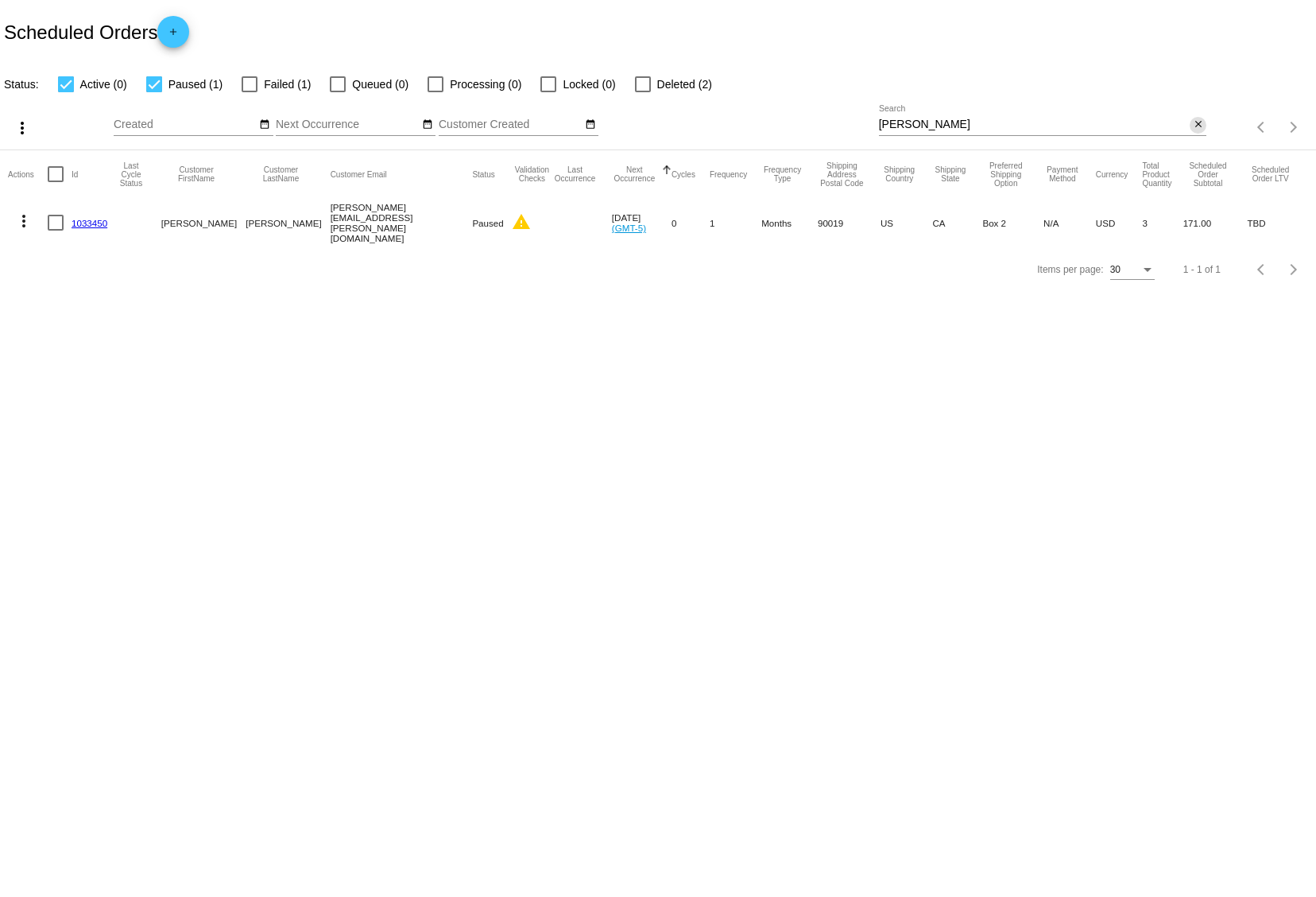
click at [1193, 125] on mat-icon "close" at bounding box center [1198, 124] width 11 height 13
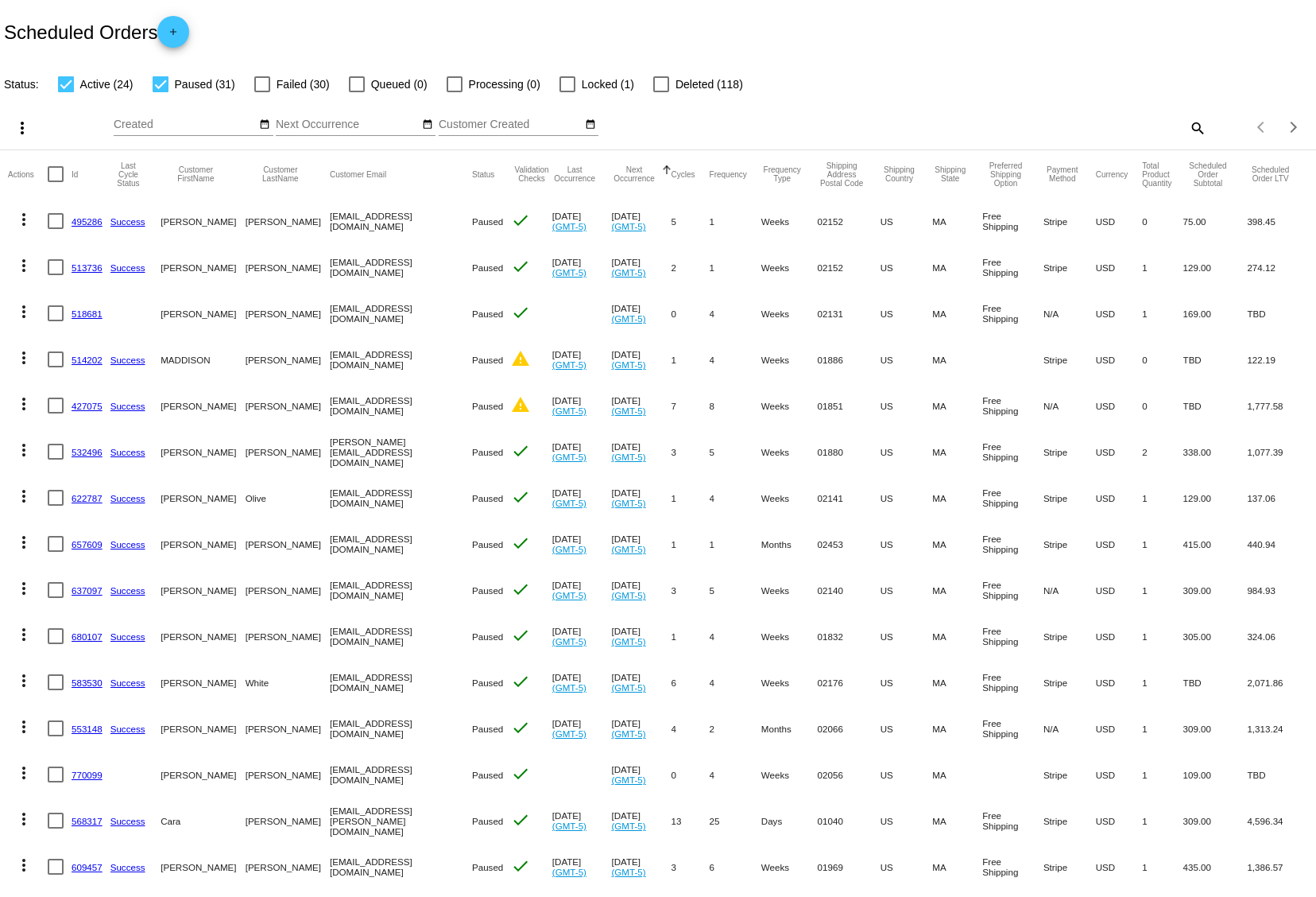
click at [165, 89] on div at bounding box center [160, 84] width 16 height 16
click at [160, 93] on input "Paused (31)" at bounding box center [159, 93] width 1 height 1
checkbox input "false"
